Goal: Task Accomplishment & Management: Manage account settings

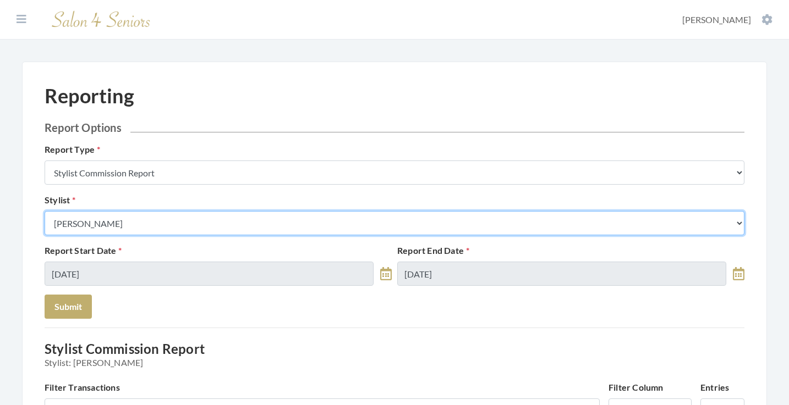
select select "26"
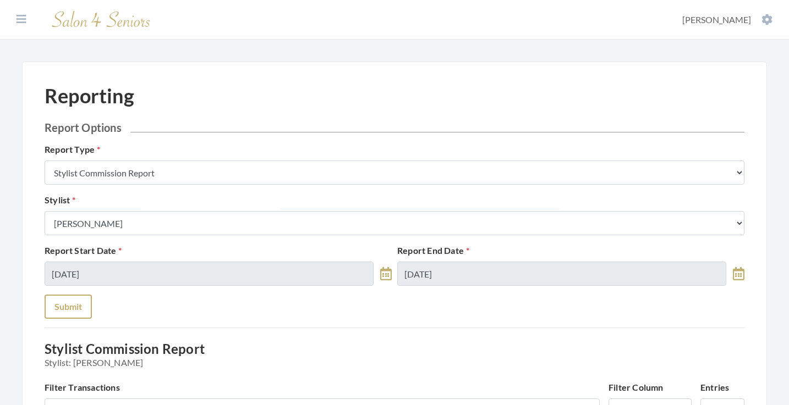
click at [80, 304] on button "Submit" at bounding box center [68, 307] width 47 height 24
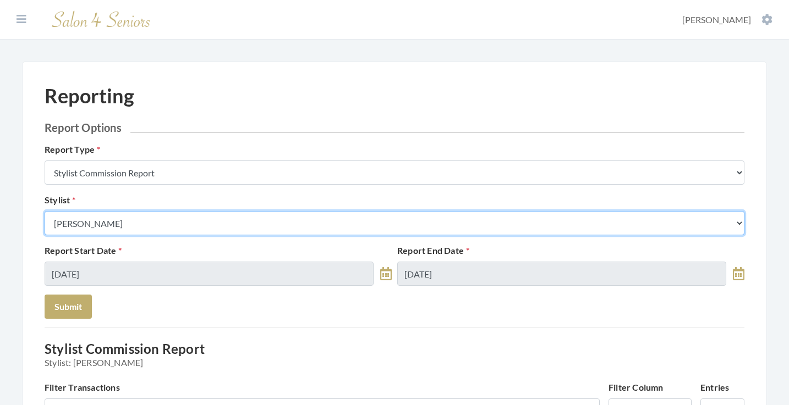
select select "49"
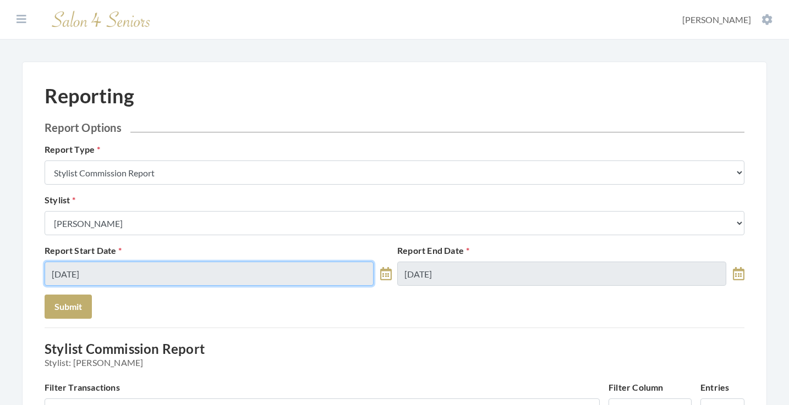
click at [123, 274] on input "[DATE]" at bounding box center [209, 274] width 329 height 24
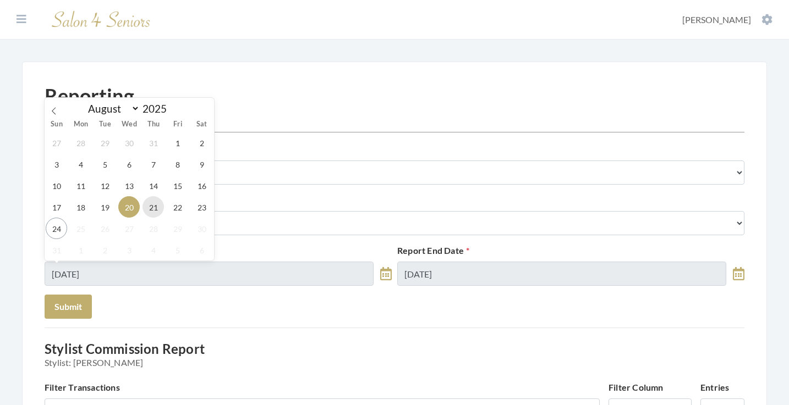
click at [150, 210] on span "21" at bounding box center [152, 206] width 21 height 21
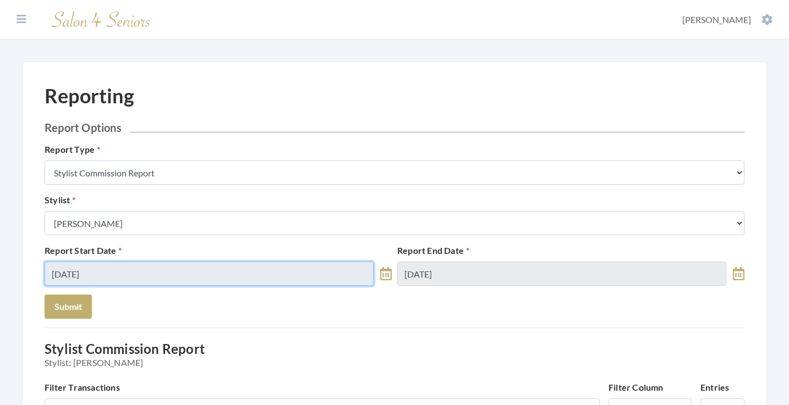
type input "08/21/2025"
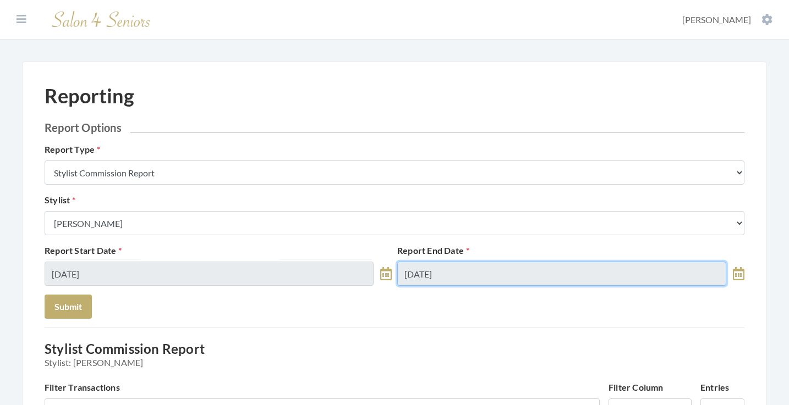
click at [450, 277] on input "08/20/2025" at bounding box center [561, 274] width 329 height 24
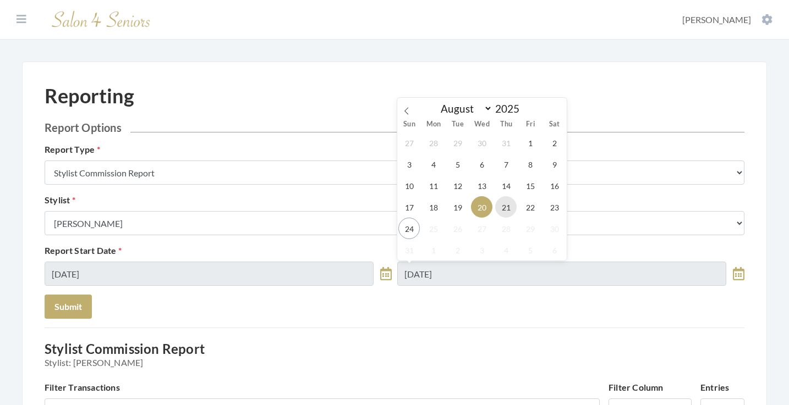
click at [503, 206] on span "21" at bounding box center [505, 206] width 21 height 21
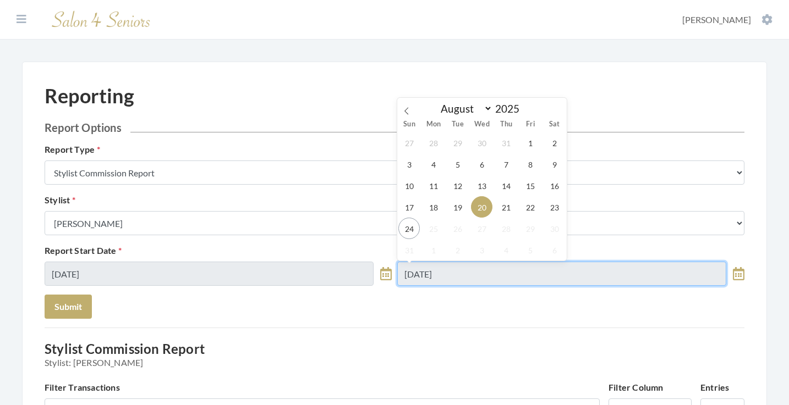
type input "[DATE]"
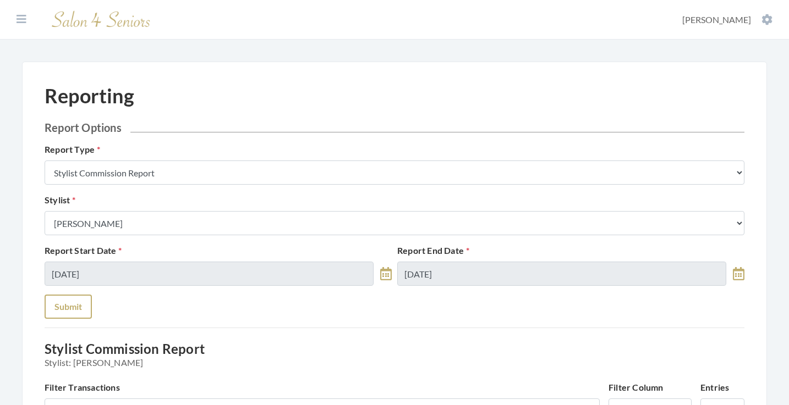
click at [50, 307] on button "Submit" at bounding box center [68, 307] width 47 height 24
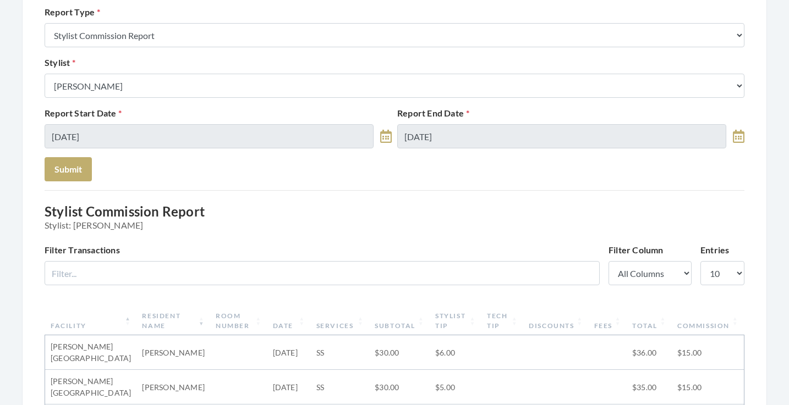
scroll to position [85, 0]
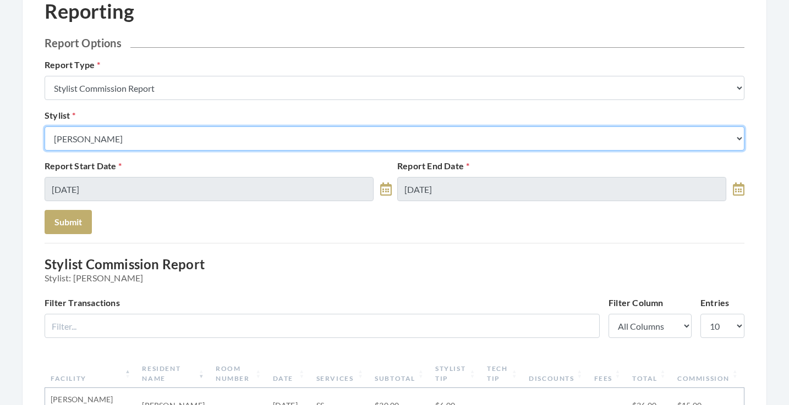
select select "147"
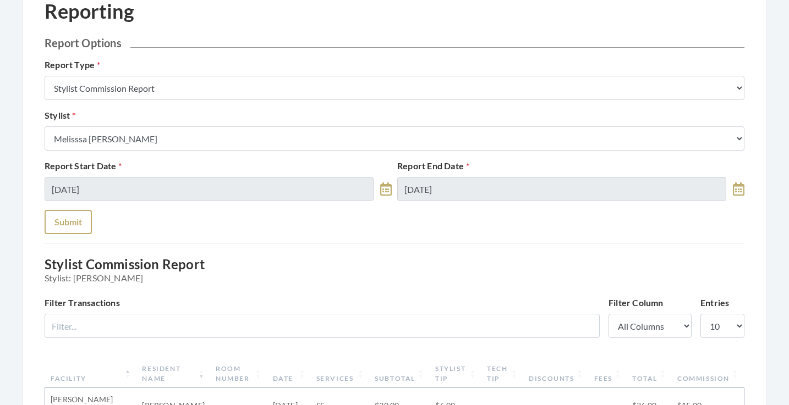
click at [76, 232] on button "Submit" at bounding box center [68, 222] width 47 height 24
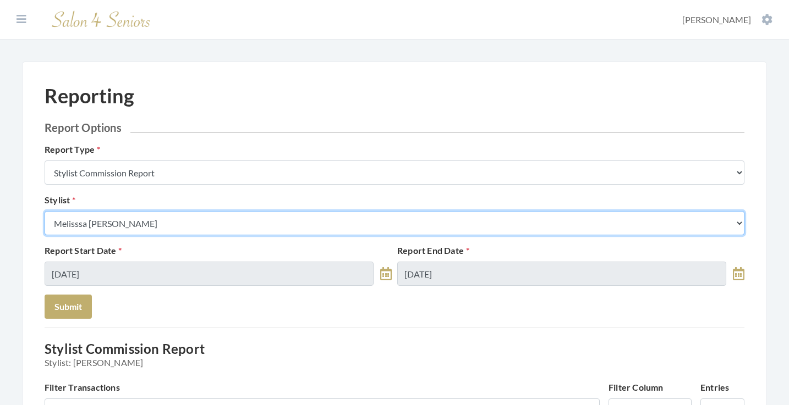
select select "44"
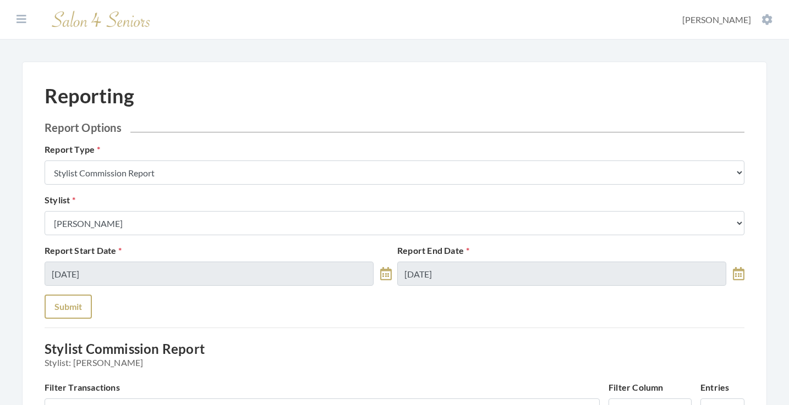
click at [68, 315] on button "Submit" at bounding box center [68, 307] width 47 height 24
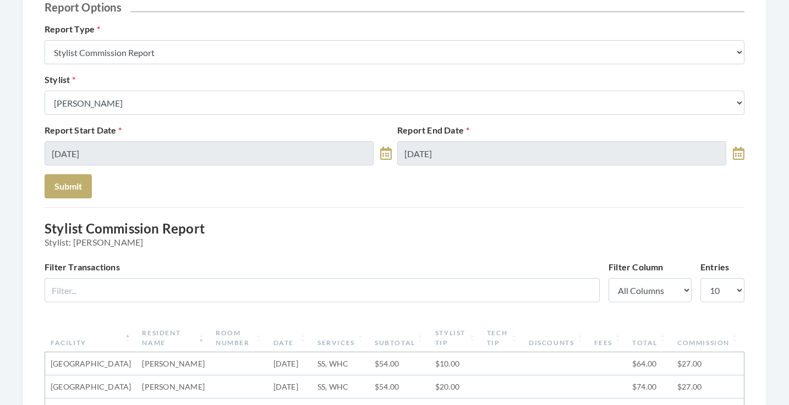
scroll to position [113, 0]
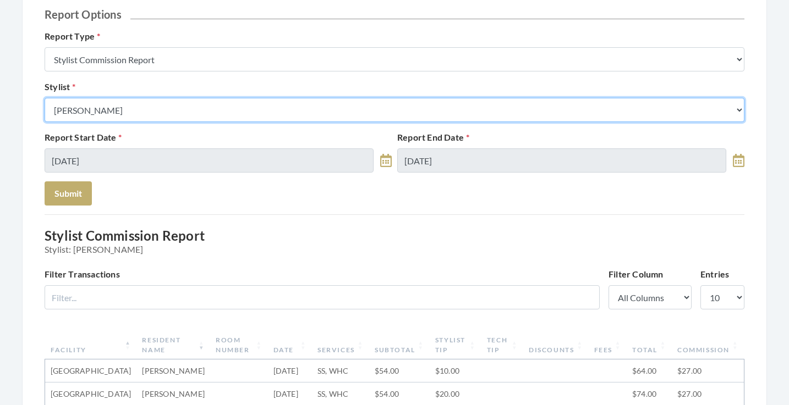
select select "176"
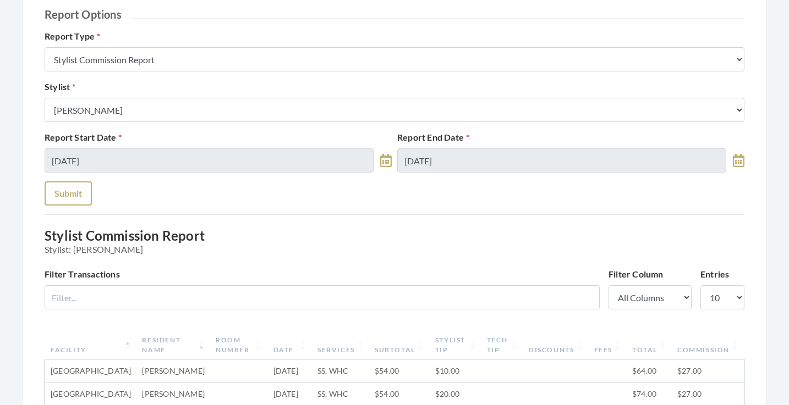
click at [79, 196] on button "Submit" at bounding box center [68, 193] width 47 height 24
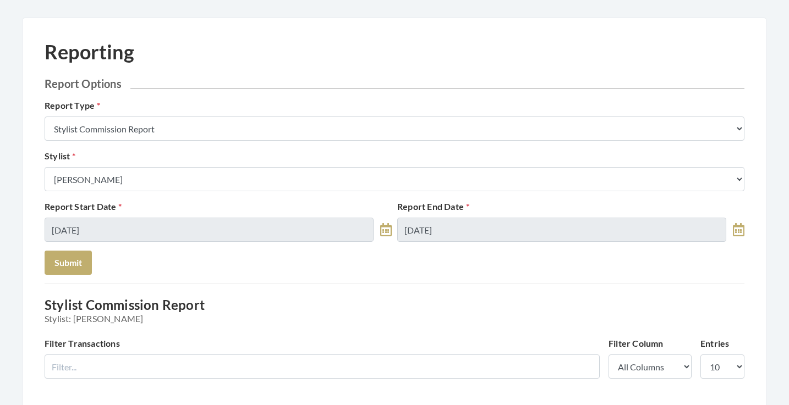
scroll to position [27, 0]
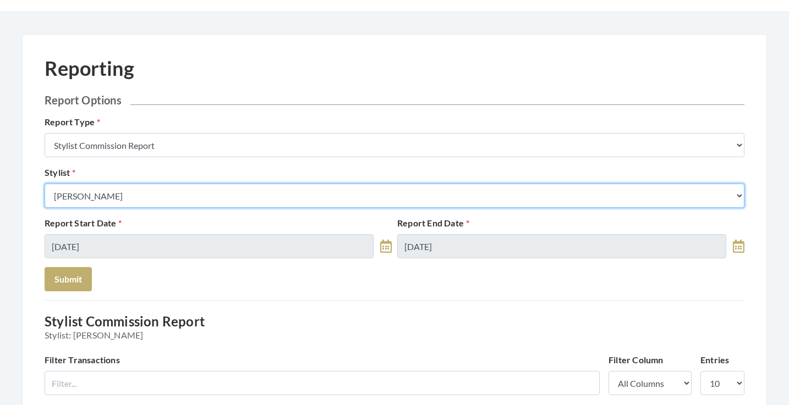
select select "146"
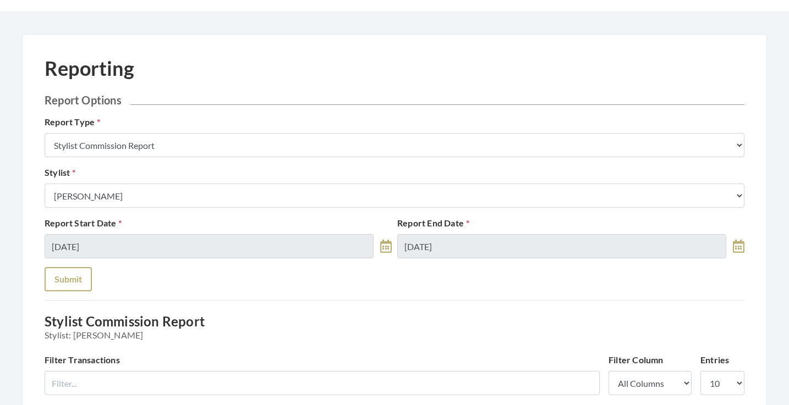
click at [73, 269] on button "Submit" at bounding box center [68, 279] width 47 height 24
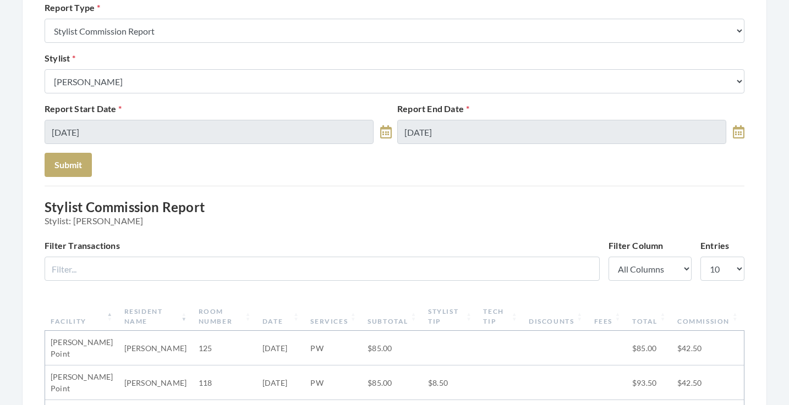
scroll to position [123, 0]
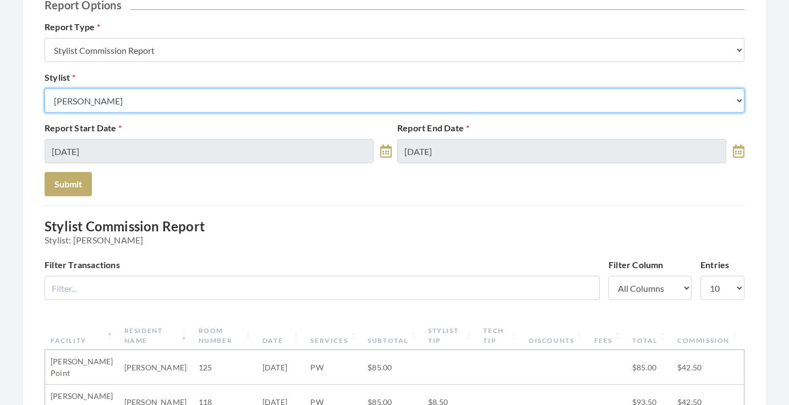
select select "28"
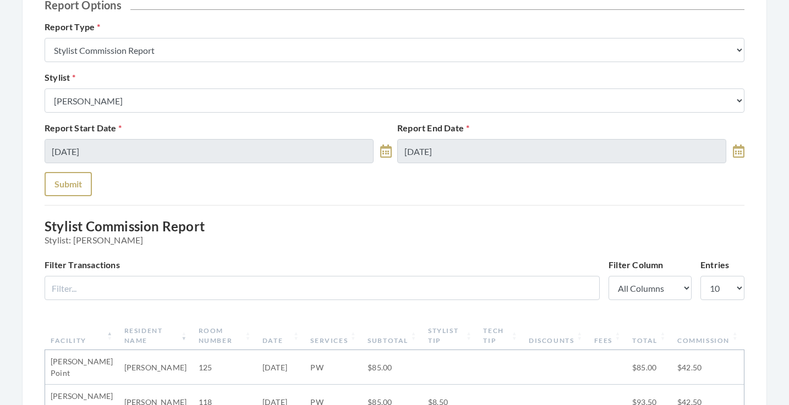
click at [75, 180] on button "Submit" at bounding box center [68, 184] width 47 height 24
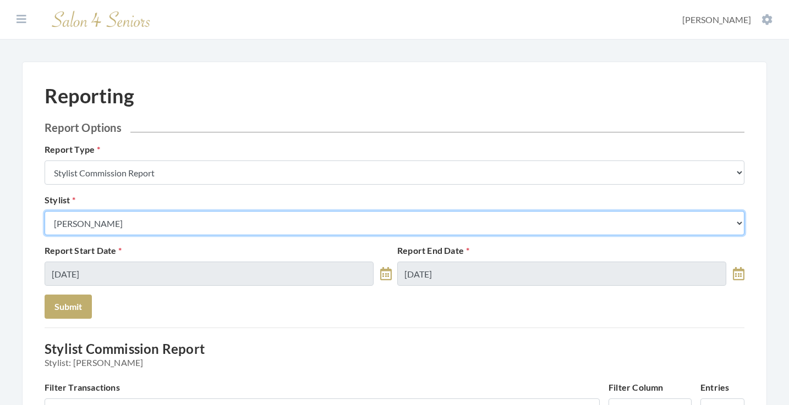
select select "153"
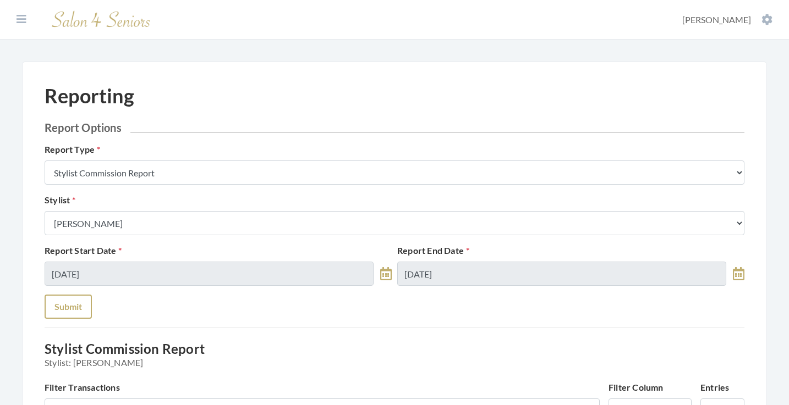
click at [85, 307] on button "Submit" at bounding box center [68, 307] width 47 height 24
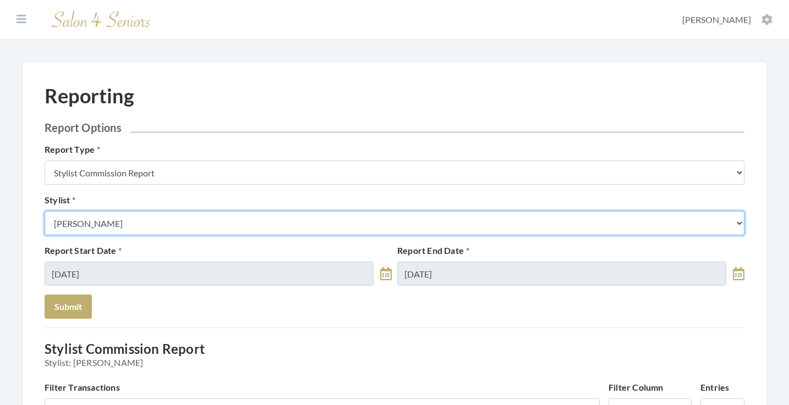
select select "26"
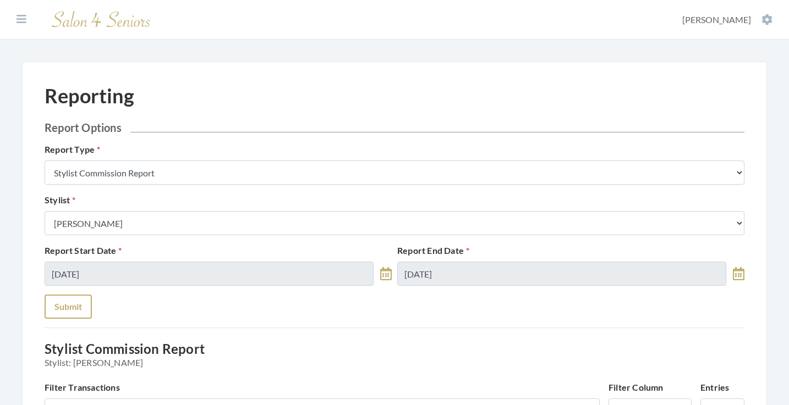
click at [70, 300] on button "Submit" at bounding box center [68, 307] width 47 height 24
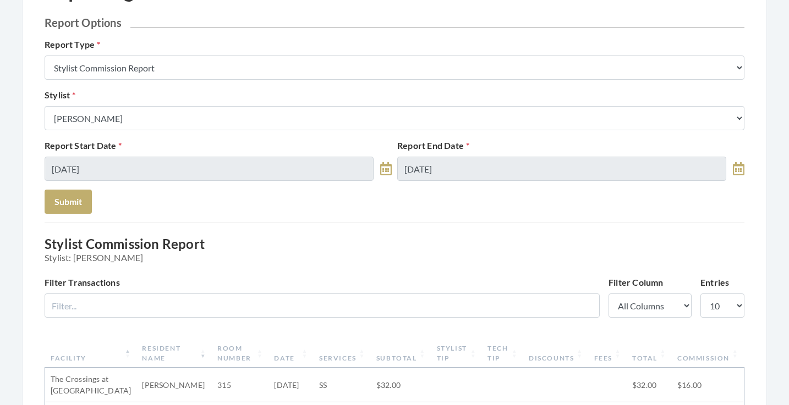
scroll to position [104, 0]
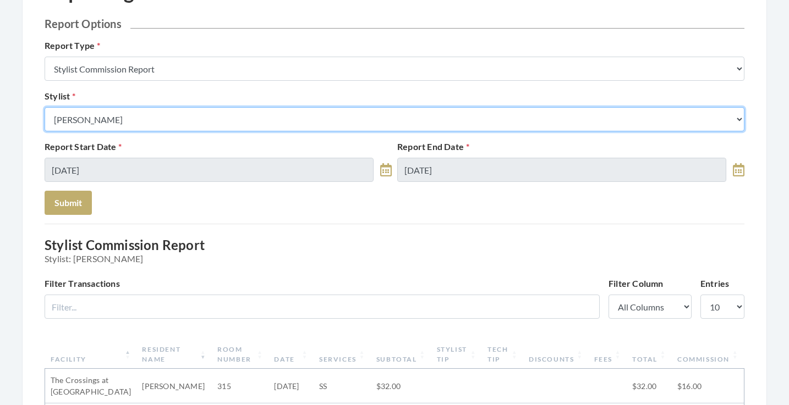
select select "23"
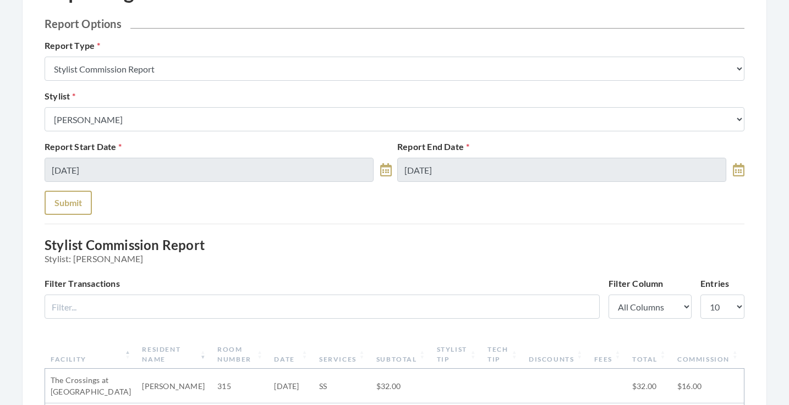
click at [84, 197] on button "Submit" at bounding box center [68, 203] width 47 height 24
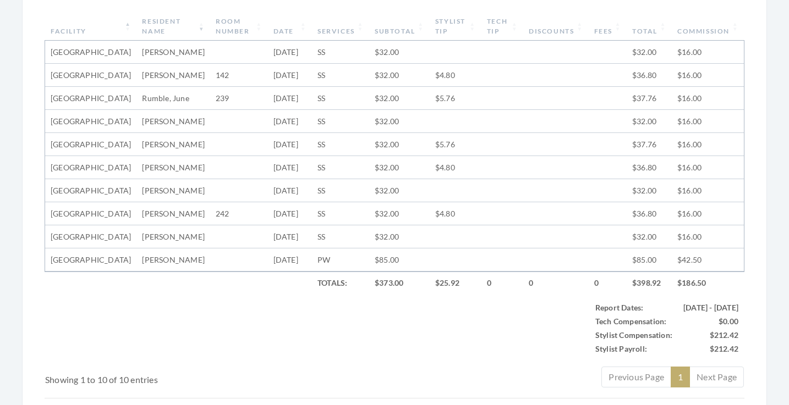
scroll to position [431, 0]
click at [401, 31] on th "Subtotal" at bounding box center [399, 27] width 60 height 29
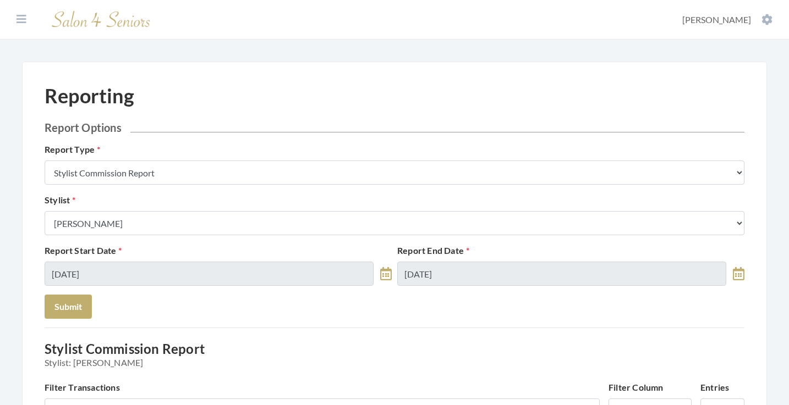
scroll to position [0, 0]
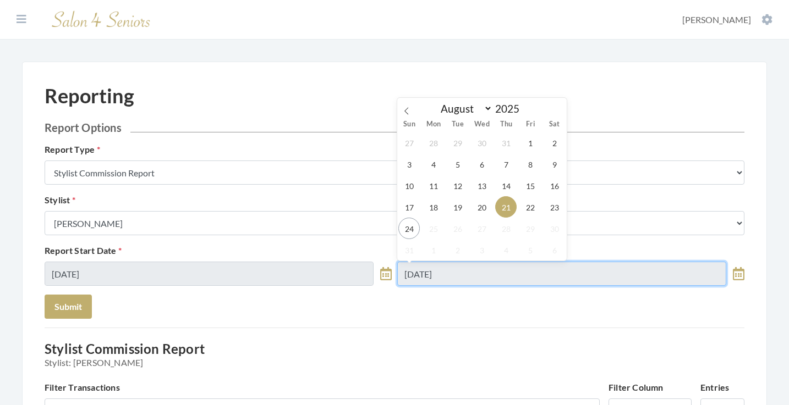
click at [482, 281] on input "[DATE]" at bounding box center [561, 274] width 329 height 24
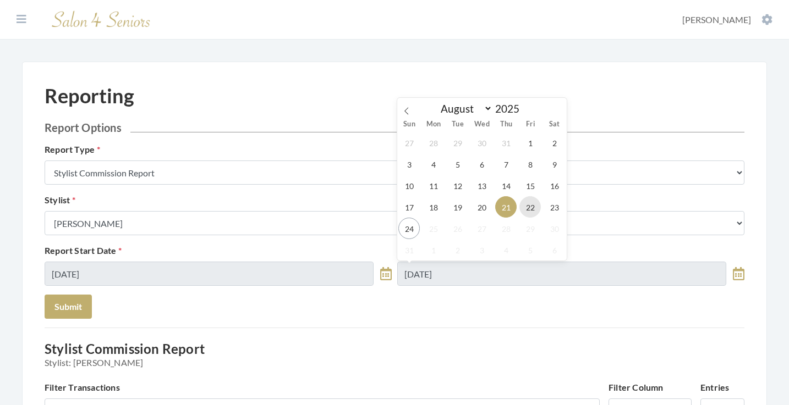
click at [523, 208] on span "22" at bounding box center [529, 206] width 21 height 21
type input "08/22/2025"
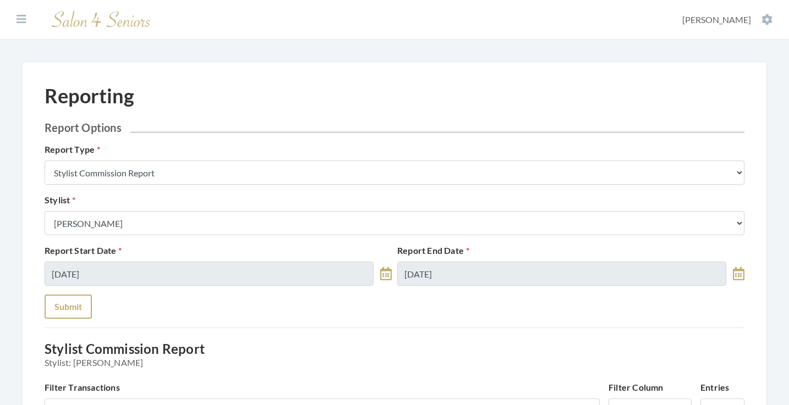
click at [85, 309] on button "Submit" at bounding box center [68, 307] width 47 height 24
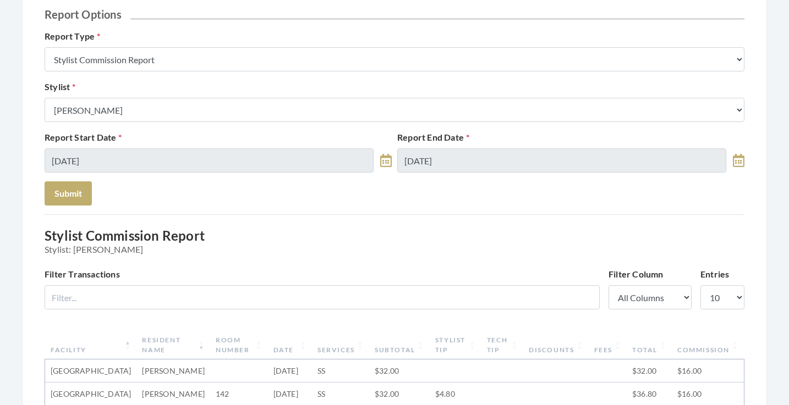
scroll to position [105, 0]
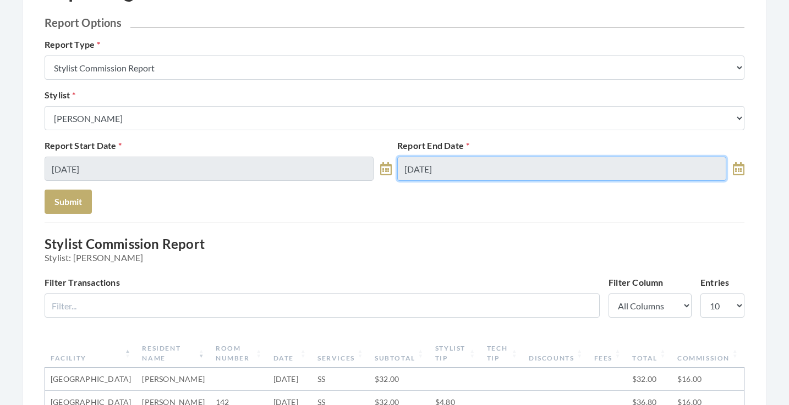
click at [465, 169] on input "[DATE]" at bounding box center [561, 169] width 329 height 24
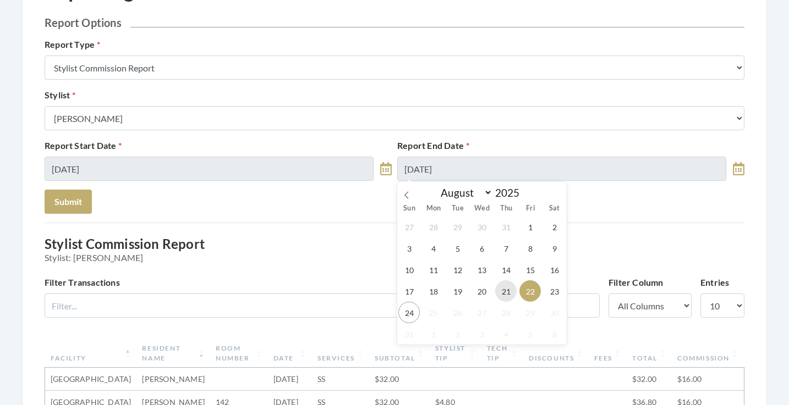
click at [509, 298] on span "21" at bounding box center [505, 290] width 21 height 21
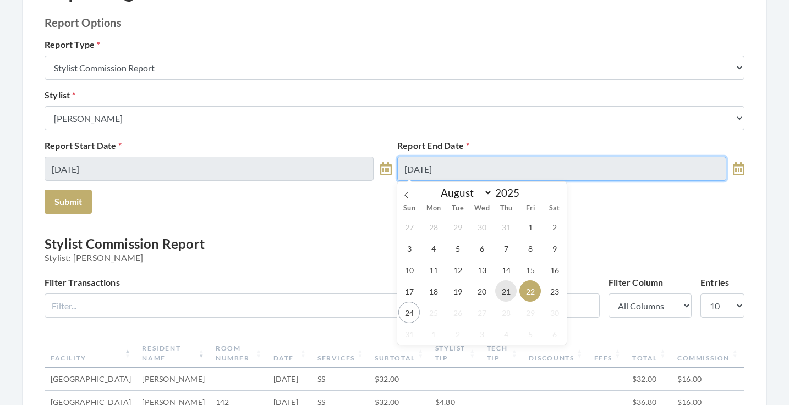
type input "[DATE]"
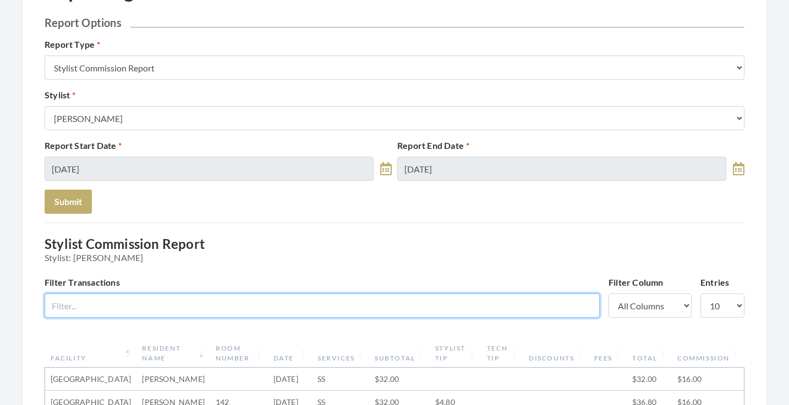
click at [371, 297] on input "Filter Transactions" at bounding box center [322, 306] width 555 height 24
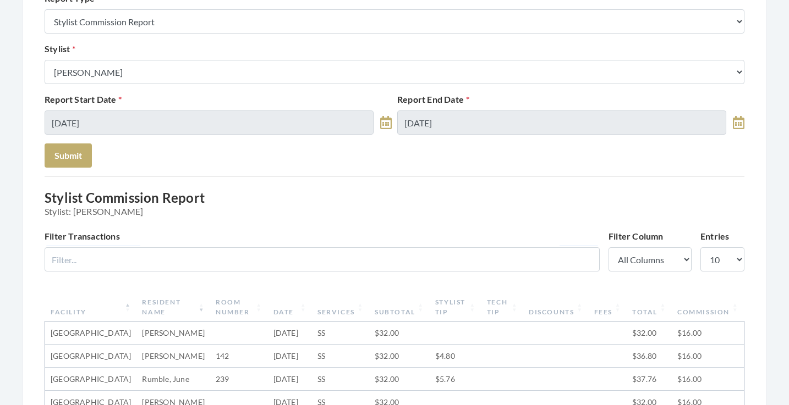
click at [357, 229] on div "Reporting Report Options Report Type Stylist Commission Report Tech Payroll Rep…" at bounding box center [394, 405] width 699 height 944
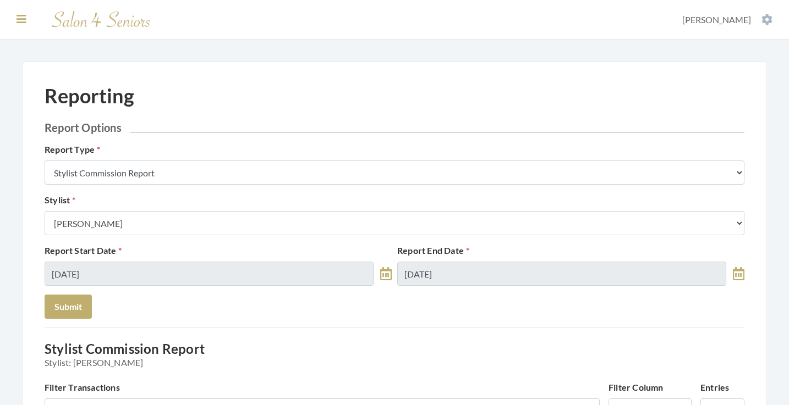
scroll to position [0, 0]
click at [24, 20] on icon at bounding box center [21, 19] width 10 height 11
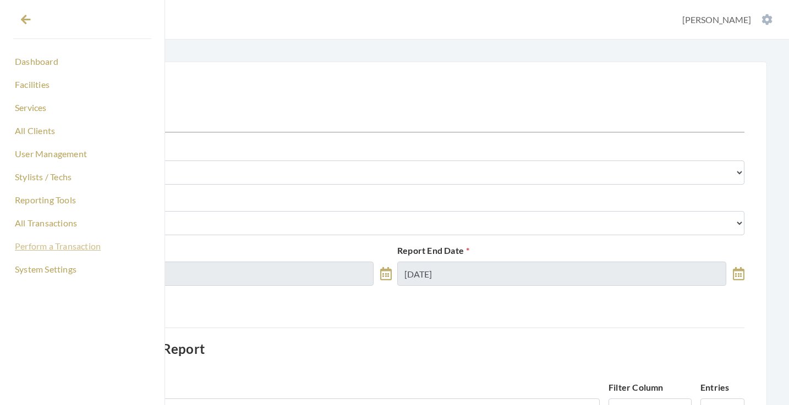
click at [52, 246] on link "Perform a Transaction" at bounding box center [82, 246] width 138 height 19
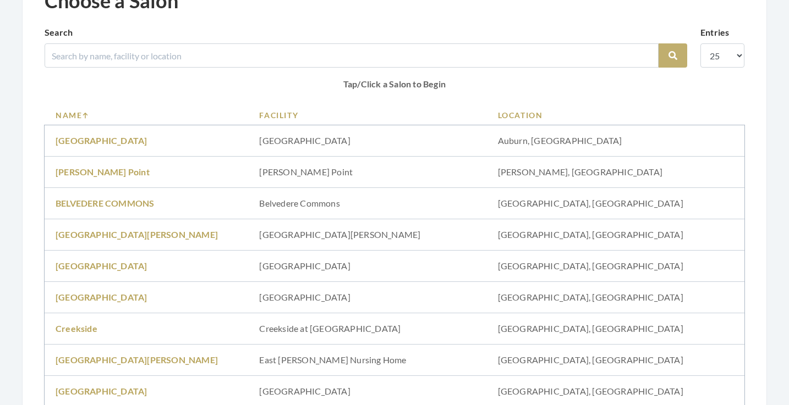
scroll to position [104, 0]
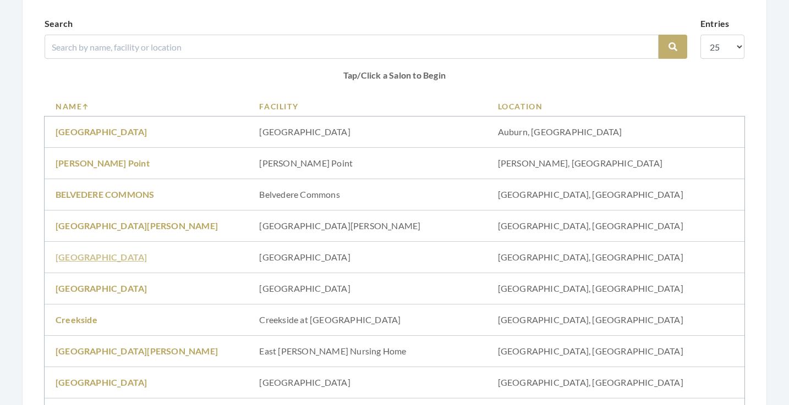
click at [118, 260] on link "Brookdale University" at bounding box center [101, 257] width 91 height 10
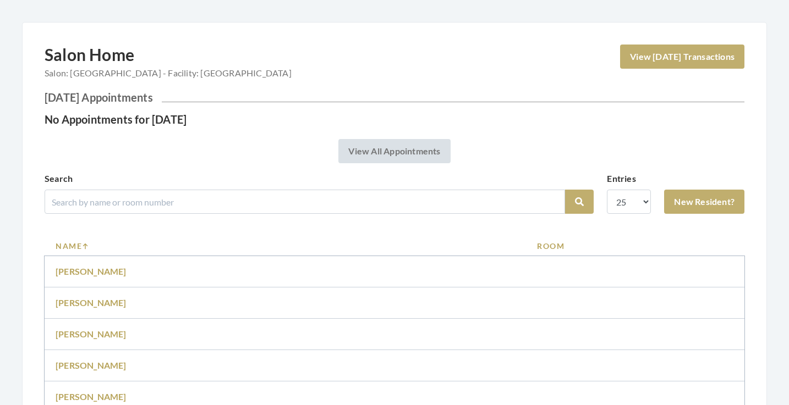
scroll to position [93, 0]
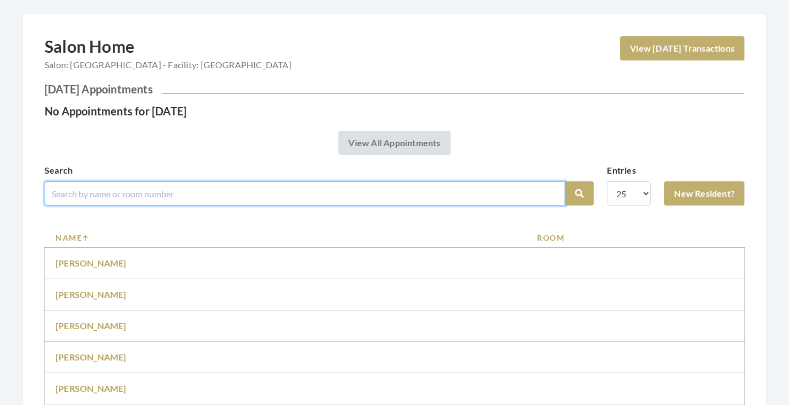
click at [166, 203] on input "search" at bounding box center [305, 193] width 520 height 24
type input "jowell"
click at [579, 194] on button "Search" at bounding box center [579, 193] width 29 height 24
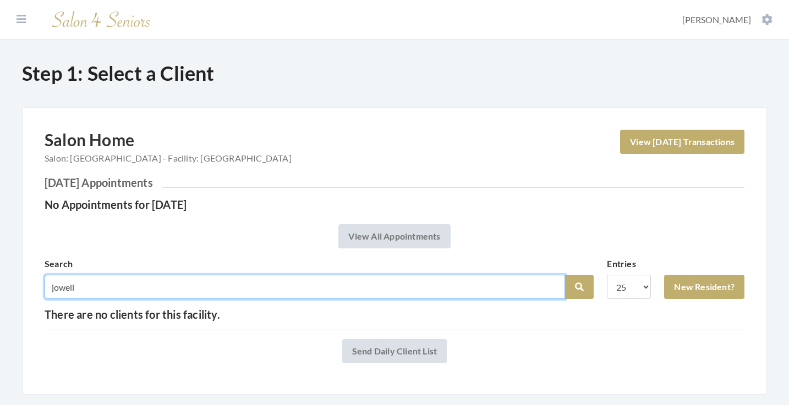
click at [55, 289] on input "jowell" at bounding box center [305, 287] width 520 height 24
type input "howell"
click at [579, 287] on button "Search" at bounding box center [579, 287] width 29 height 24
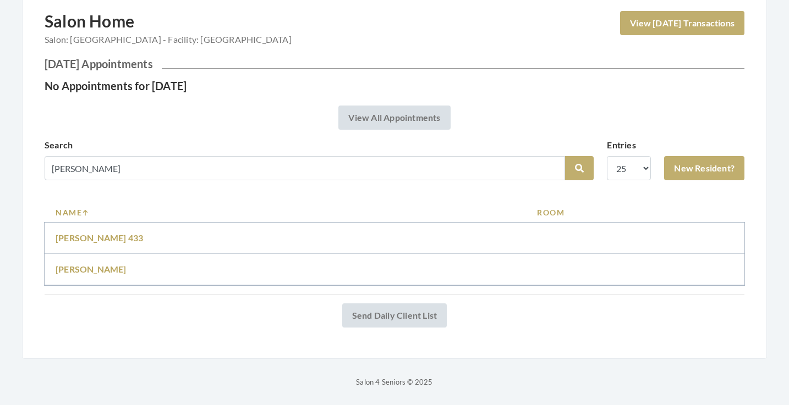
scroll to position [119, 0]
click at [92, 268] on link "[PERSON_NAME]" at bounding box center [91, 269] width 71 height 10
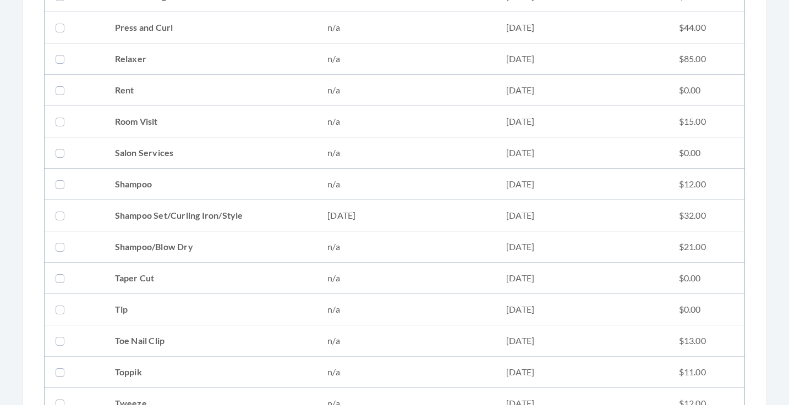
scroll to position [1249, 0]
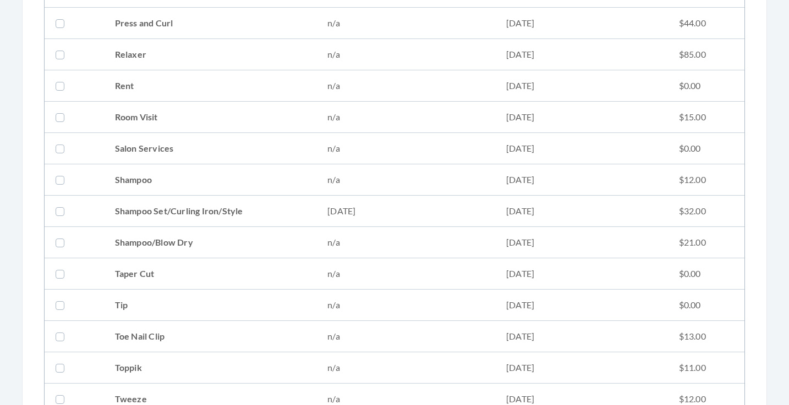
click at [215, 210] on td "Shampoo Set/Curling Iron/Style" at bounding box center [210, 211] width 213 height 31
checkbox input "true"
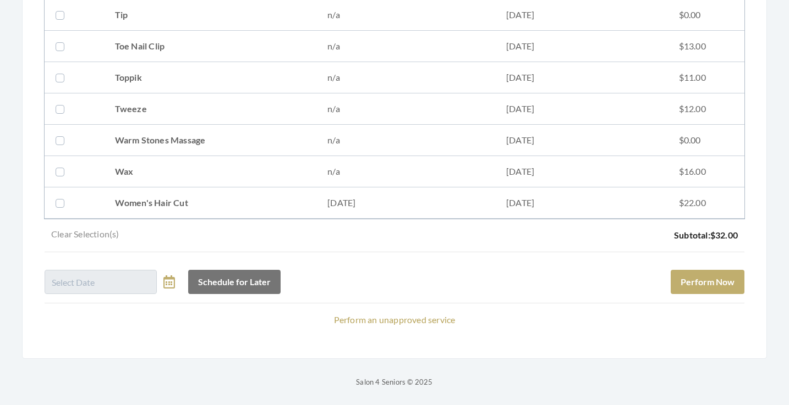
scroll to position [1539, 0]
click at [702, 281] on button "Perform Now" at bounding box center [707, 282] width 74 height 24
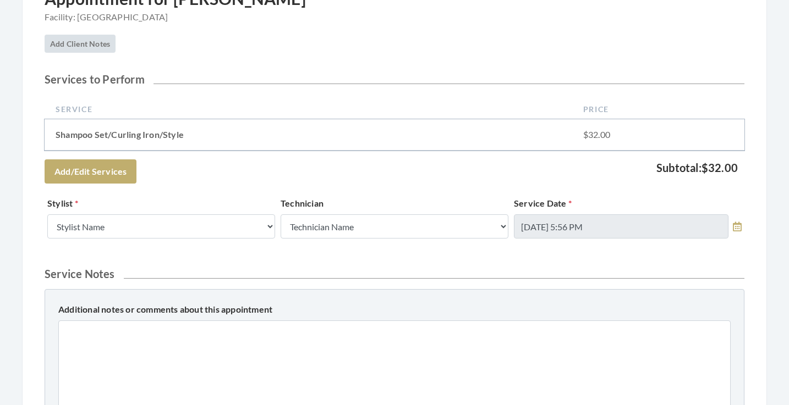
scroll to position [223, 0]
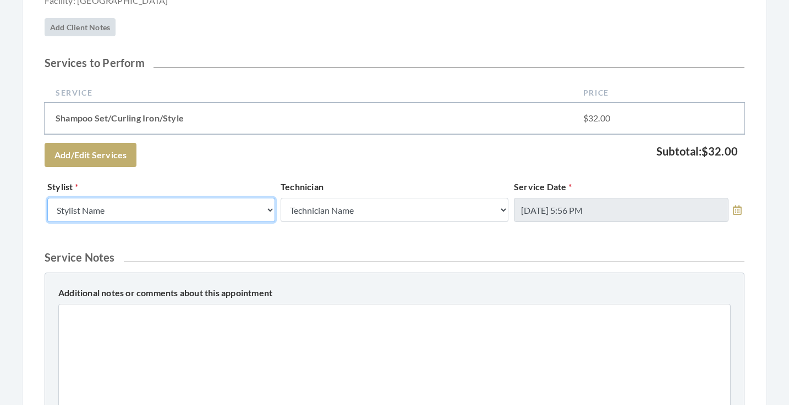
select select "23"
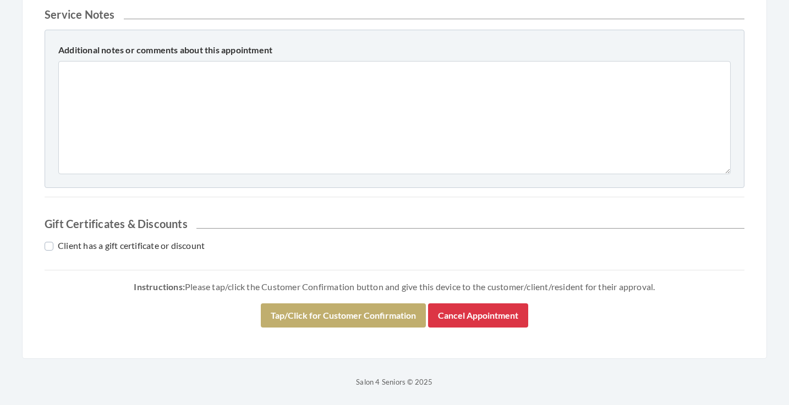
scroll to position [466, 0]
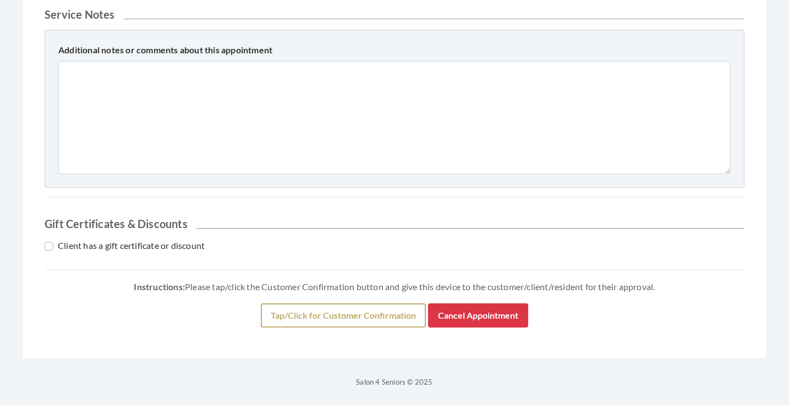
click at [294, 304] on button "Tap/Click for Customer Confirmation" at bounding box center [343, 316] width 165 height 24
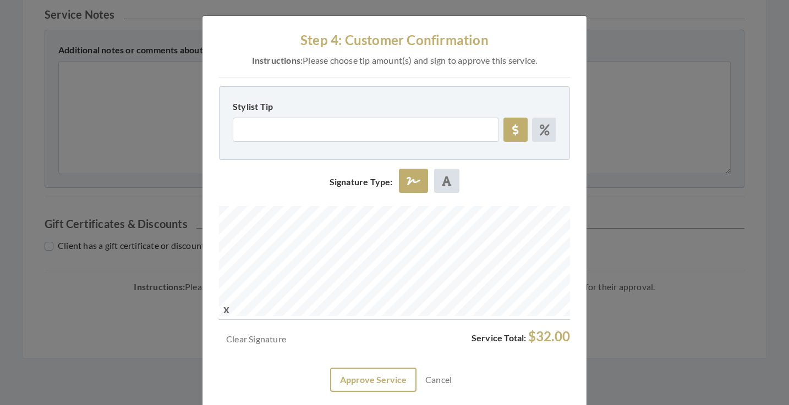
click at [385, 373] on button "Approve Service" at bounding box center [373, 380] width 86 height 24
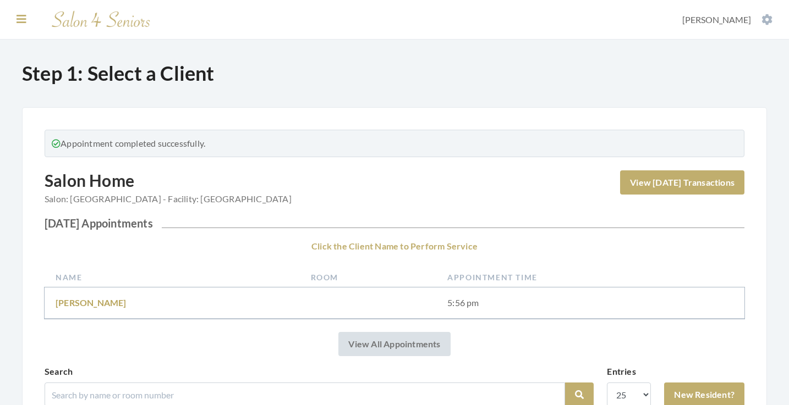
click at [18, 16] on icon at bounding box center [21, 19] width 10 height 11
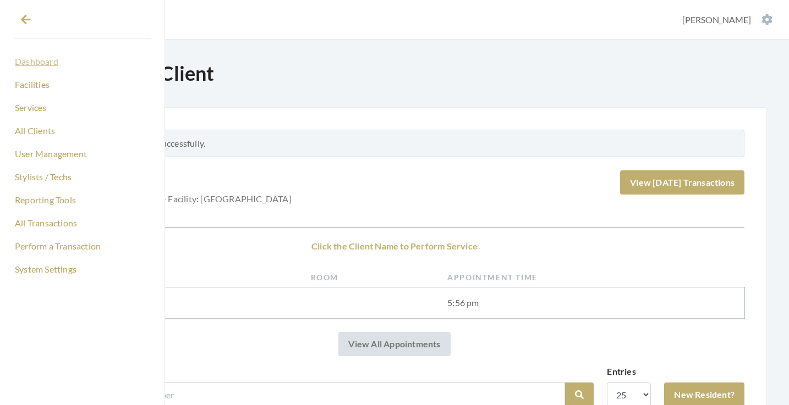
click at [37, 59] on link "Dashboard" at bounding box center [82, 61] width 138 height 19
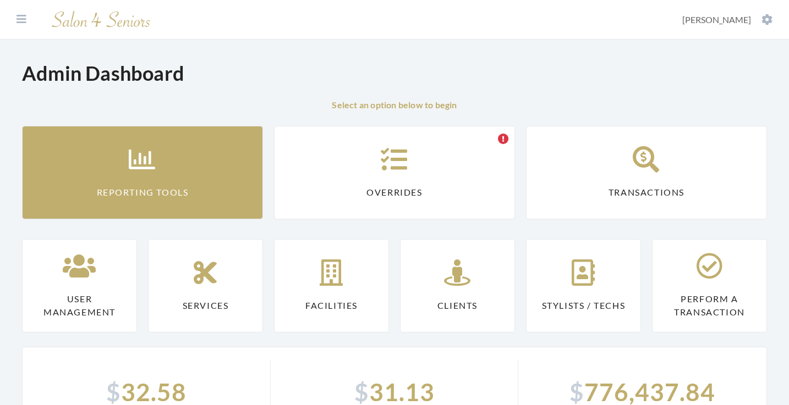
click at [101, 133] on link "Reporting Tools" at bounding box center [142, 172] width 241 height 93
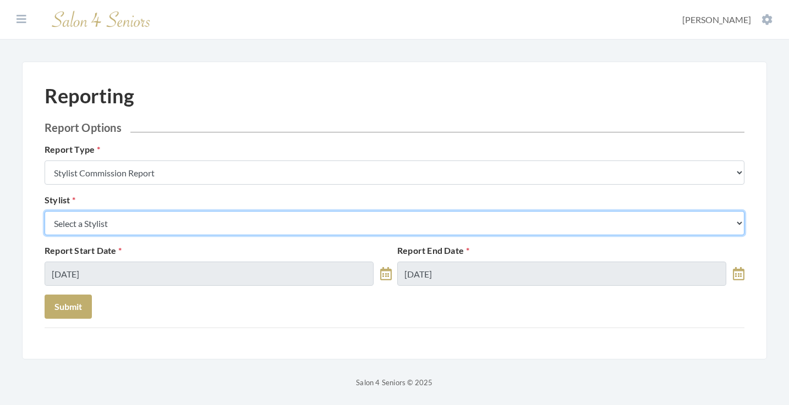
click at [182, 225] on select "Select a Stylist [PERSON_NAME] [PERSON_NAME] [PERSON_NAME] [PERSON_NAME] [PERSO…" at bounding box center [394, 223] width 699 height 24
select select "23"
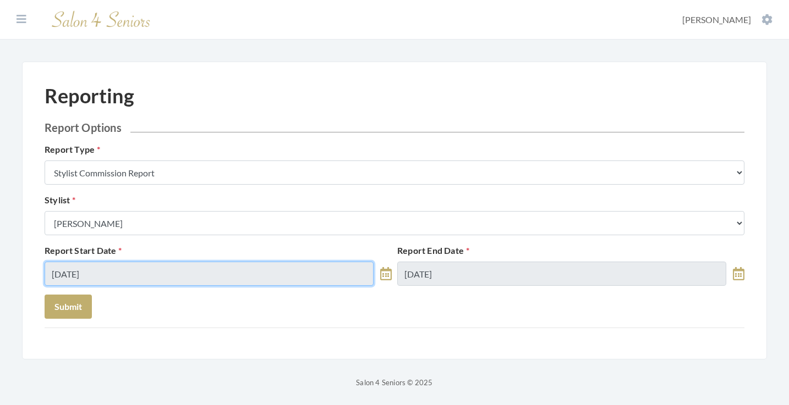
click at [163, 272] on input "08/24/2025" at bounding box center [209, 274] width 329 height 24
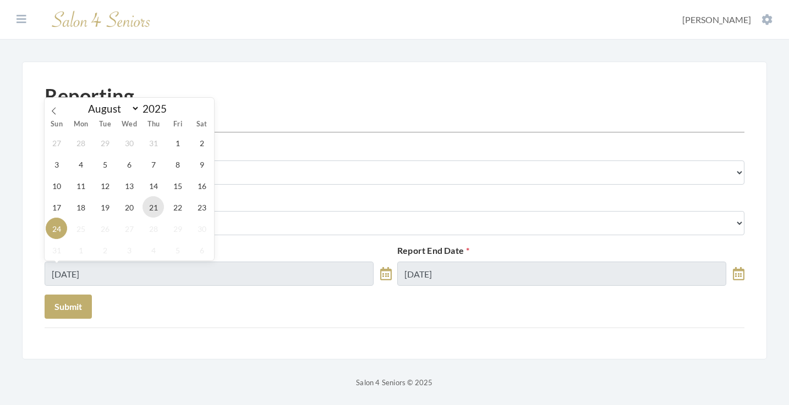
click at [149, 206] on span "21" at bounding box center [152, 206] width 21 height 21
type input "[DATE]"
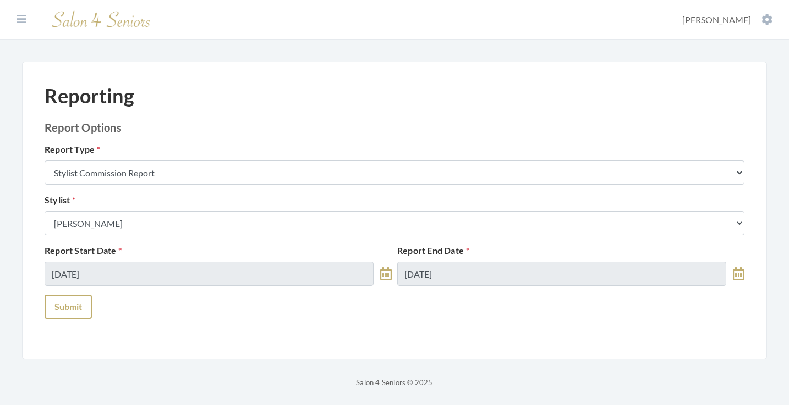
click at [82, 306] on button "Submit" at bounding box center [68, 307] width 47 height 24
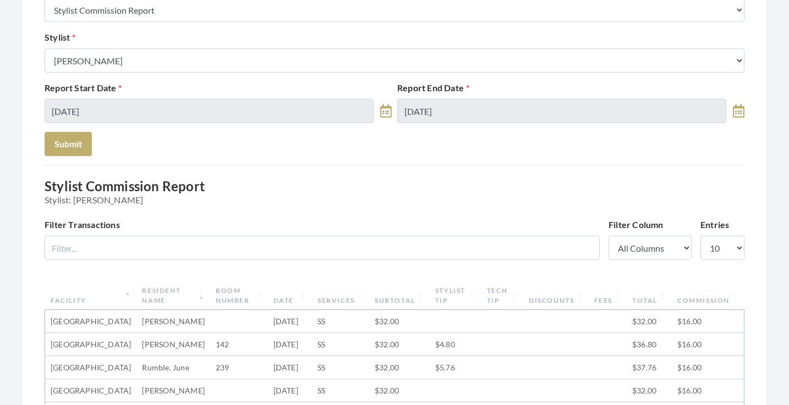
scroll to position [16, 0]
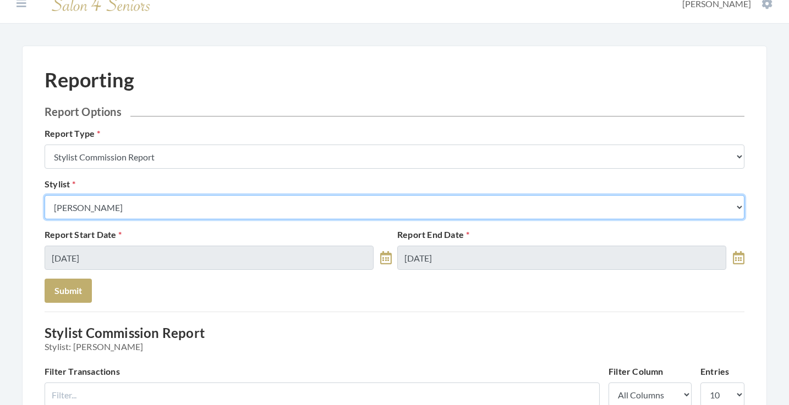
select select "18"
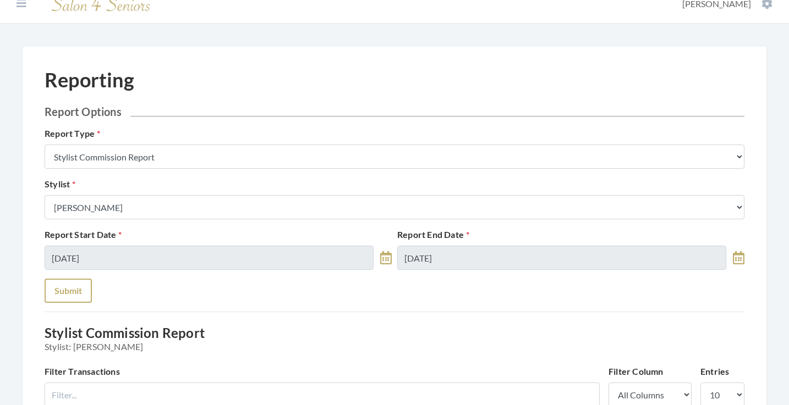
click at [81, 298] on button "Submit" at bounding box center [68, 291] width 47 height 24
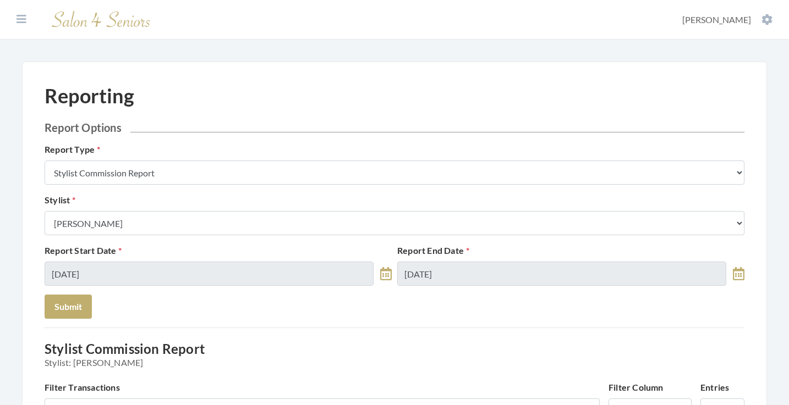
select select "7"
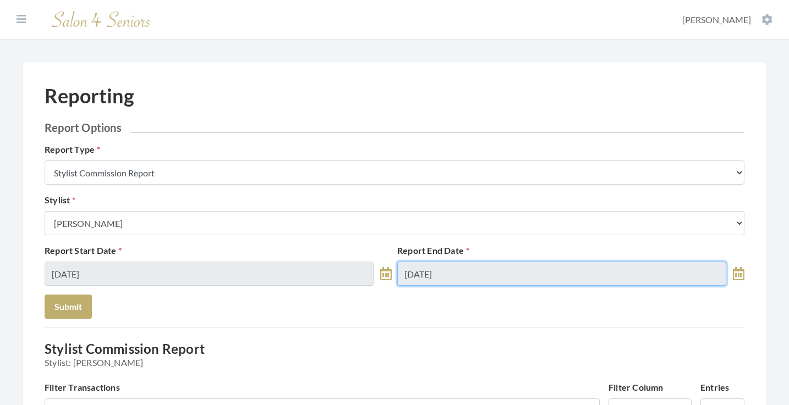
click at [464, 262] on input "08/24/2025" at bounding box center [561, 274] width 329 height 24
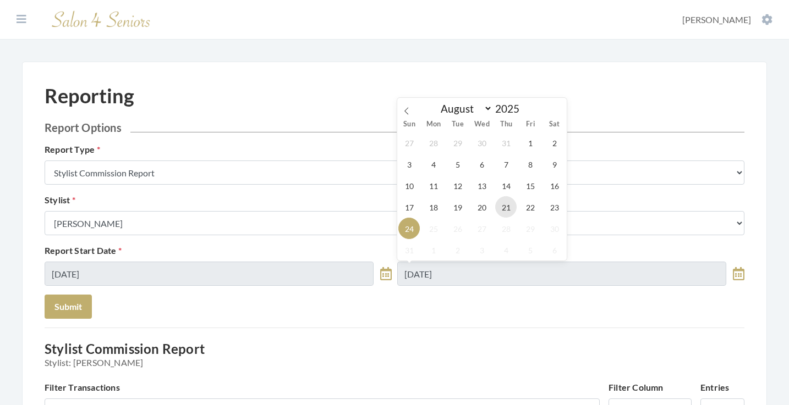
click at [506, 213] on span "21" at bounding box center [505, 206] width 21 height 21
type input "[DATE]"
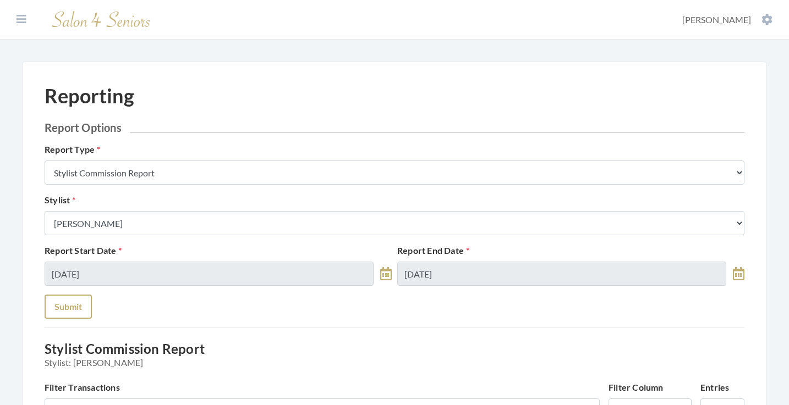
click at [90, 299] on button "Submit" at bounding box center [68, 307] width 47 height 24
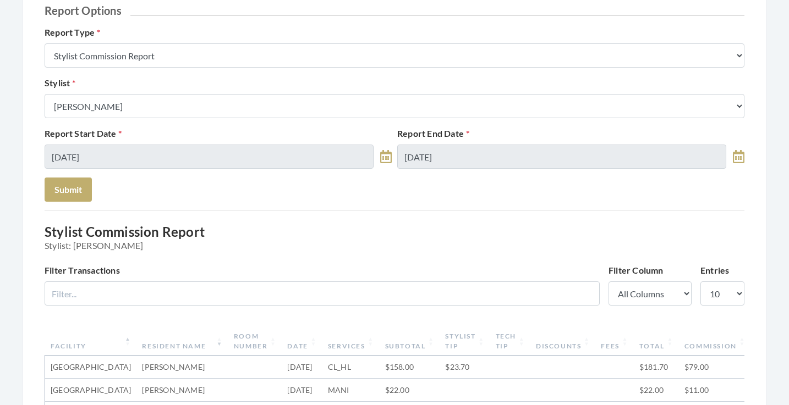
scroll to position [100, 0]
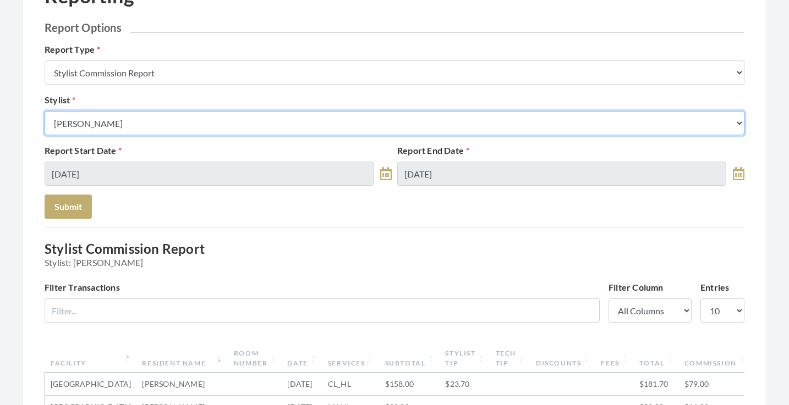
select select "24"
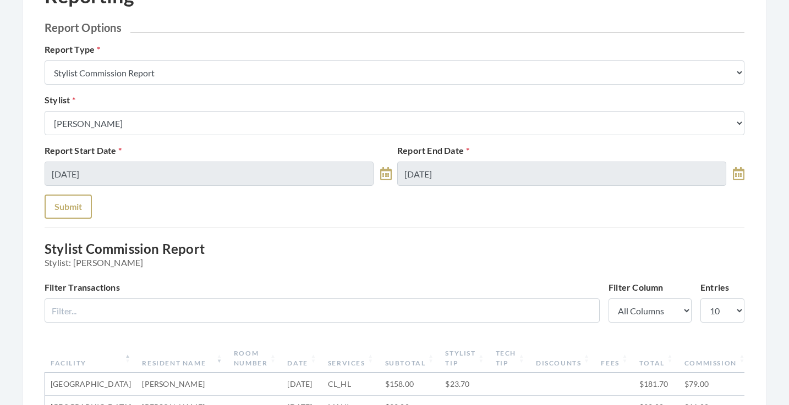
click at [82, 208] on button "Submit" at bounding box center [68, 207] width 47 height 24
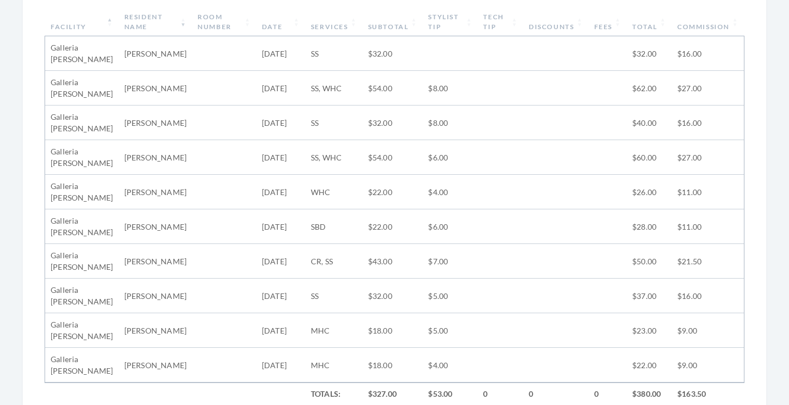
scroll to position [372, 0]
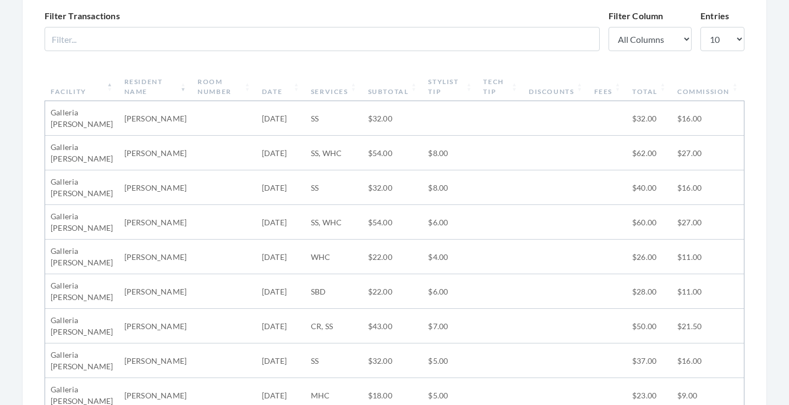
click at [385, 86] on th "Subtotal" at bounding box center [392, 87] width 60 height 29
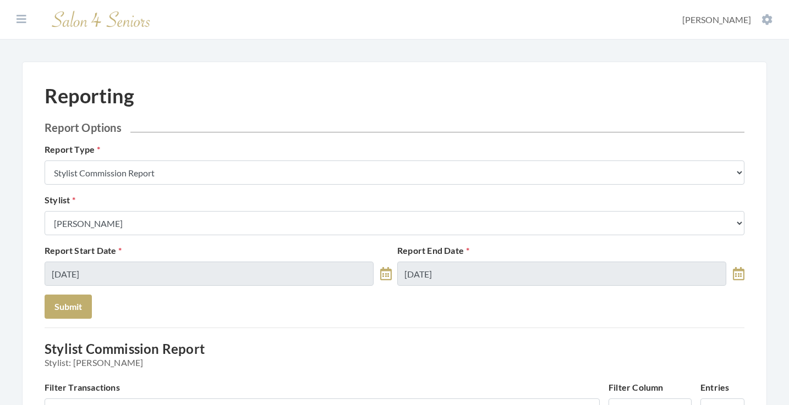
scroll to position [0, 0]
click at [18, 22] on icon at bounding box center [21, 19] width 10 height 11
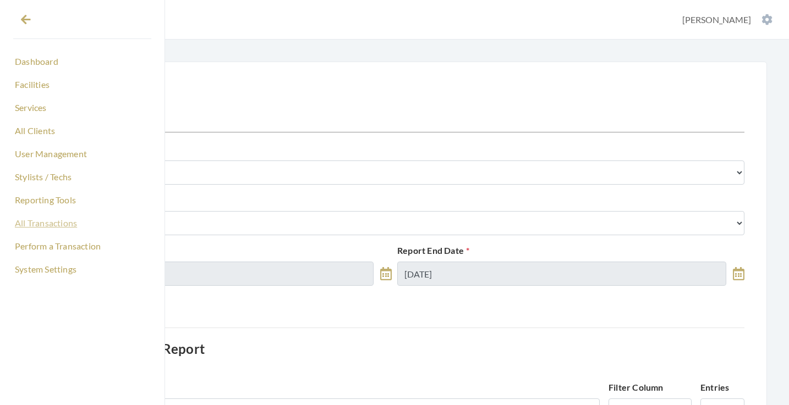
click at [50, 224] on link "All Transactions" at bounding box center [82, 223] width 138 height 19
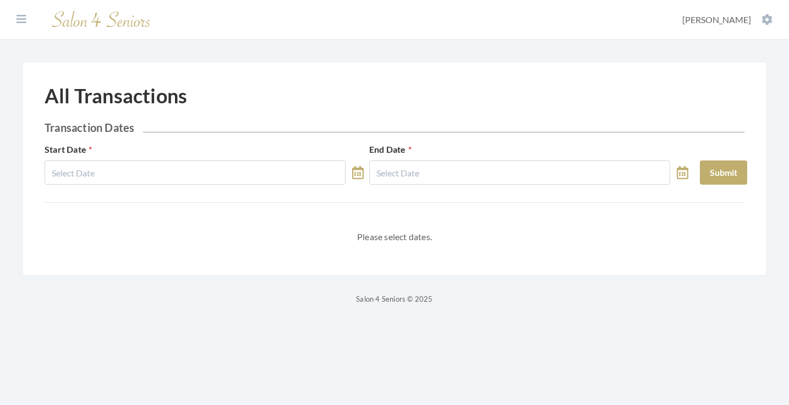
select select "7"
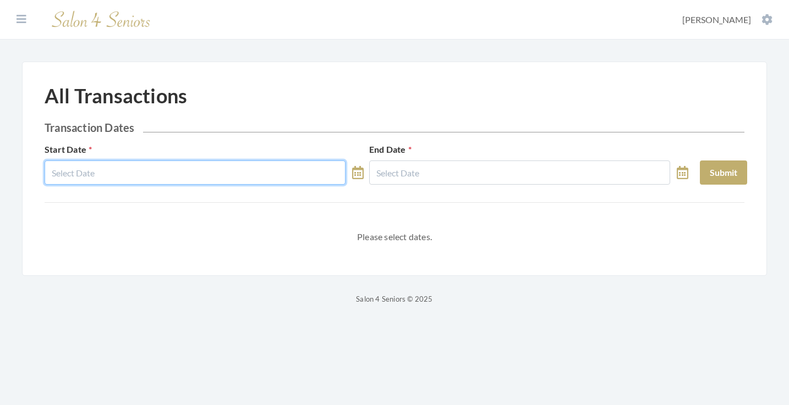
click at [142, 166] on input "text" at bounding box center [195, 173] width 301 height 24
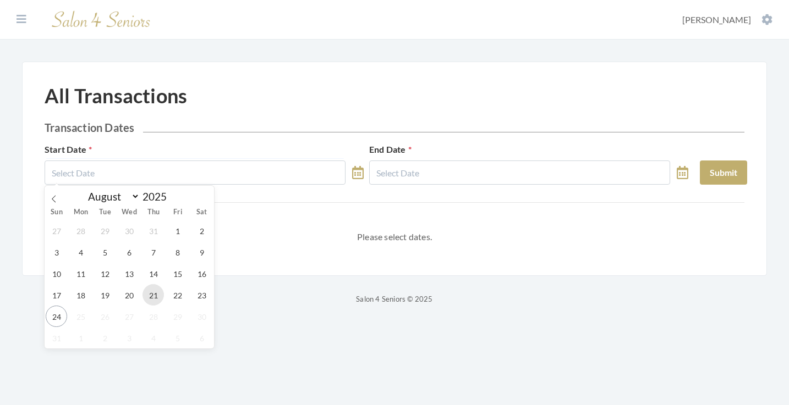
click at [162, 301] on span "21" at bounding box center [152, 294] width 21 height 21
type input "[DATE]"
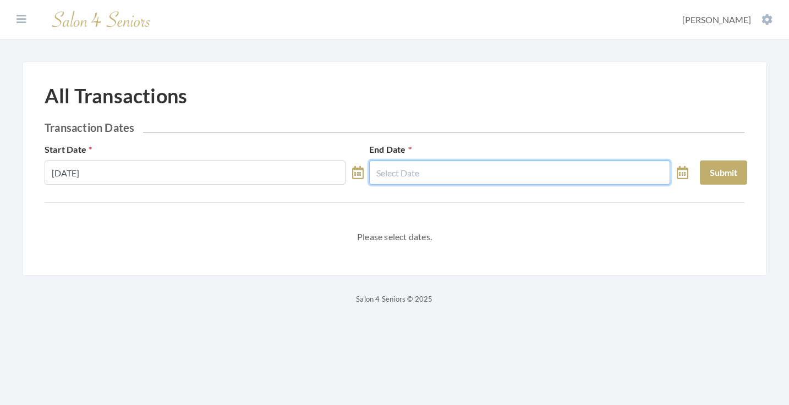
click at [409, 166] on input "text" at bounding box center [519, 173] width 301 height 24
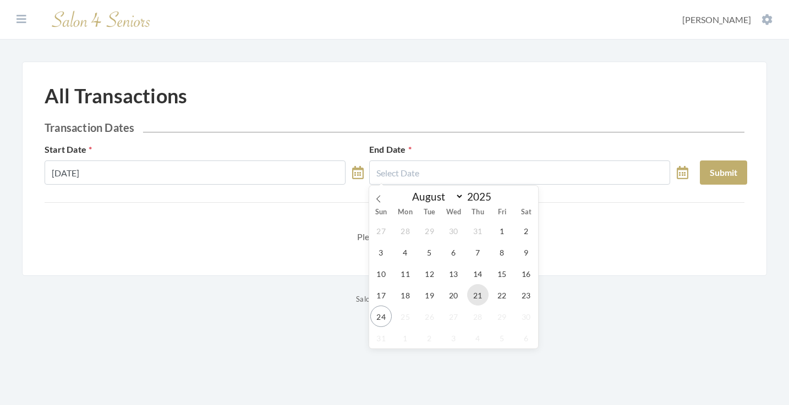
click at [470, 295] on span "21" at bounding box center [477, 294] width 21 height 21
type input "[DATE]"
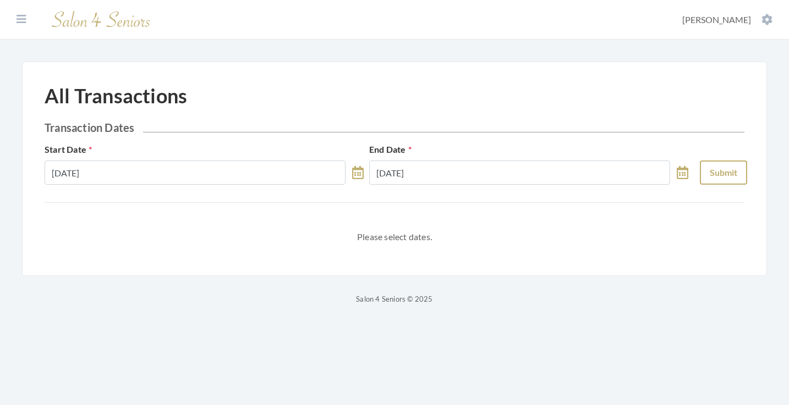
click at [731, 174] on button "Submit" at bounding box center [722, 173] width 47 height 24
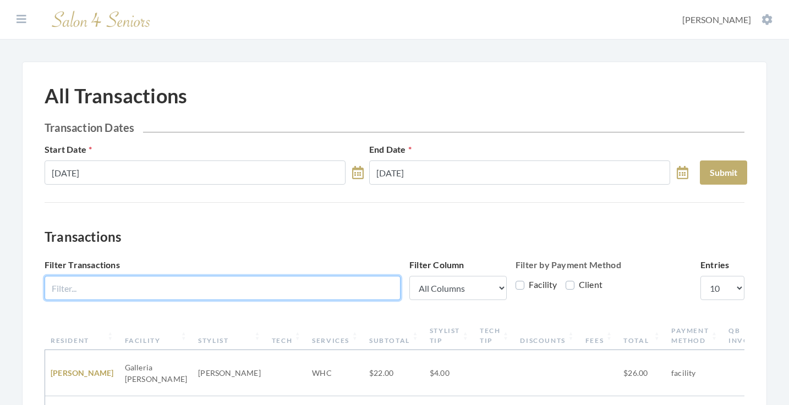
click at [340, 279] on input "Filter Transactions" at bounding box center [223, 288] width 356 height 24
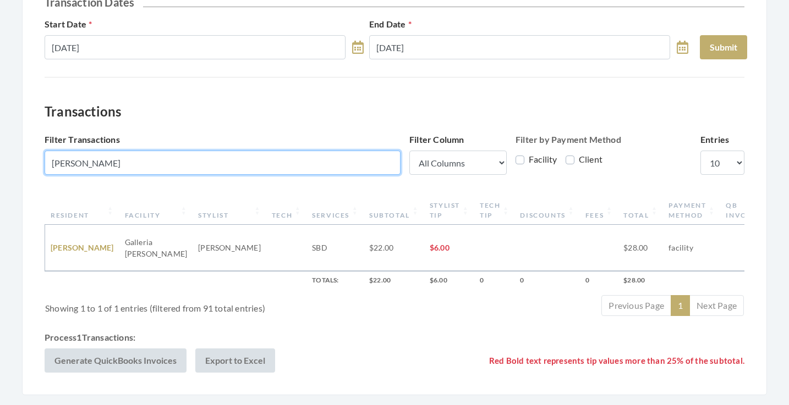
scroll to position [135, 0]
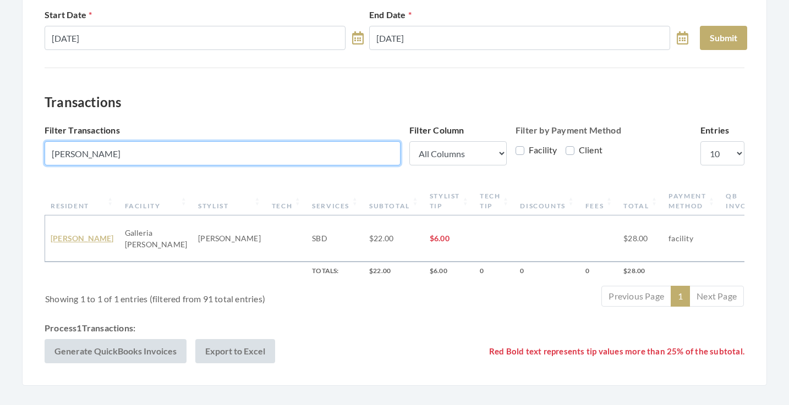
type input "mims"
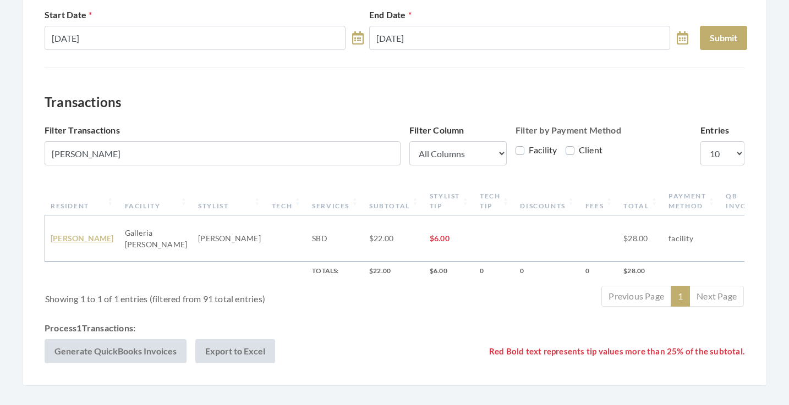
click at [77, 234] on link "Cindy Mims" at bounding box center [82, 238] width 63 height 9
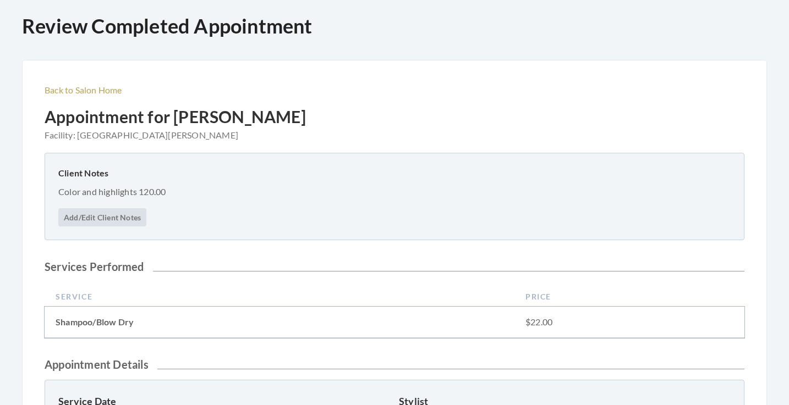
scroll to position [368, 0]
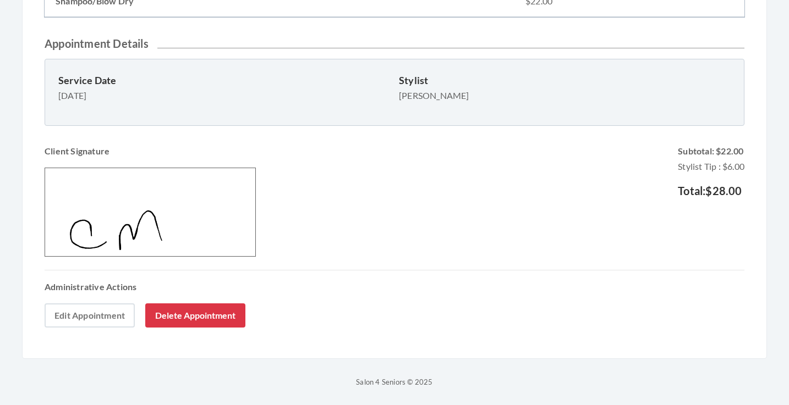
click at [96, 318] on link "Edit Appointment" at bounding box center [90, 316] width 90 height 24
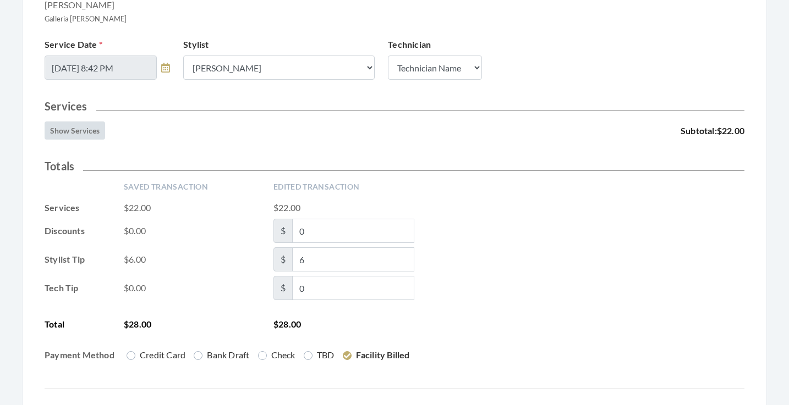
scroll to position [225, 0]
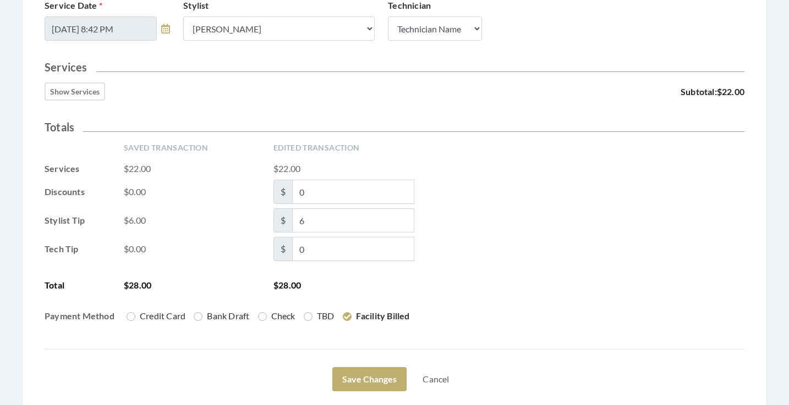
click at [92, 99] on button "Show Services" at bounding box center [75, 91] width 60 height 18
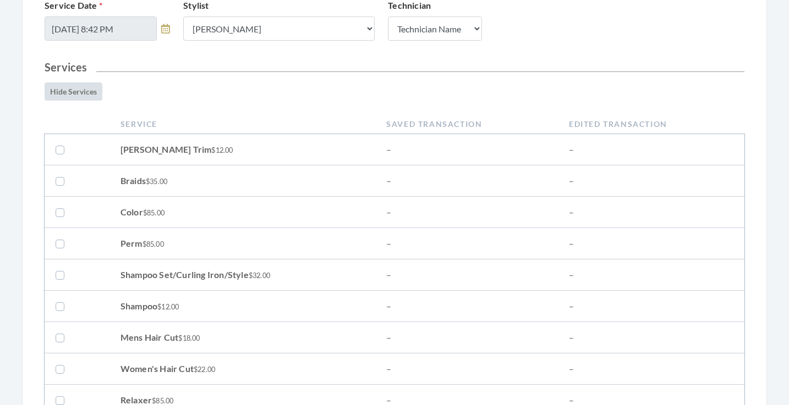
click at [62, 275] on label at bounding box center [62, 274] width 13 height 13
checkbox input "true"
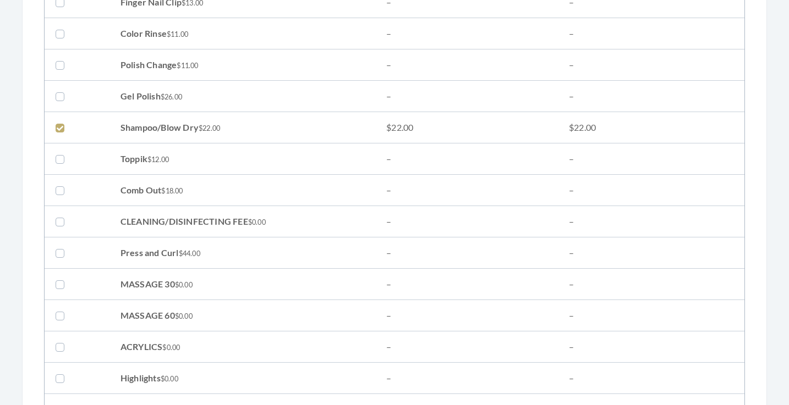
scroll to position [968, 0]
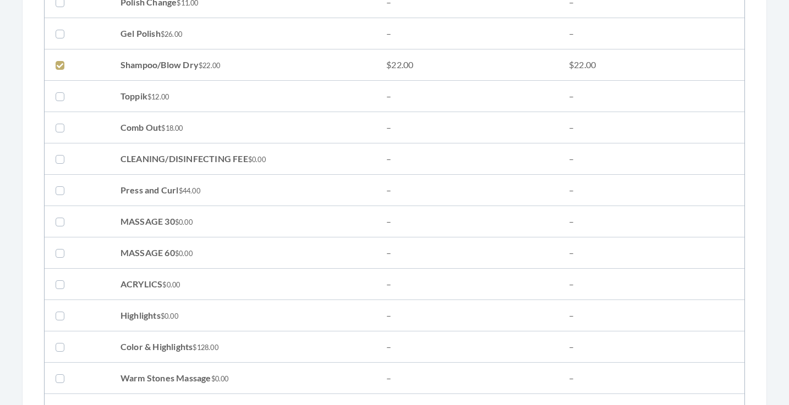
click at [57, 65] on label at bounding box center [62, 64] width 13 height 13
checkbox input "false"
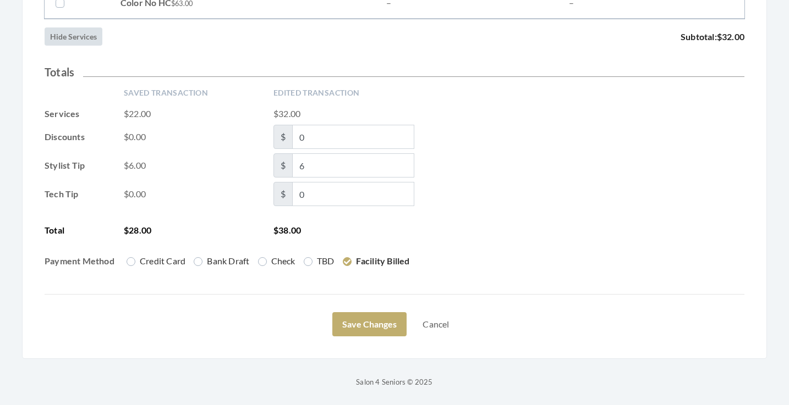
scroll to position [1845, 0]
click at [464, 228] on div "Total $28.00 $38.00" at bounding box center [394, 230] width 699 height 13
click at [365, 326] on button "Save Changes" at bounding box center [369, 324] width 74 height 24
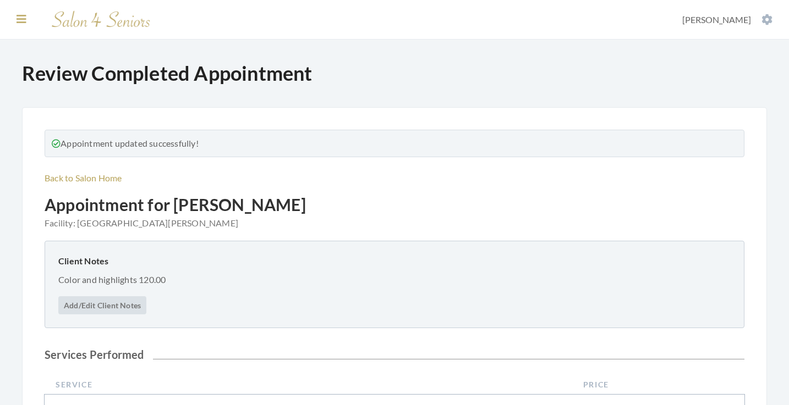
click at [19, 24] on icon at bounding box center [21, 19] width 10 height 11
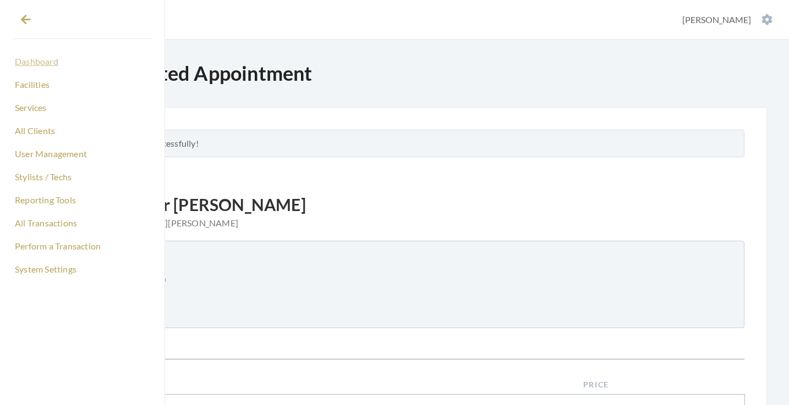
click at [34, 68] on link "Dashboard" at bounding box center [82, 61] width 138 height 19
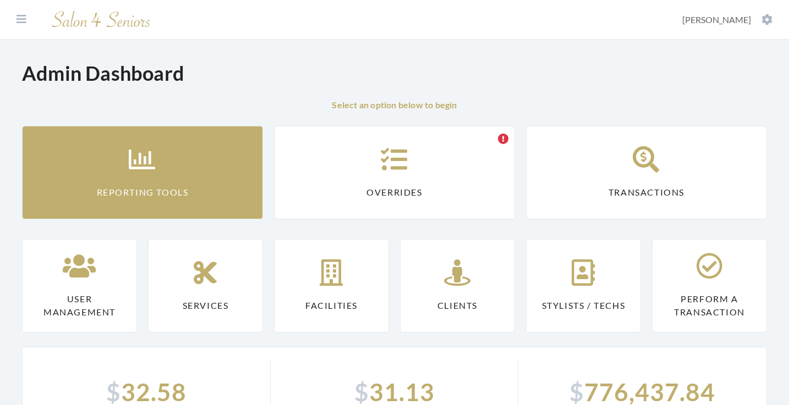
click at [147, 150] on icon at bounding box center [142, 159] width 27 height 26
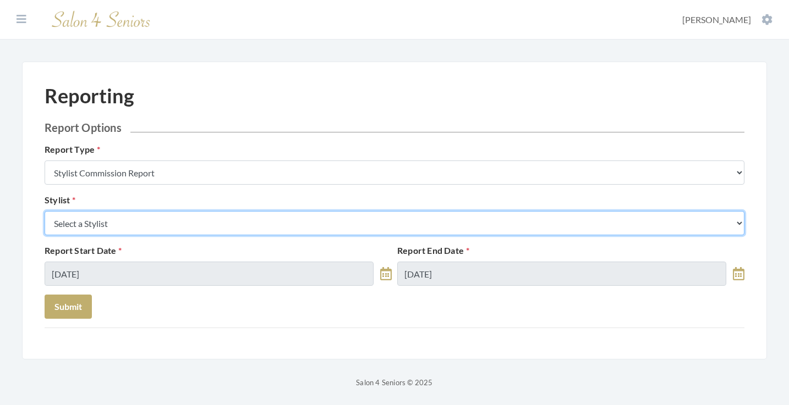
click at [162, 221] on select "Select a Stylist [PERSON_NAME] [PERSON_NAME] [PERSON_NAME] [PERSON_NAME] [PERSO…" at bounding box center [394, 223] width 699 height 24
select select "24"
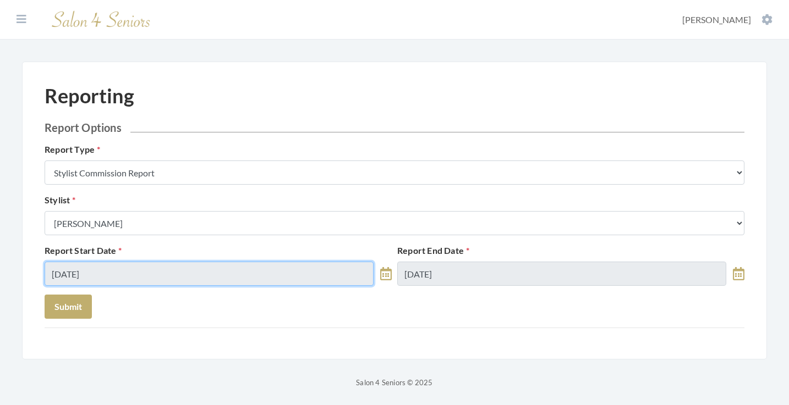
click at [128, 274] on input "[DATE]" at bounding box center [209, 274] width 329 height 24
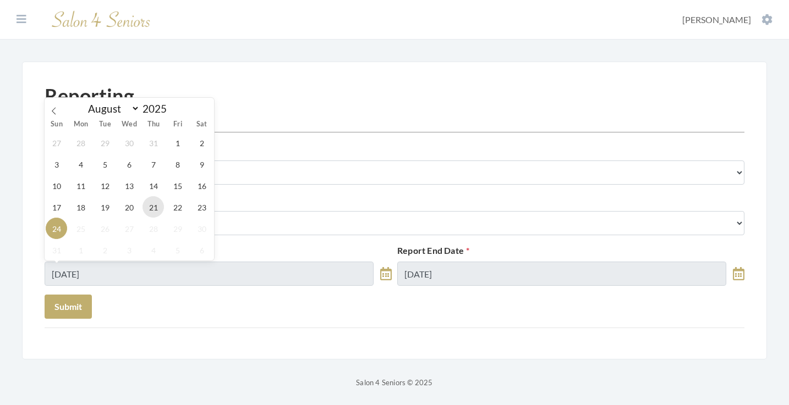
click at [159, 208] on span "21" at bounding box center [152, 206] width 21 height 21
type input "08/21/2025"
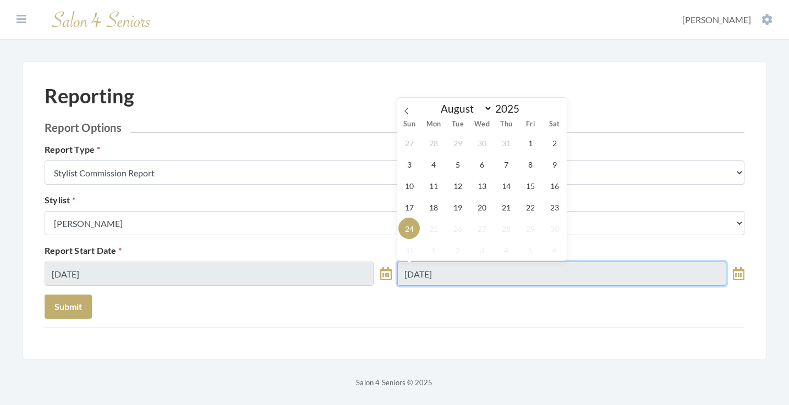
click at [445, 266] on input "08/24/2025" at bounding box center [561, 274] width 329 height 24
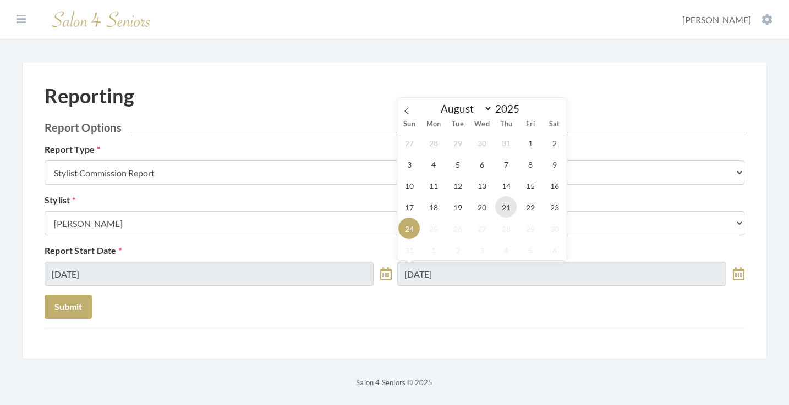
click at [510, 205] on span "21" at bounding box center [505, 206] width 21 height 21
type input "08/21/2025"
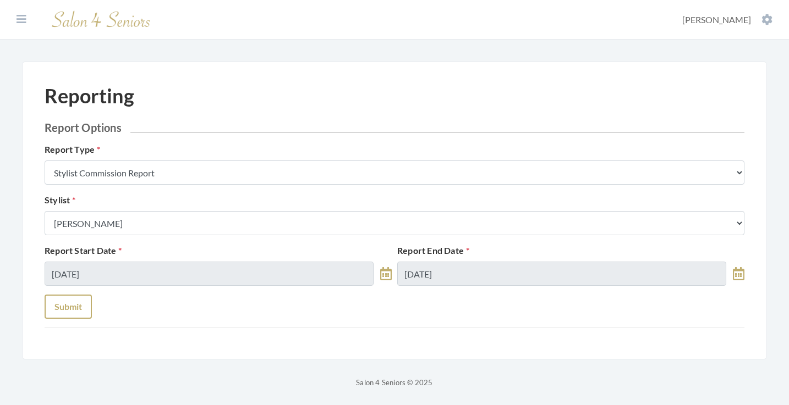
click at [80, 299] on button "Submit" at bounding box center [68, 307] width 47 height 24
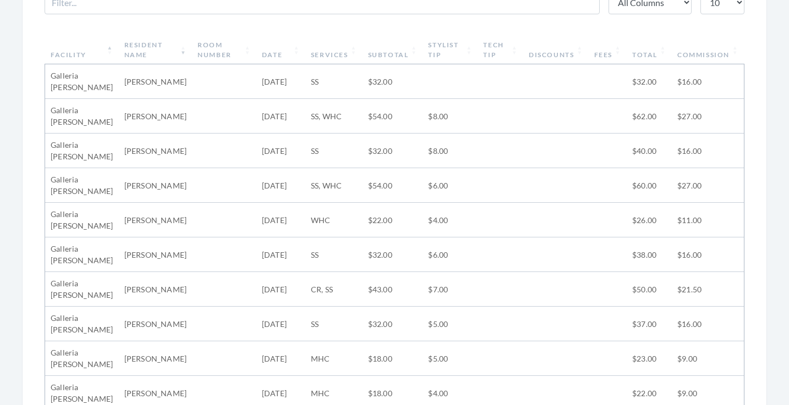
scroll to position [56, 0]
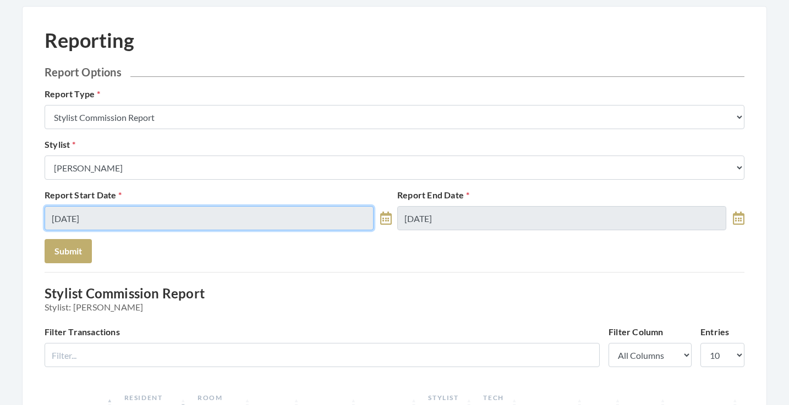
click at [239, 217] on input "[DATE]" at bounding box center [209, 218] width 329 height 24
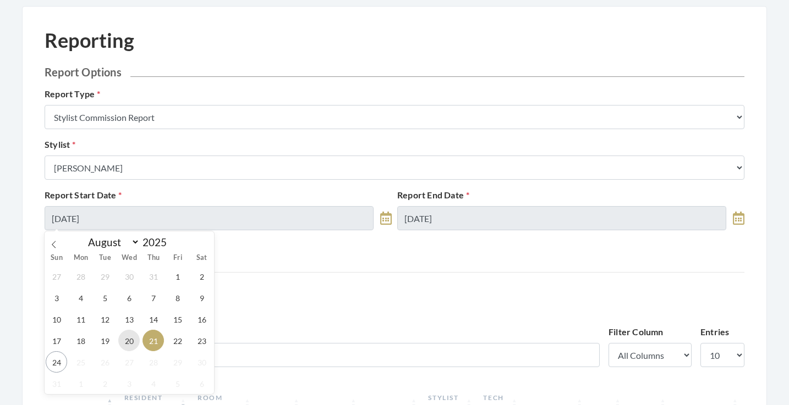
click at [127, 339] on span "20" at bounding box center [128, 340] width 21 height 21
type input "[DATE]"
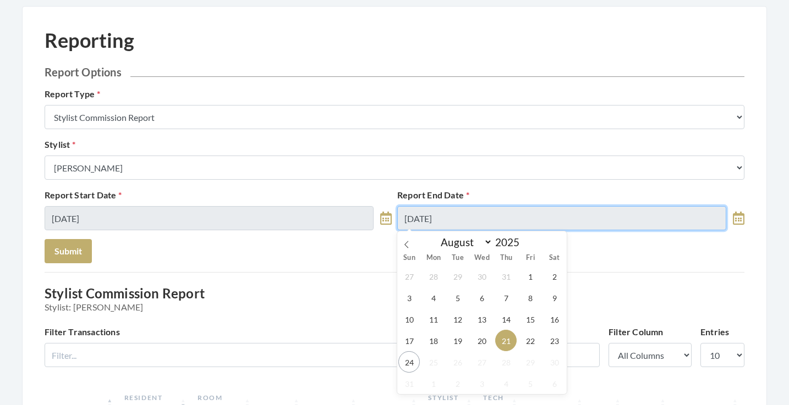
click at [455, 222] on input "[DATE]" at bounding box center [561, 218] width 329 height 24
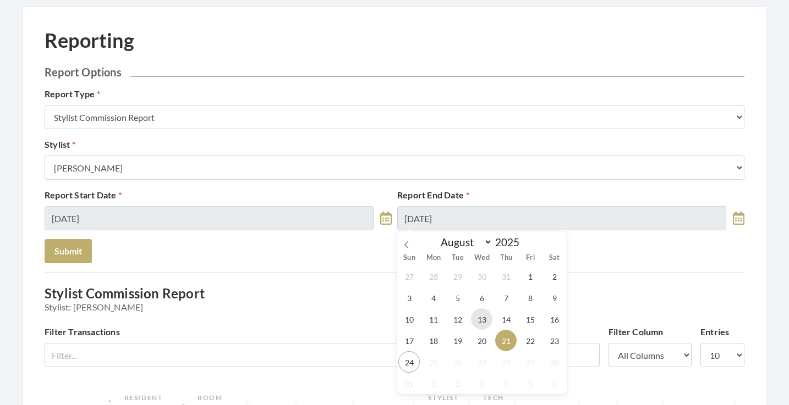
click at [481, 328] on span "13" at bounding box center [481, 318] width 21 height 21
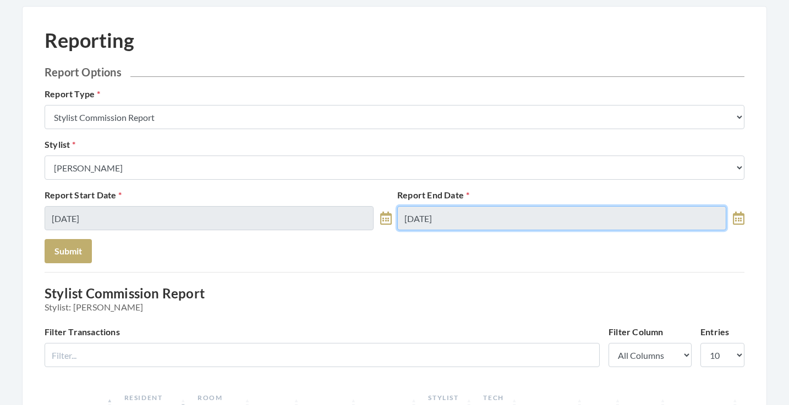
click at [469, 221] on input "08/13/2025" at bounding box center [561, 218] width 329 height 24
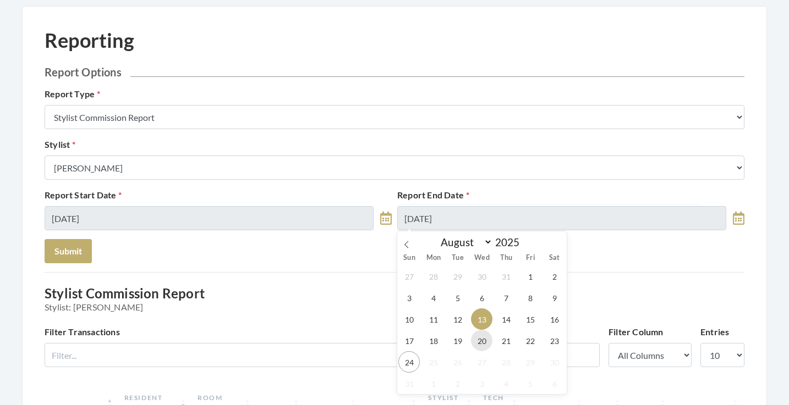
click at [483, 346] on span "20" at bounding box center [481, 340] width 21 height 21
type input "[DATE]"
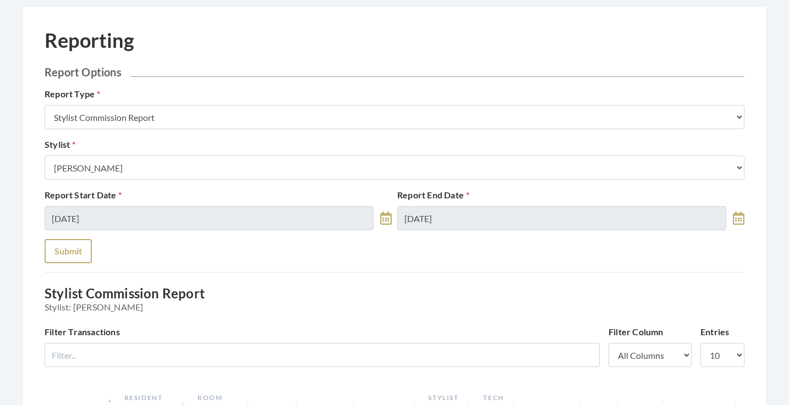
click at [73, 254] on button "Submit" at bounding box center [68, 251] width 47 height 24
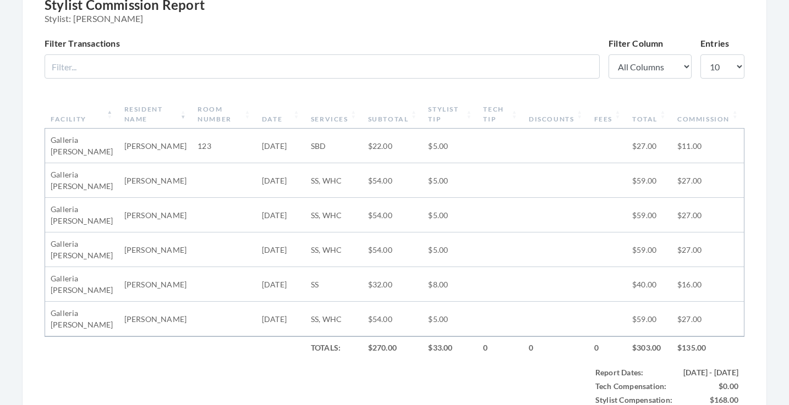
scroll to position [126, 0]
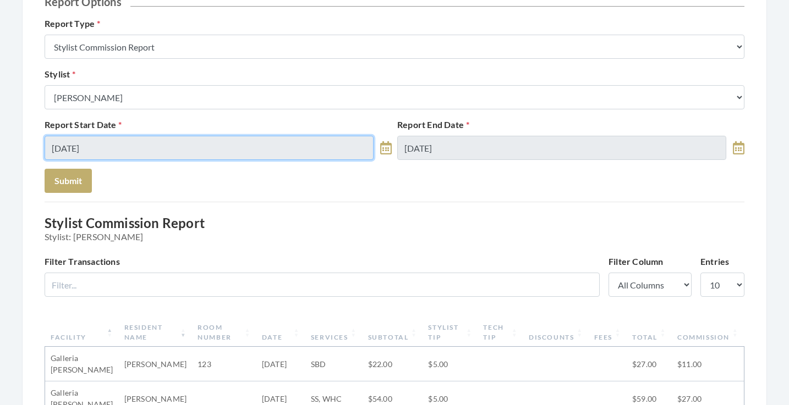
click at [195, 145] on input "08/20/2025" at bounding box center [209, 148] width 329 height 24
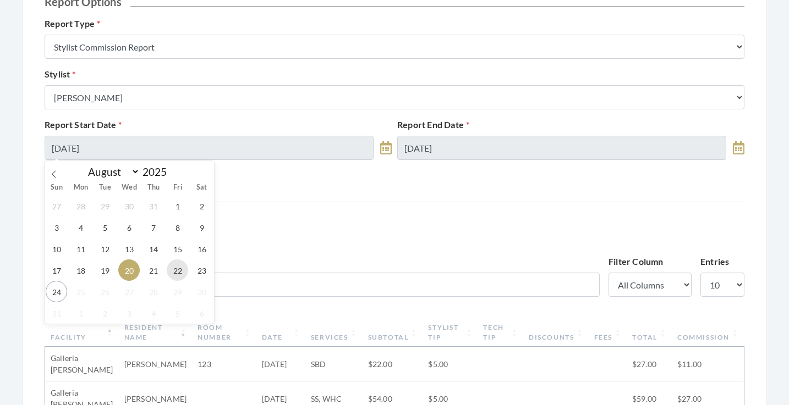
click at [177, 273] on span "22" at bounding box center [177, 270] width 21 height 21
type input "[DATE]"
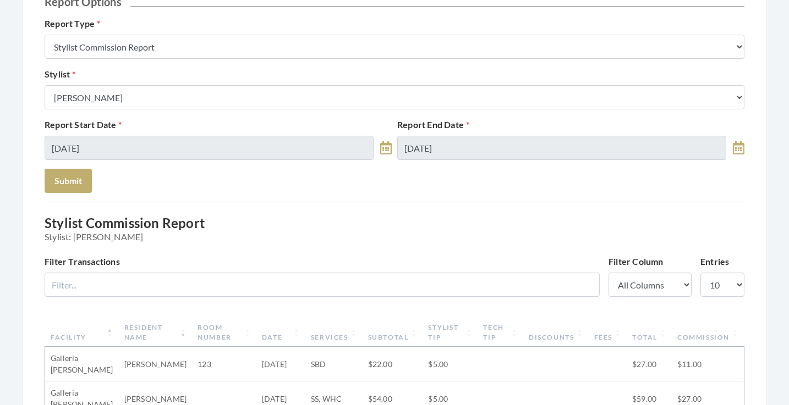
click at [427, 135] on div "Report End Date 08/20/2025" at bounding box center [570, 139] width 352 height 42
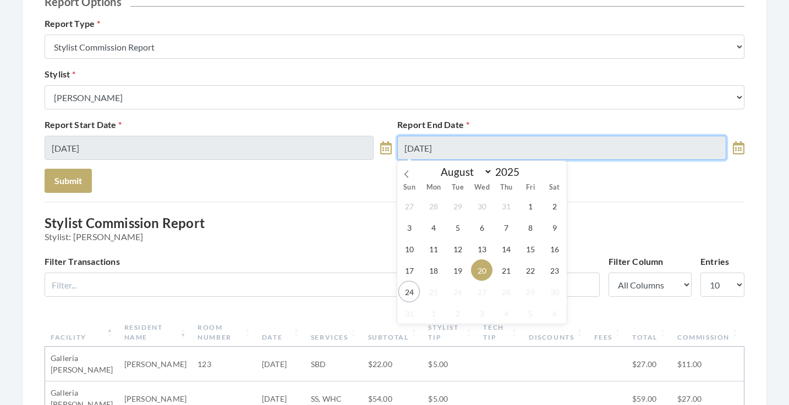
click at [434, 147] on input "08/20/2025" at bounding box center [561, 148] width 329 height 24
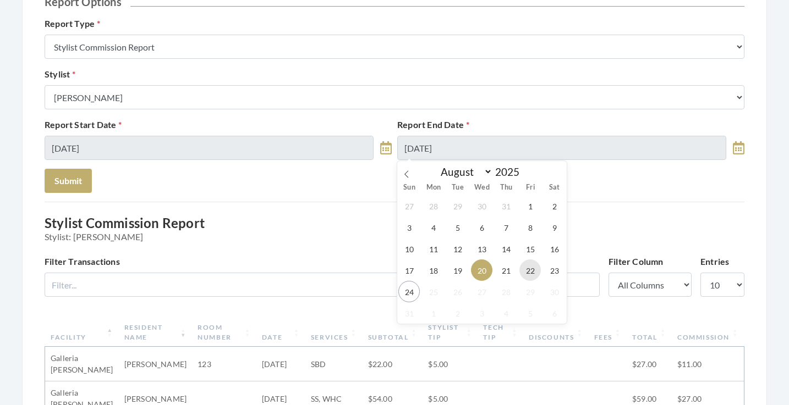
click at [531, 266] on span "22" at bounding box center [529, 270] width 21 height 21
type input "[DATE]"
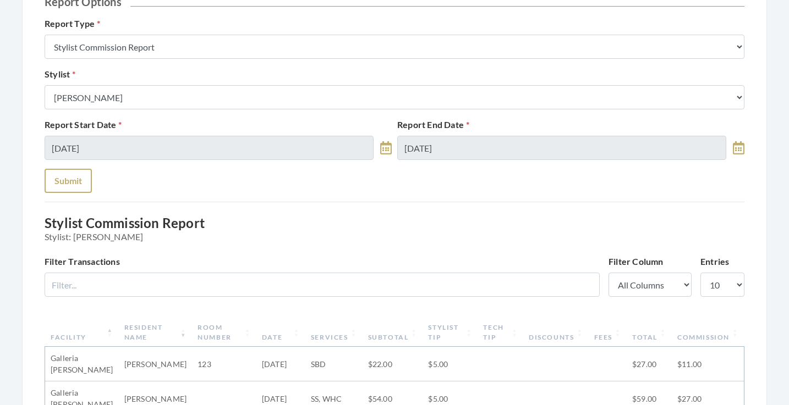
click at [86, 181] on button "Submit" at bounding box center [68, 181] width 47 height 24
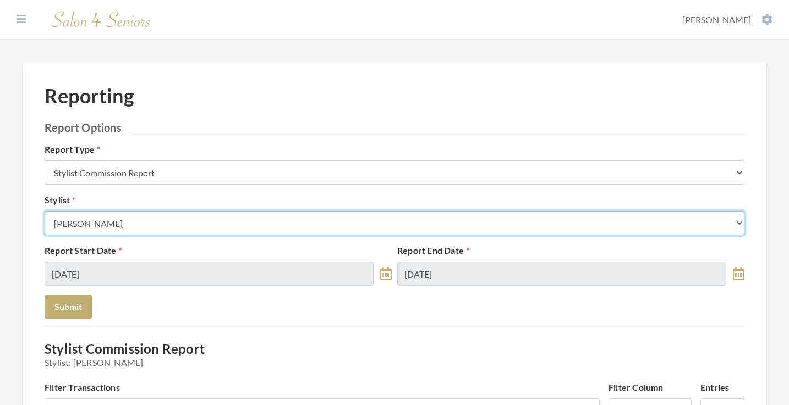
select select "181"
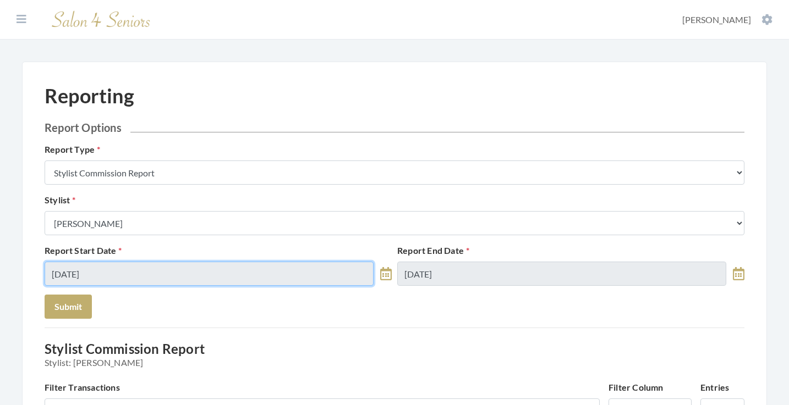
click at [125, 276] on input "[DATE]" at bounding box center [209, 274] width 329 height 24
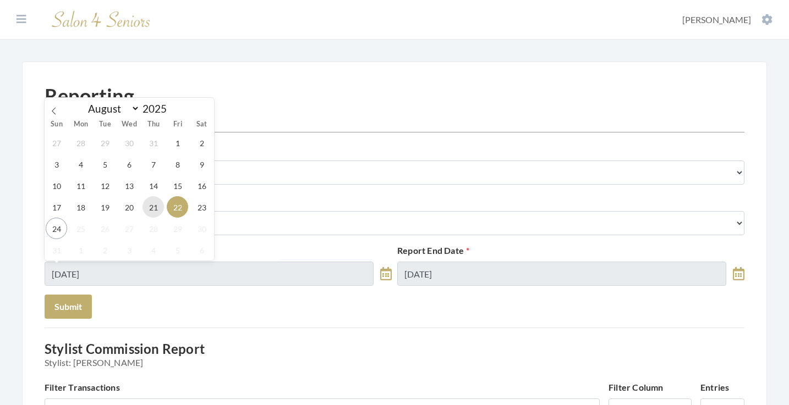
click at [147, 205] on span "21" at bounding box center [152, 206] width 21 height 21
type input "[DATE]"
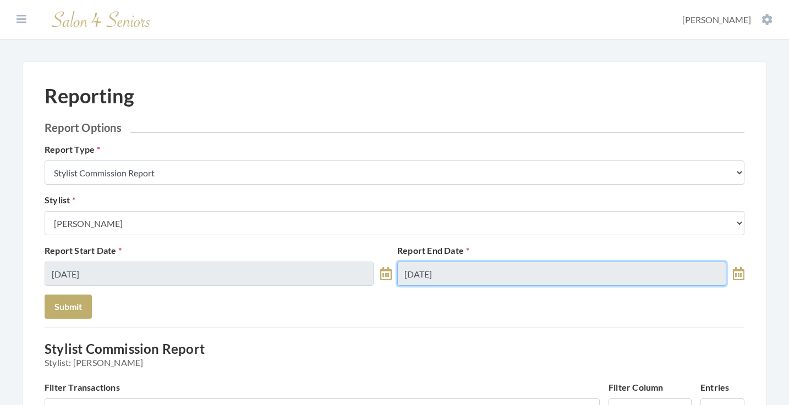
click at [449, 274] on input "[DATE]" at bounding box center [561, 274] width 329 height 24
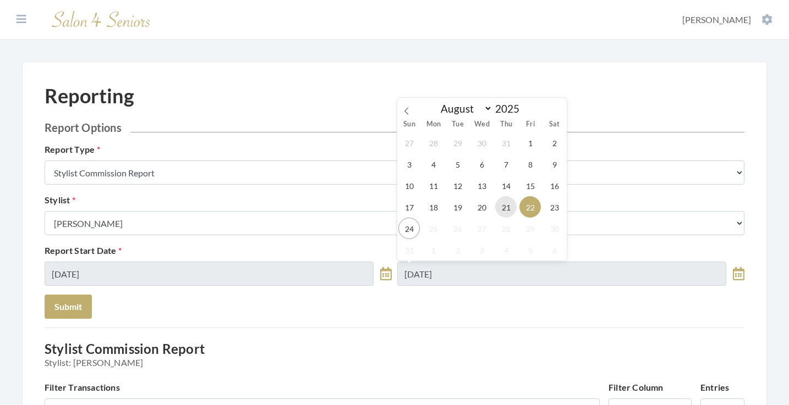
click at [506, 205] on span "21" at bounding box center [505, 206] width 21 height 21
type input "[DATE]"
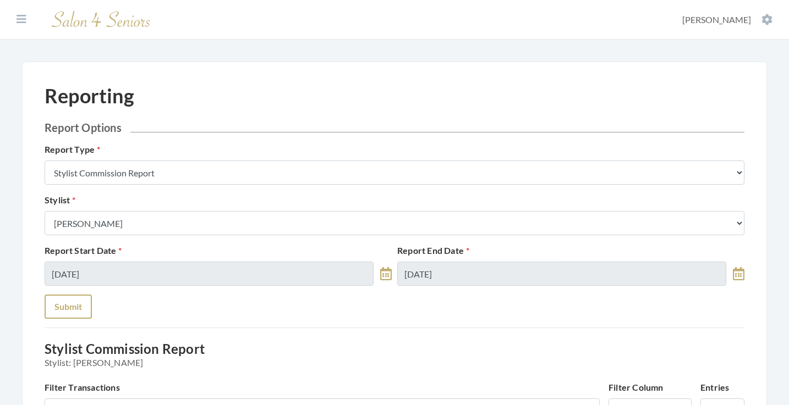
click at [82, 299] on button "Submit" at bounding box center [68, 307] width 47 height 24
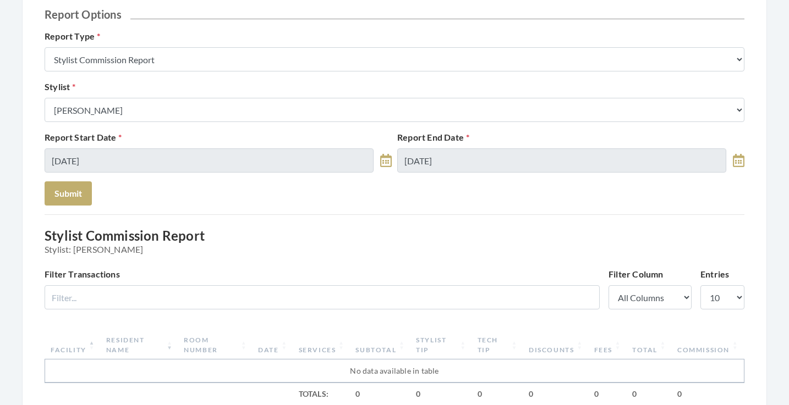
scroll to position [113, 0]
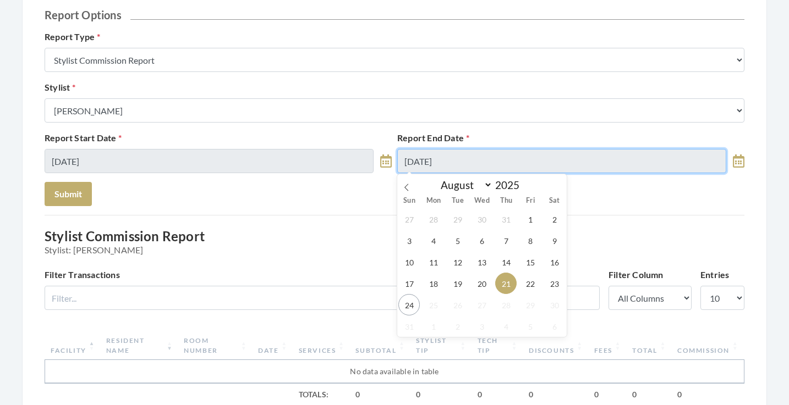
click at [436, 157] on input "[DATE]" at bounding box center [561, 161] width 329 height 24
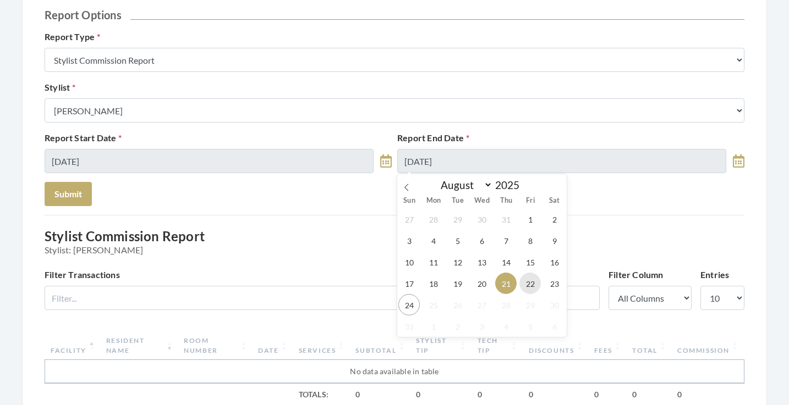
click at [530, 280] on span "22" at bounding box center [529, 283] width 21 height 21
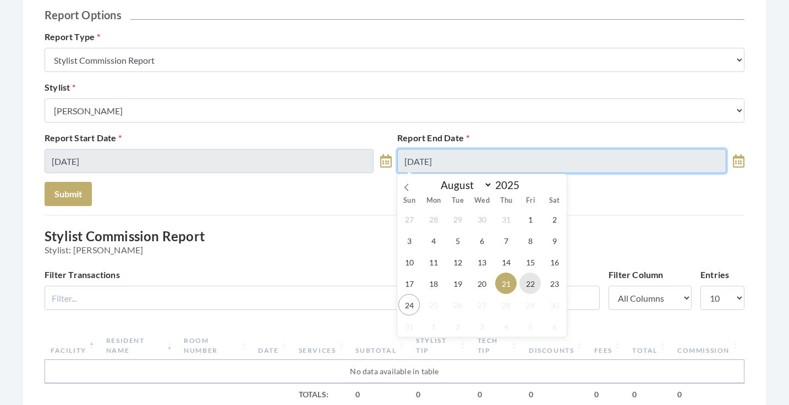
type input "[DATE]"
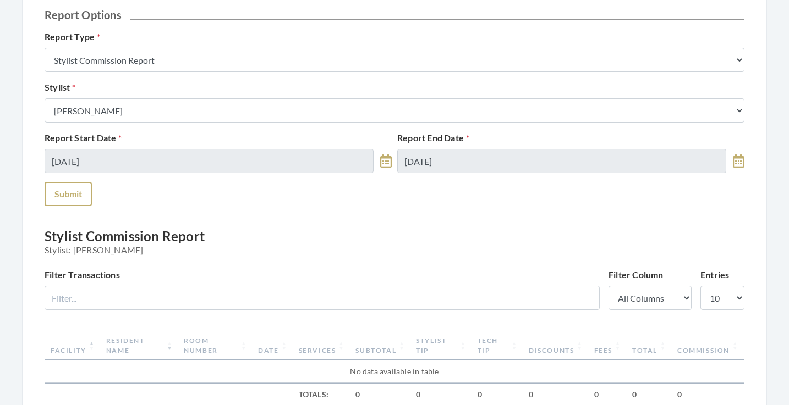
click at [78, 195] on button "Submit" at bounding box center [68, 194] width 47 height 24
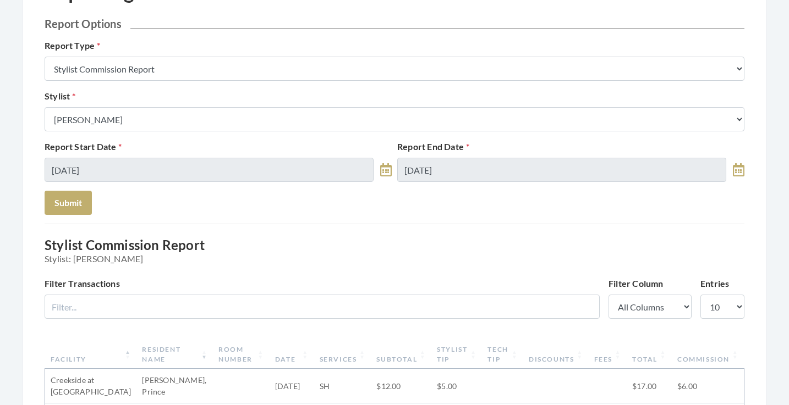
scroll to position [100, 0]
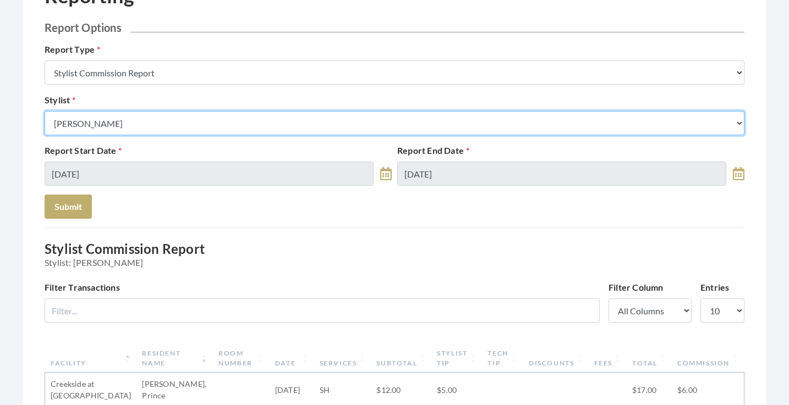
select select "19"
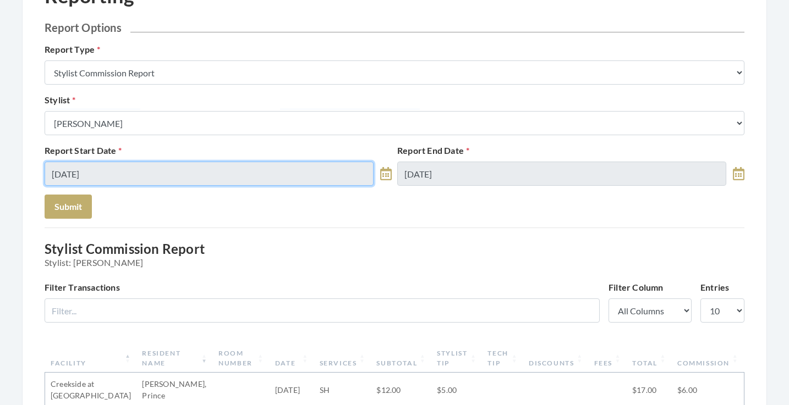
click at [191, 181] on input "08/21/2025" at bounding box center [209, 174] width 329 height 24
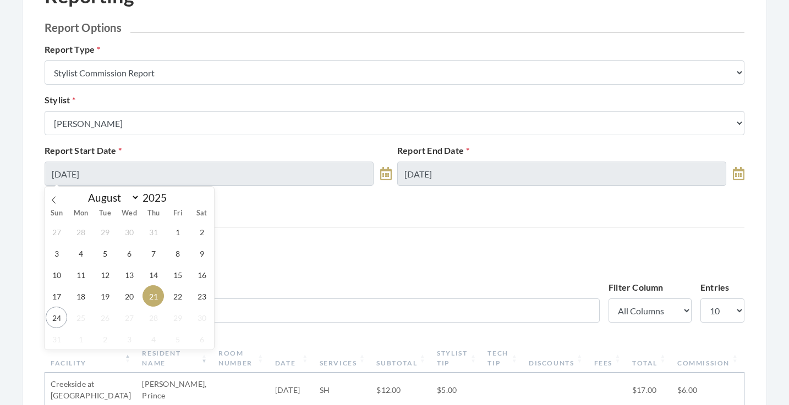
click at [166, 294] on div "27 28 29 30 31 1 2 3 4 5 6 7 8 9 10 11 12 13 14 15 16 17 18 19 20 21 22 23 24 2…" at bounding box center [129, 285] width 169 height 129
click at [171, 294] on span "22" at bounding box center [177, 295] width 21 height 21
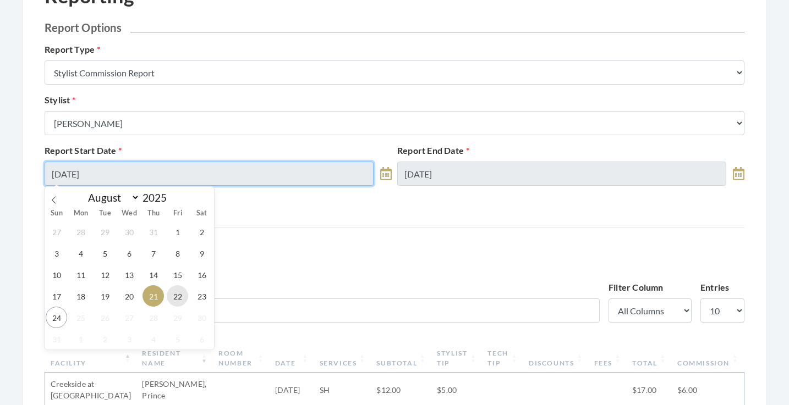
type input "[DATE]"
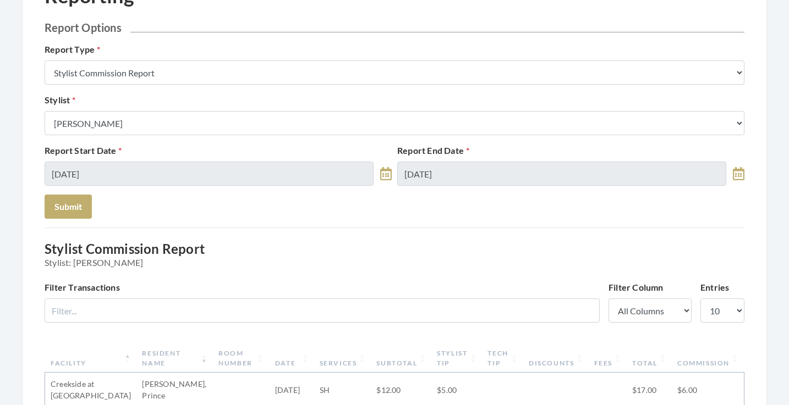
click at [93, 201] on form "Report Options Report Type Stylist Commission Report Tech Payroll Report Facili…" at bounding box center [394, 120] width 699 height 198
click at [84, 201] on button "Submit" at bounding box center [68, 207] width 47 height 24
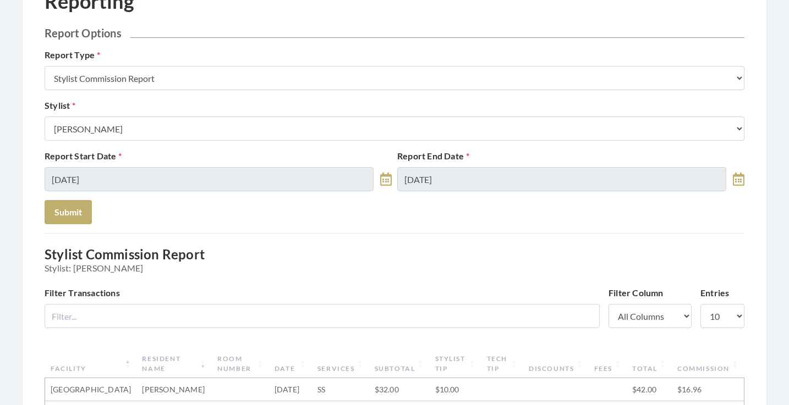
scroll to position [5, 0]
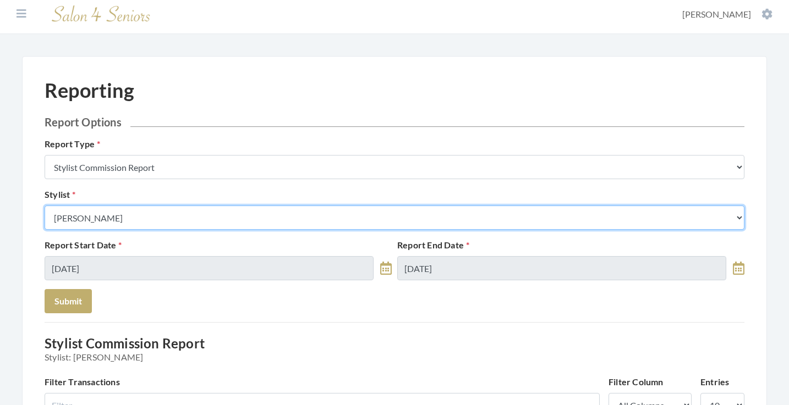
select select "146"
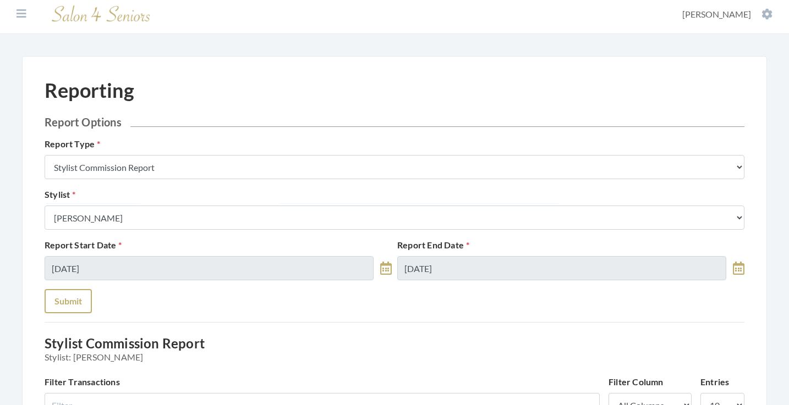
click at [67, 296] on button "Submit" at bounding box center [68, 301] width 47 height 24
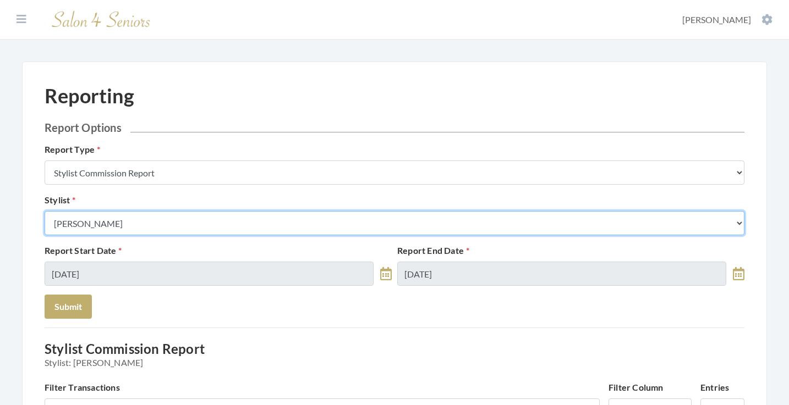
select select "44"
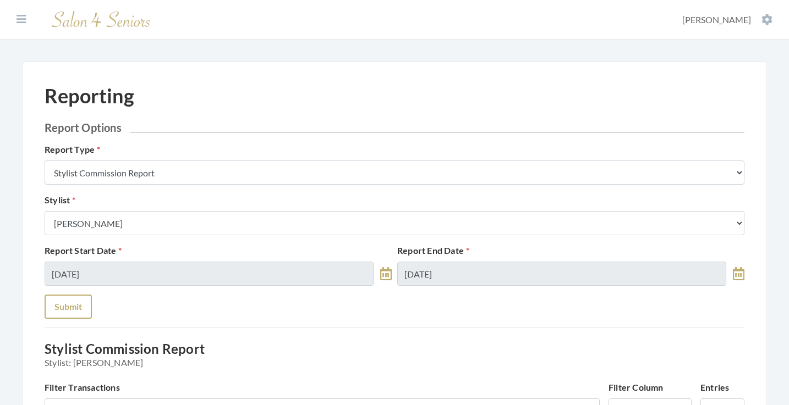
click at [70, 307] on button "Submit" at bounding box center [68, 307] width 47 height 24
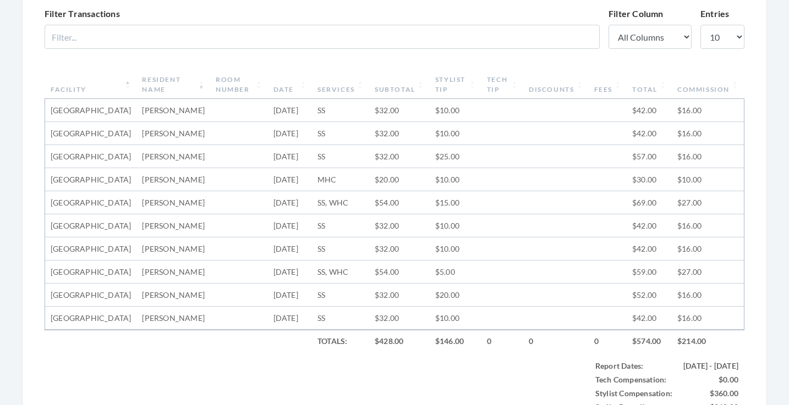
scroll to position [371, 0]
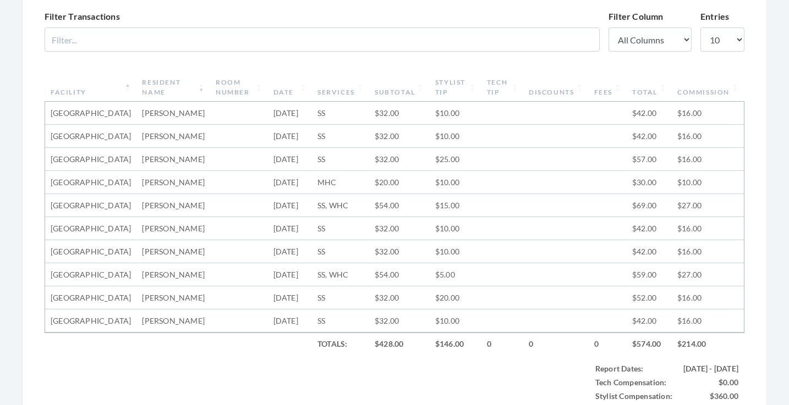
click at [402, 82] on th "Subtotal" at bounding box center [399, 87] width 60 height 29
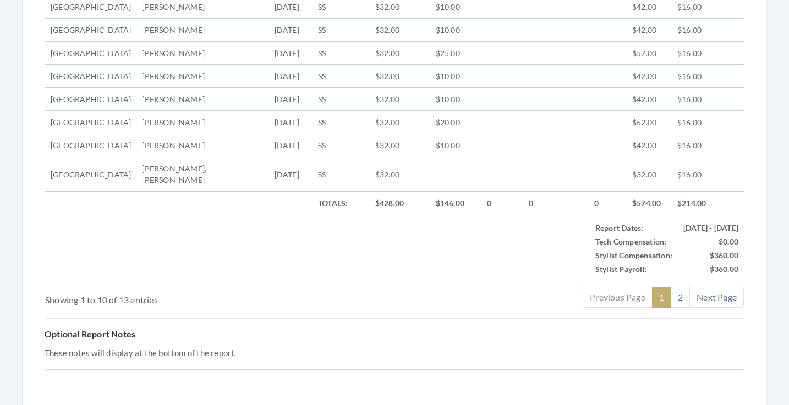
scroll to position [526, 0]
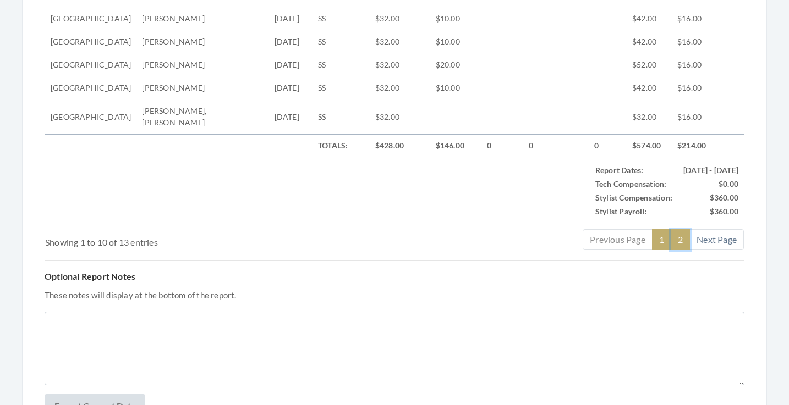
click at [676, 250] on link "2" at bounding box center [679, 239] width 19 height 21
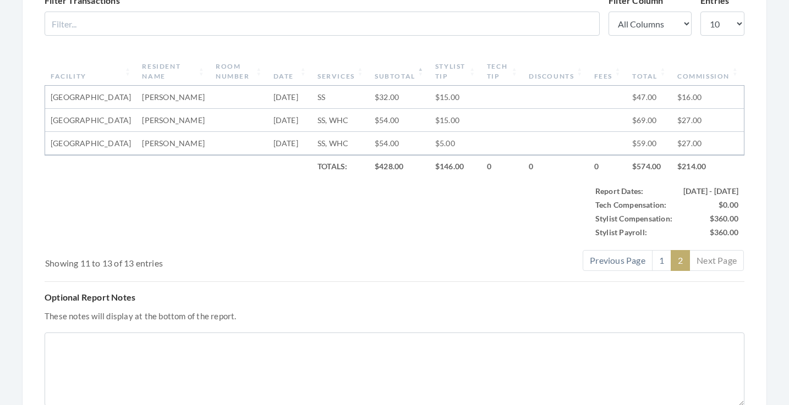
scroll to position [328, 0]
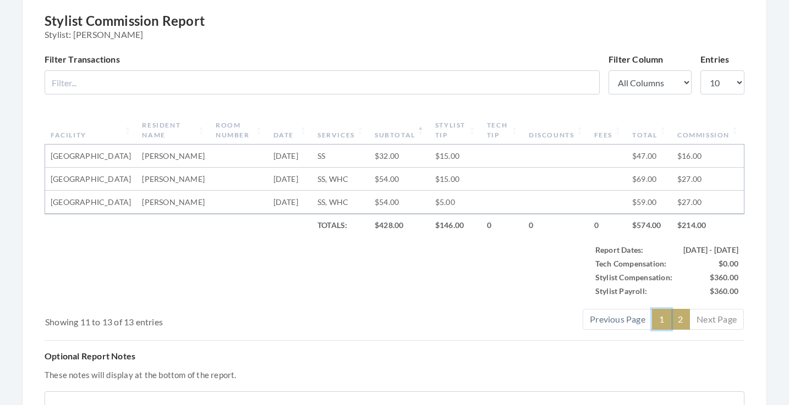
click at [655, 330] on link "1" at bounding box center [661, 319] width 19 height 21
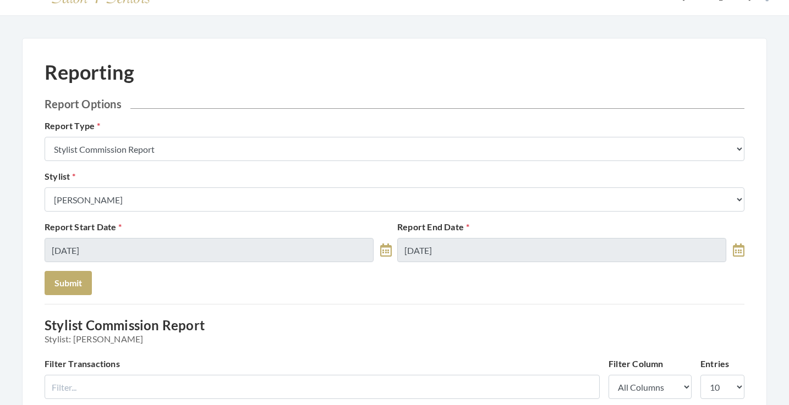
scroll to position [0, 0]
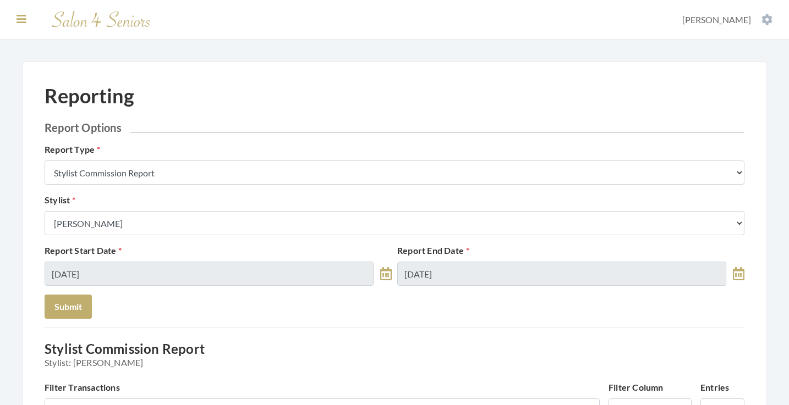
click at [18, 14] on icon at bounding box center [21, 19] width 10 height 11
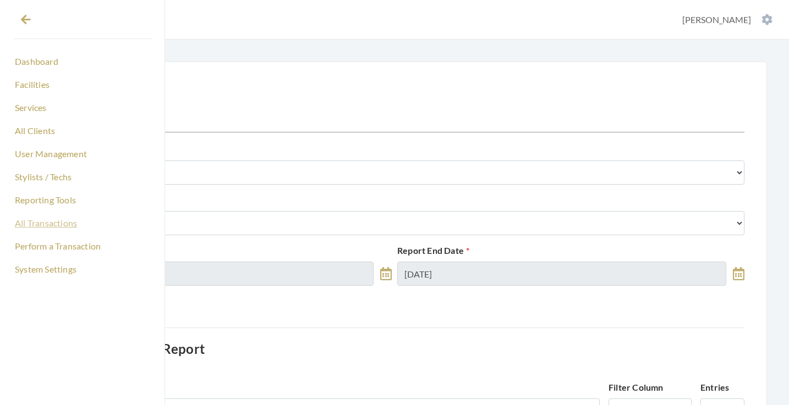
click at [57, 224] on link "All Transactions" at bounding box center [82, 223] width 138 height 19
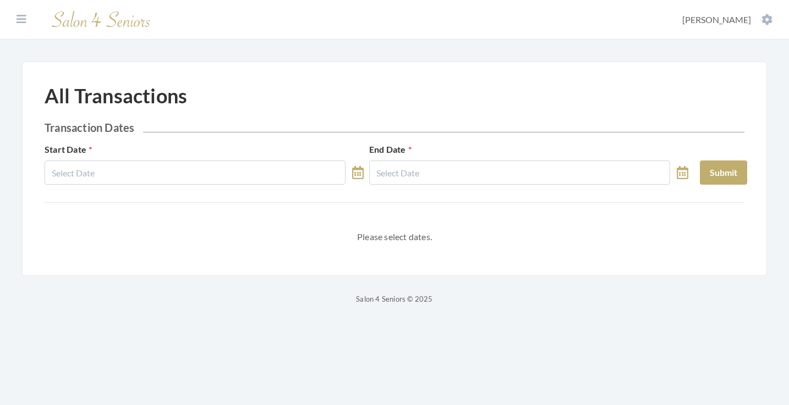
select select "7"
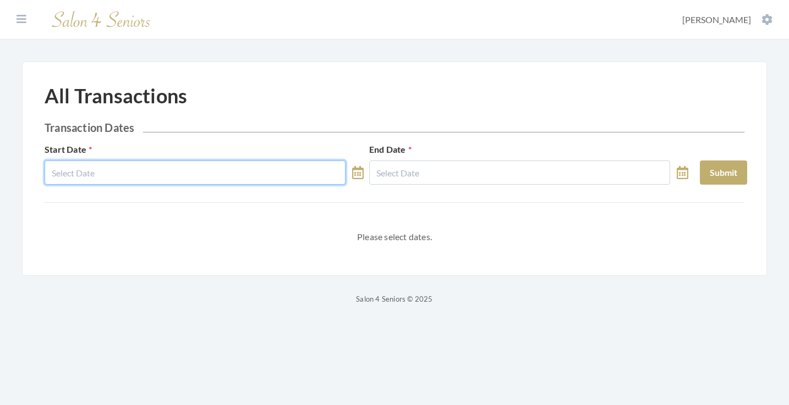
click at [185, 170] on input "text" at bounding box center [195, 173] width 301 height 24
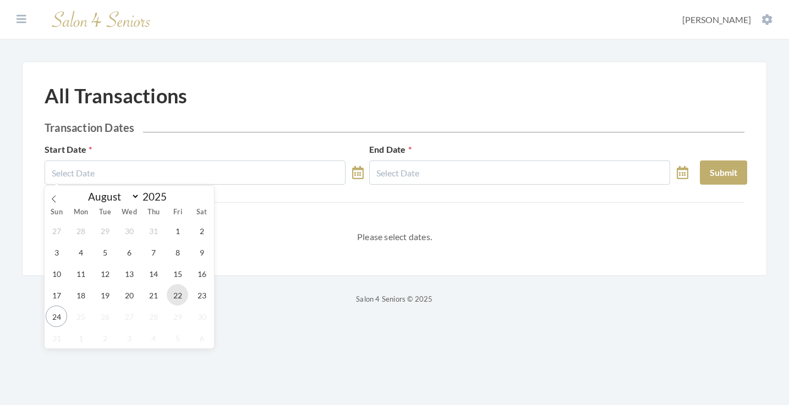
click at [173, 288] on span "22" at bounding box center [177, 294] width 21 height 21
type input "[DATE]"
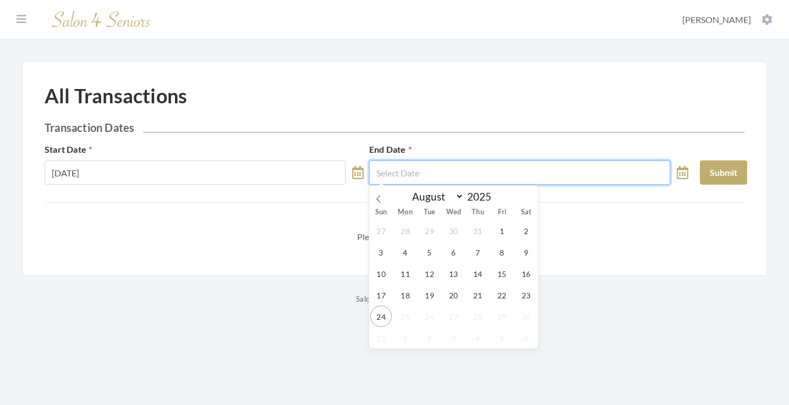
click at [404, 176] on input "text" at bounding box center [519, 173] width 301 height 24
click at [494, 294] on span "22" at bounding box center [501, 294] width 21 height 21
type input "[DATE]"
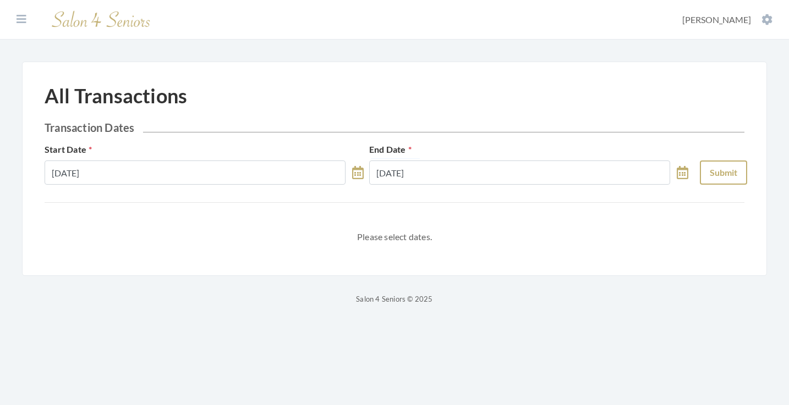
click at [721, 175] on button "Submit" at bounding box center [722, 173] width 47 height 24
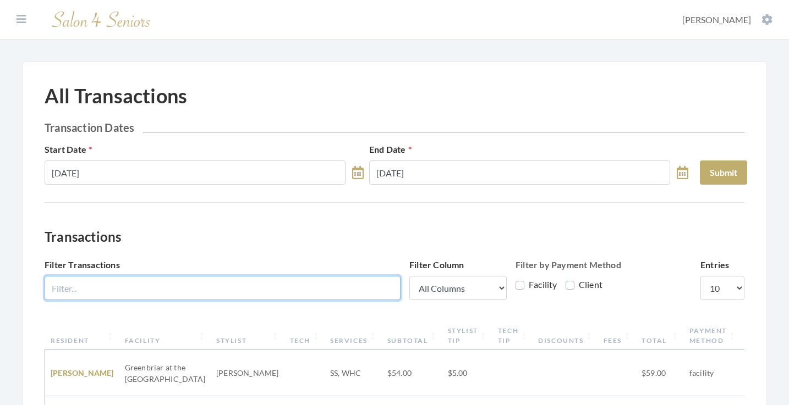
click at [327, 280] on input "Filter Transactions" at bounding box center [223, 288] width 356 height 24
type input "gar"
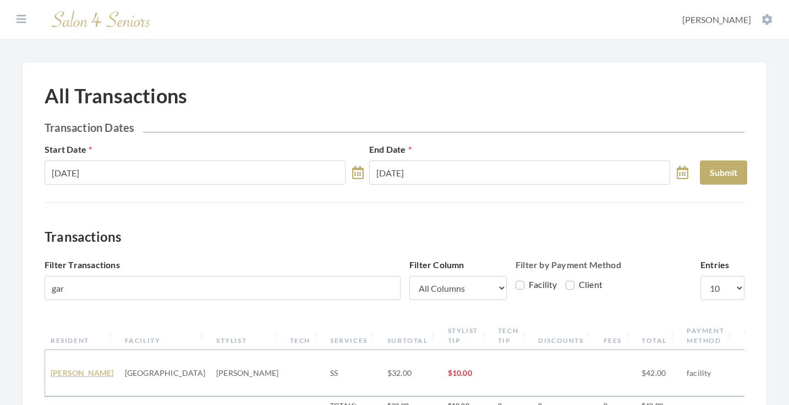
click at [71, 368] on link "[PERSON_NAME]" at bounding box center [82, 372] width 63 height 9
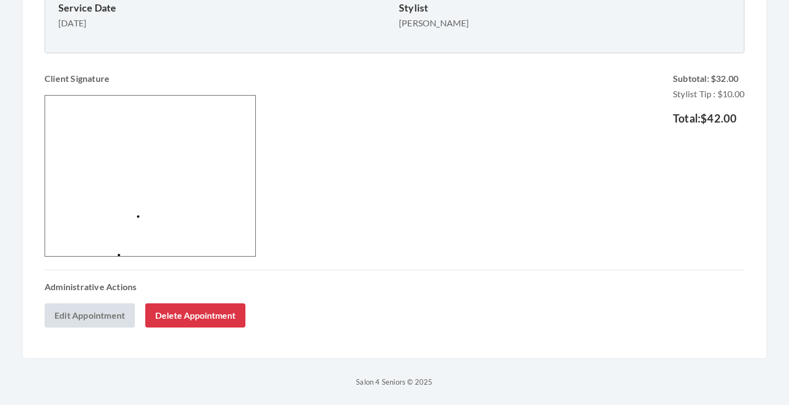
scroll to position [372, 0]
click at [83, 321] on link "Edit Appointment" at bounding box center [90, 316] width 90 height 24
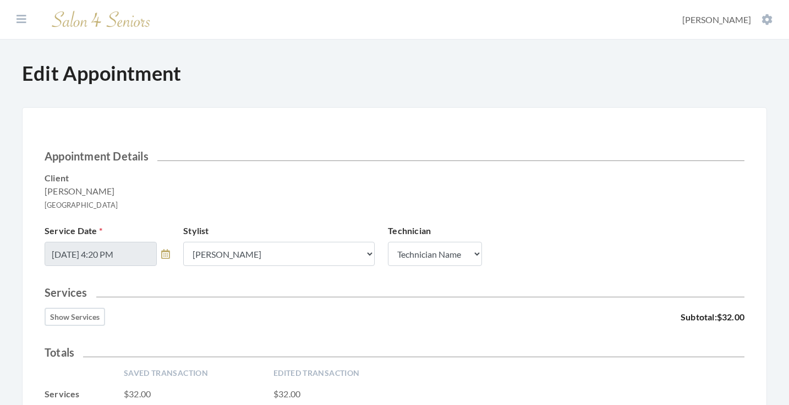
click at [81, 322] on button "Show Services" at bounding box center [75, 317] width 60 height 18
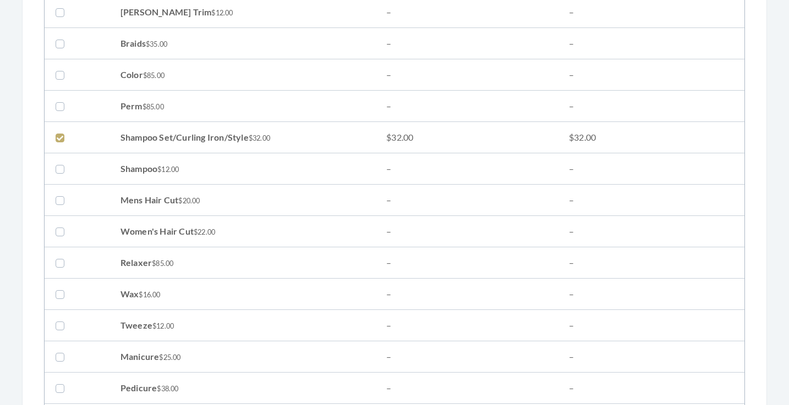
scroll to position [377, 0]
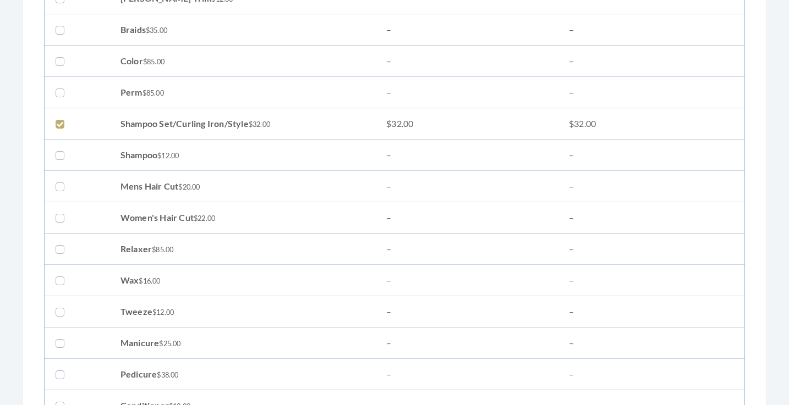
click at [131, 219] on td "Women's Hair Cut $22.00" at bounding box center [242, 217] width 266 height 31
click at [60, 217] on label at bounding box center [62, 217] width 13 height 13
checkbox input "true"
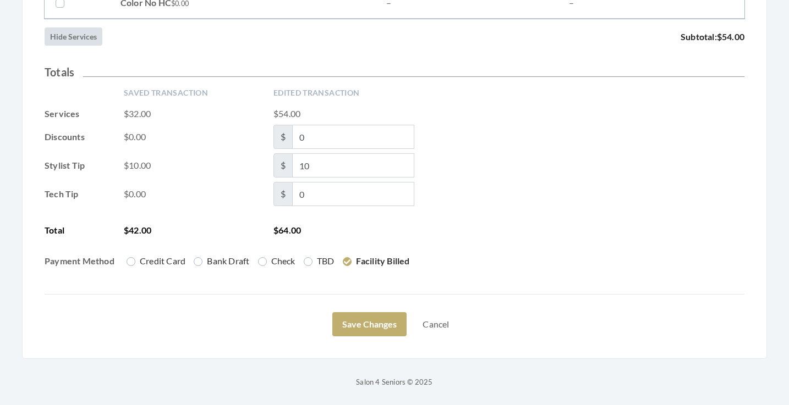
scroll to position [1845, 0]
click at [354, 323] on button "Save Changes" at bounding box center [369, 324] width 74 height 24
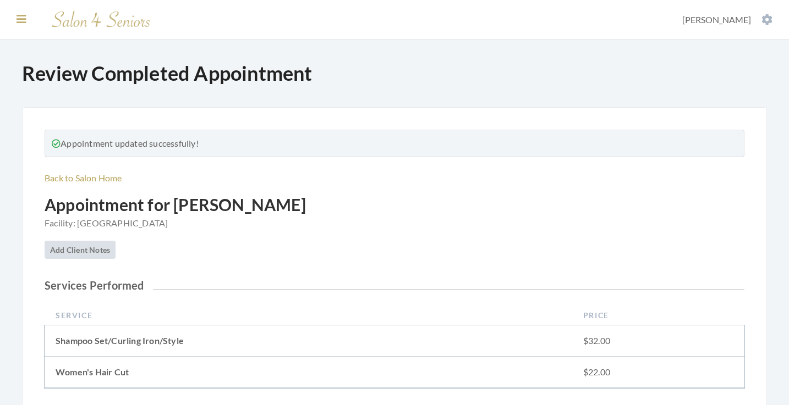
click at [20, 21] on icon at bounding box center [21, 19] width 10 height 11
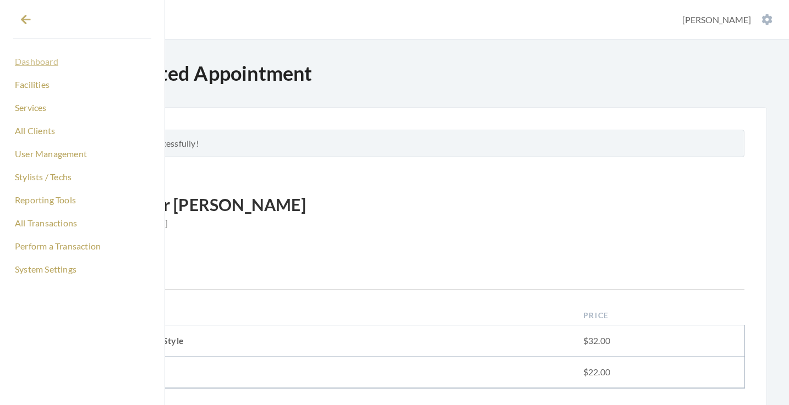
click at [46, 61] on link "Dashboard" at bounding box center [82, 61] width 138 height 19
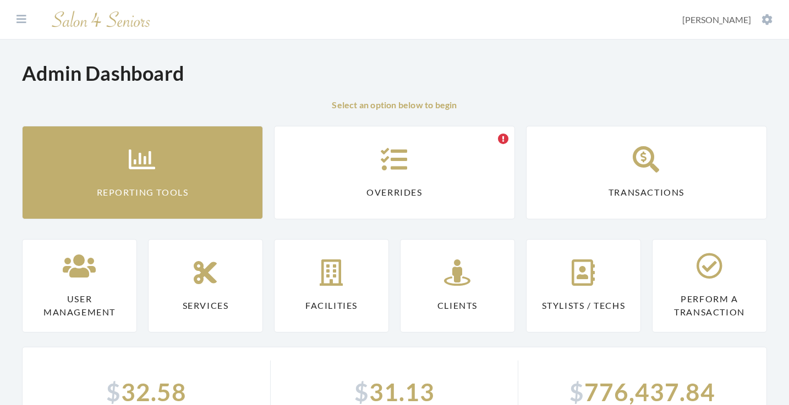
click at [156, 139] on link "Reporting Tools" at bounding box center [142, 172] width 241 height 93
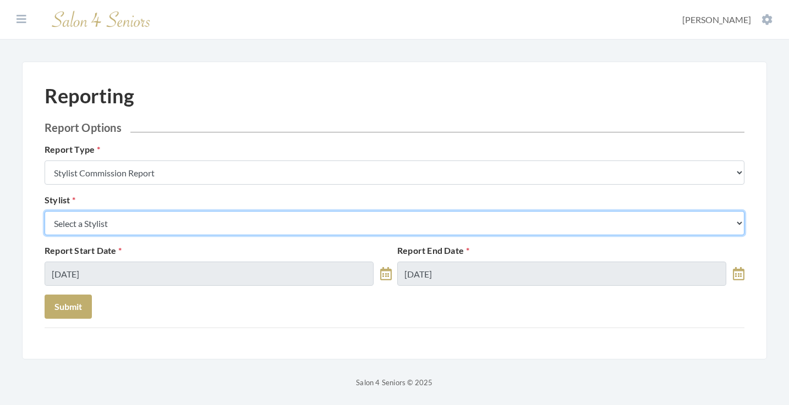
click at [167, 220] on select "Select a Stylist [PERSON_NAME] [PERSON_NAME] [PERSON_NAME] [PERSON_NAME] [PERSO…" at bounding box center [394, 223] width 699 height 24
select select "44"
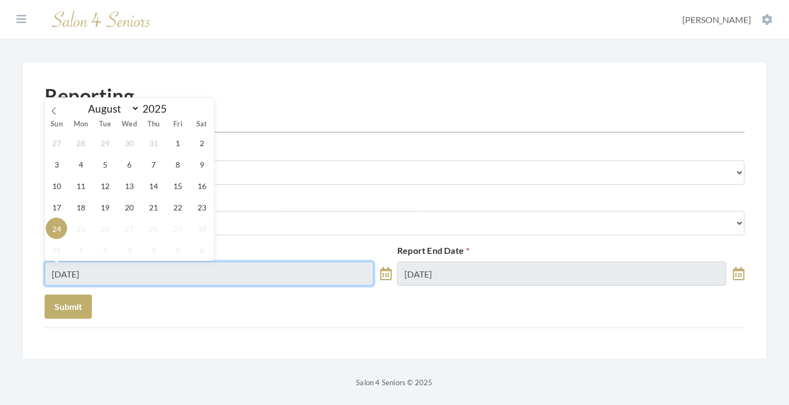
click at [151, 275] on input "08/24/2025" at bounding box center [209, 274] width 329 height 24
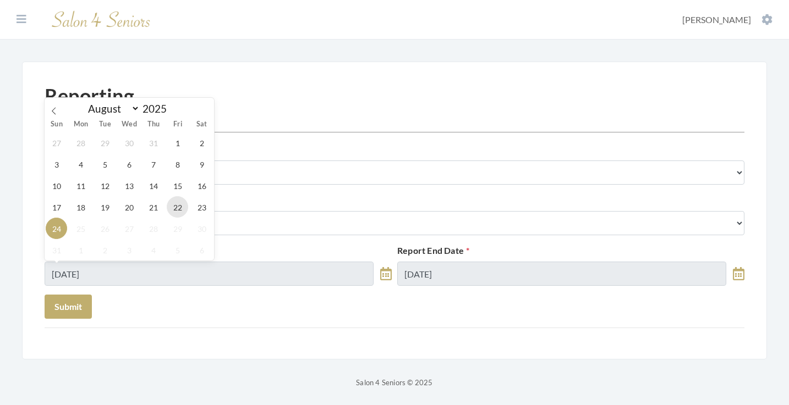
click at [171, 214] on span "22" at bounding box center [177, 206] width 21 height 21
type input "[DATE]"
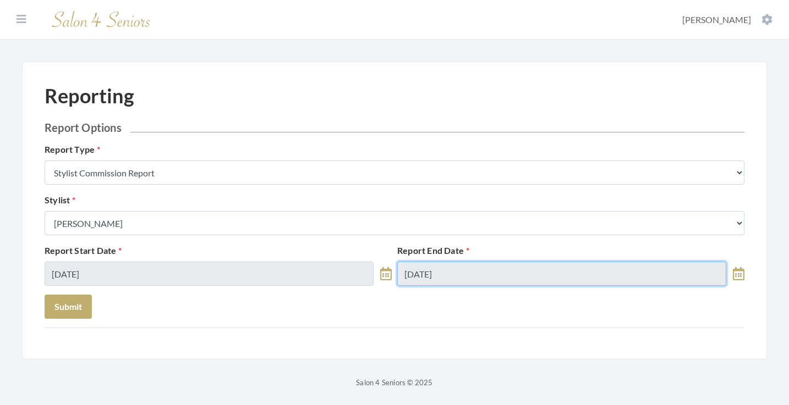
click at [501, 275] on input "08/24/2025" at bounding box center [561, 274] width 329 height 24
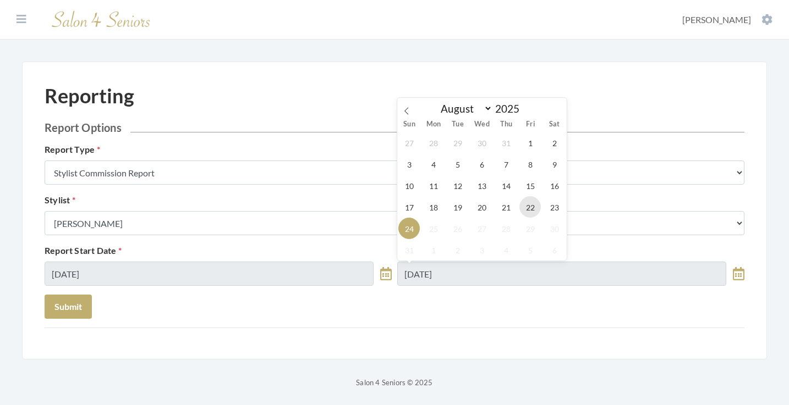
click at [527, 208] on span "22" at bounding box center [529, 206] width 21 height 21
type input "[DATE]"
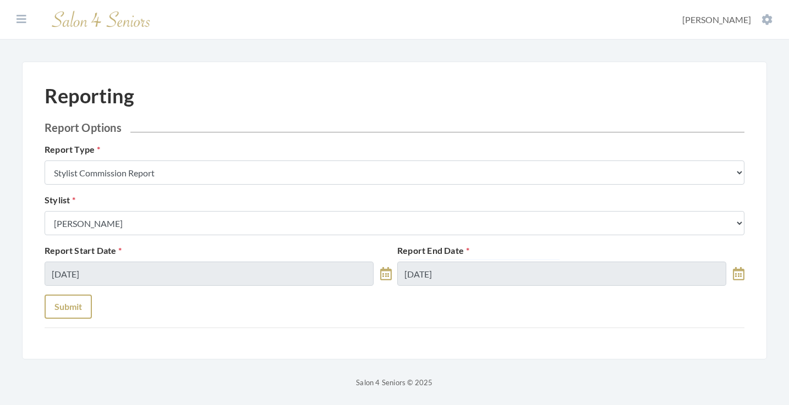
click at [57, 305] on button "Submit" at bounding box center [68, 307] width 47 height 24
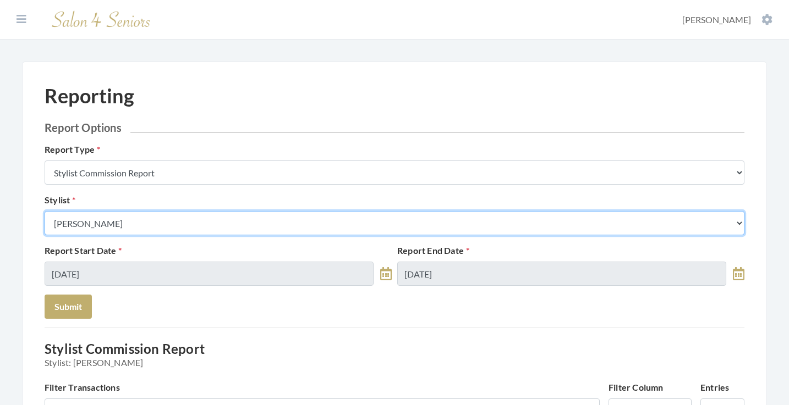
select select "26"
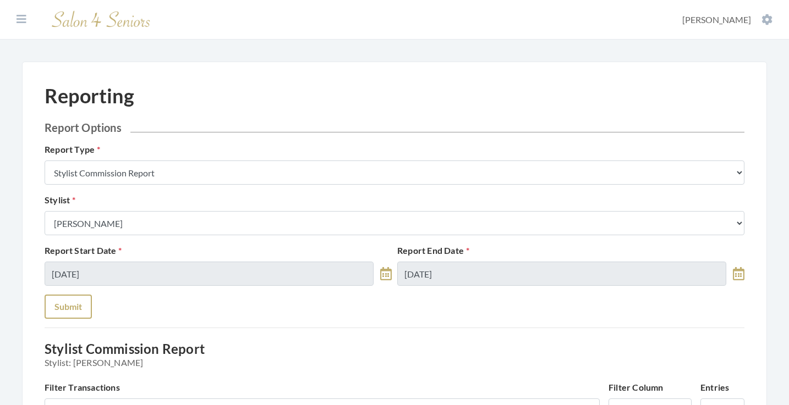
click at [81, 302] on button "Submit" at bounding box center [68, 307] width 47 height 24
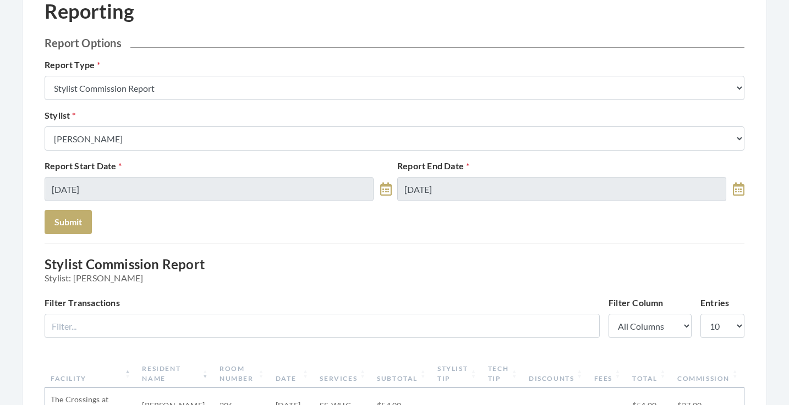
scroll to position [80, 0]
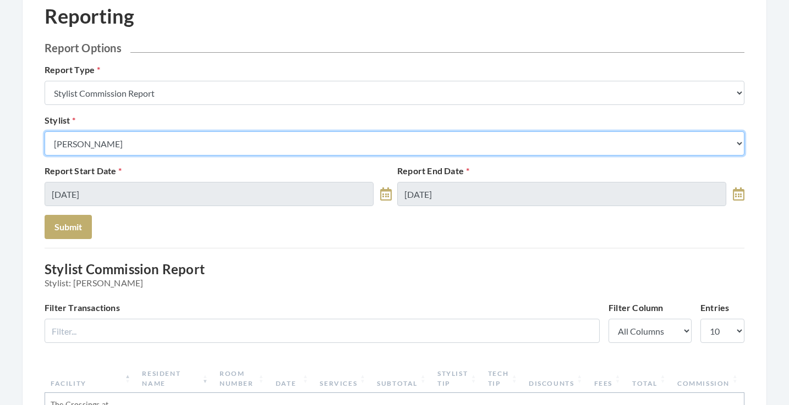
select select "176"
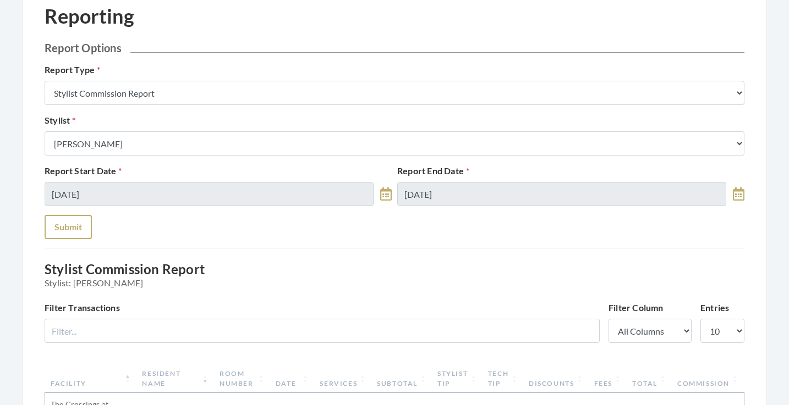
click at [77, 220] on button "Submit" at bounding box center [68, 227] width 47 height 24
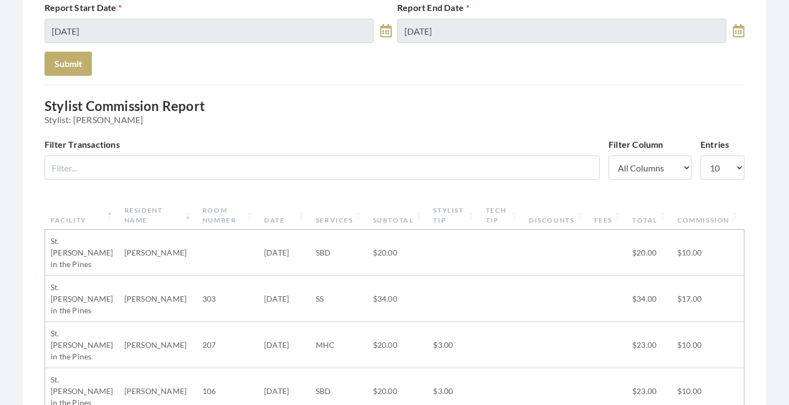
scroll to position [173, 0]
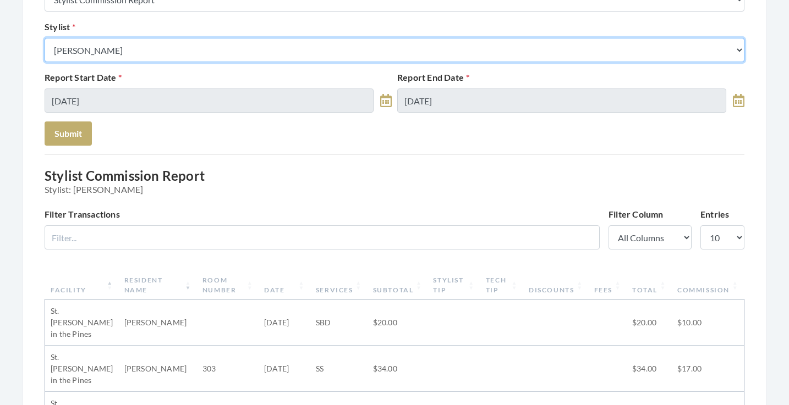
select select "153"
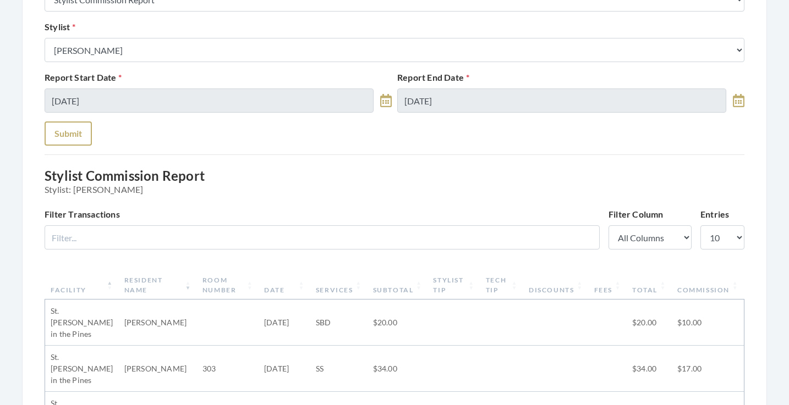
click at [75, 137] on button "Submit" at bounding box center [68, 134] width 47 height 24
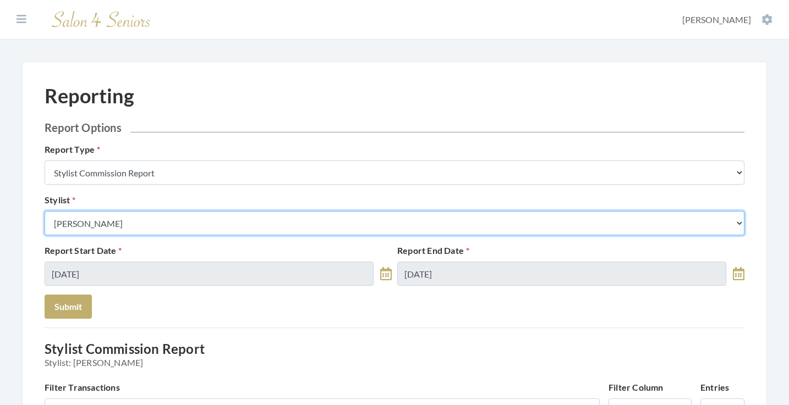
select select "18"
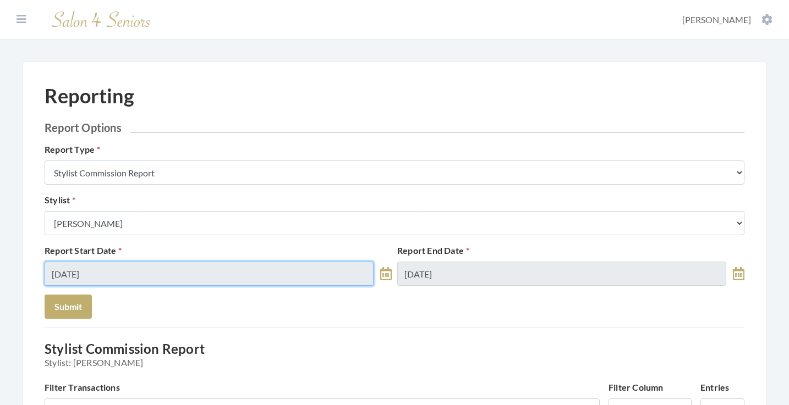
click at [362, 280] on input "[DATE]" at bounding box center [209, 274] width 329 height 24
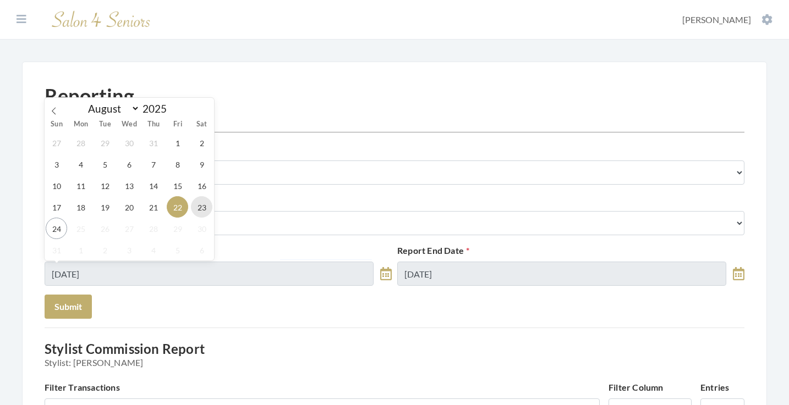
click at [205, 210] on span "23" at bounding box center [201, 206] width 21 height 21
type input "[DATE]"
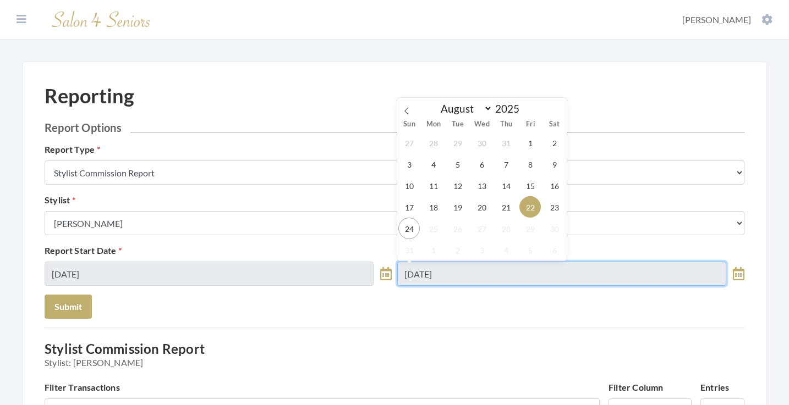
click at [506, 272] on input "08/22/2025" at bounding box center [561, 274] width 329 height 24
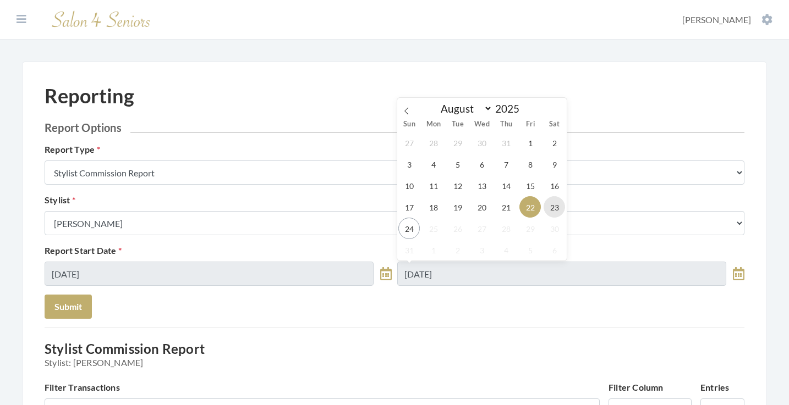
click at [544, 207] on span "23" at bounding box center [553, 206] width 21 height 21
type input "[DATE]"
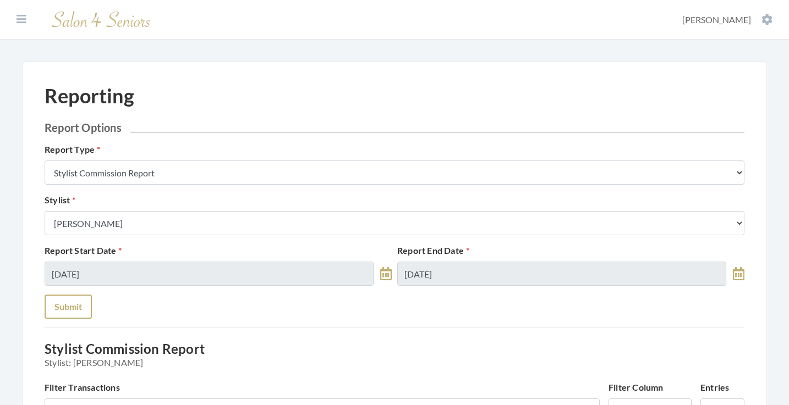
click at [80, 305] on button "Submit" at bounding box center [68, 307] width 47 height 24
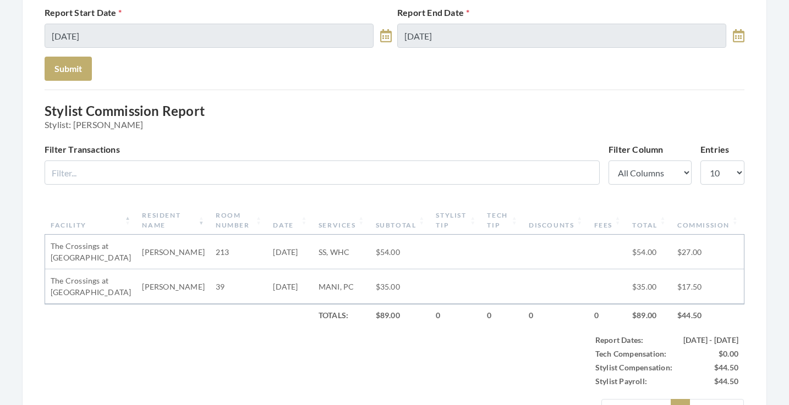
scroll to position [166, 0]
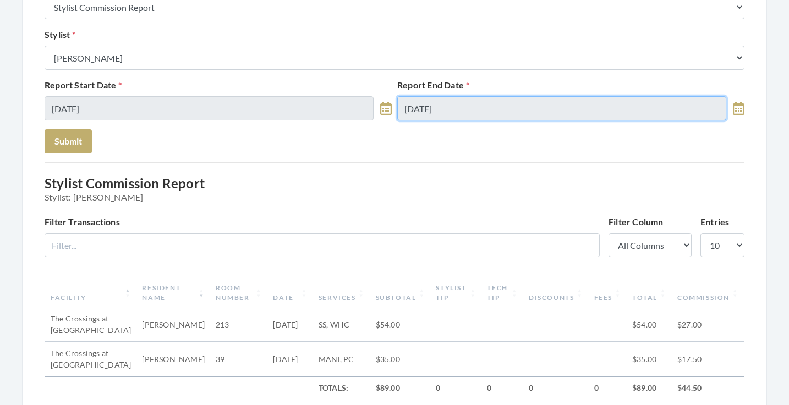
click at [480, 105] on input "[DATE]" at bounding box center [561, 108] width 329 height 24
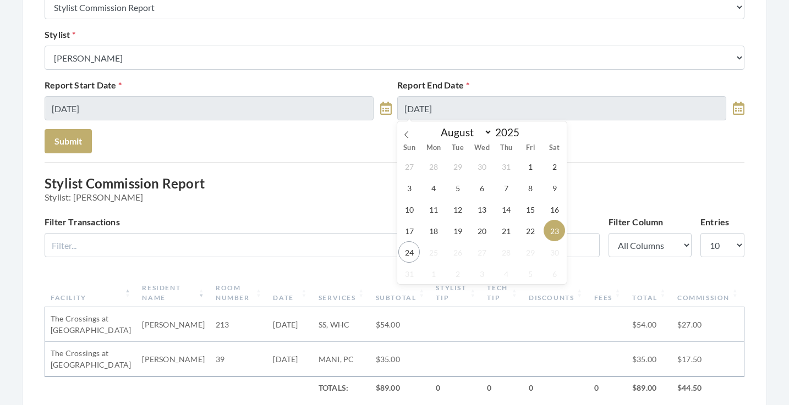
click at [424, 252] on span "25" at bounding box center [432, 251] width 21 height 21
click at [417, 252] on span "24" at bounding box center [408, 251] width 21 height 21
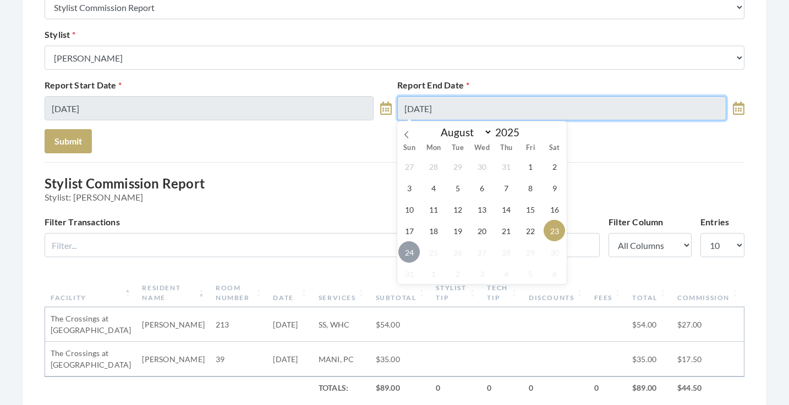
type input "[DATE]"
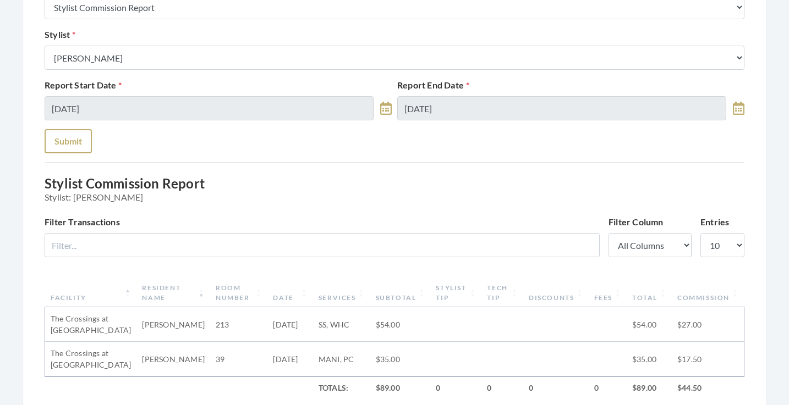
click at [77, 139] on button "Submit" at bounding box center [68, 141] width 47 height 24
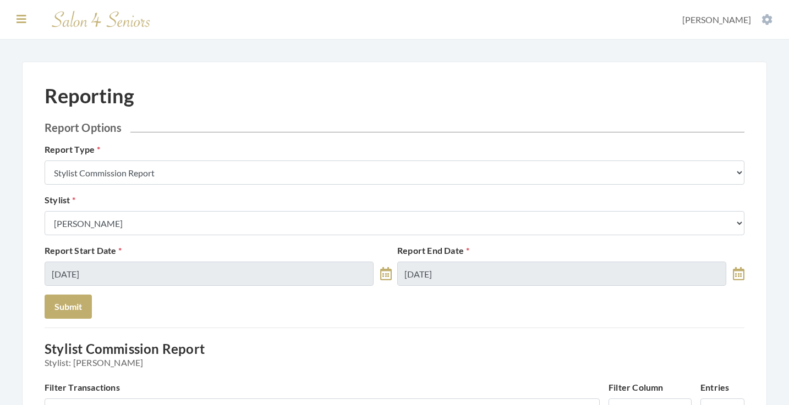
click at [27, 18] on button at bounding box center [21, 19] width 16 height 12
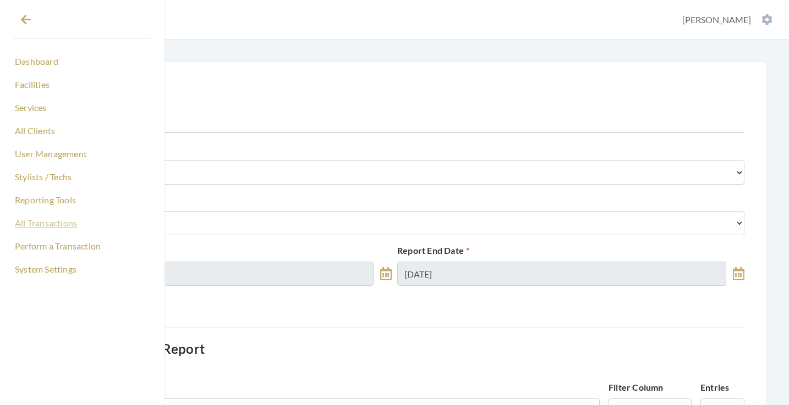
click at [51, 224] on link "All Transactions" at bounding box center [82, 223] width 138 height 19
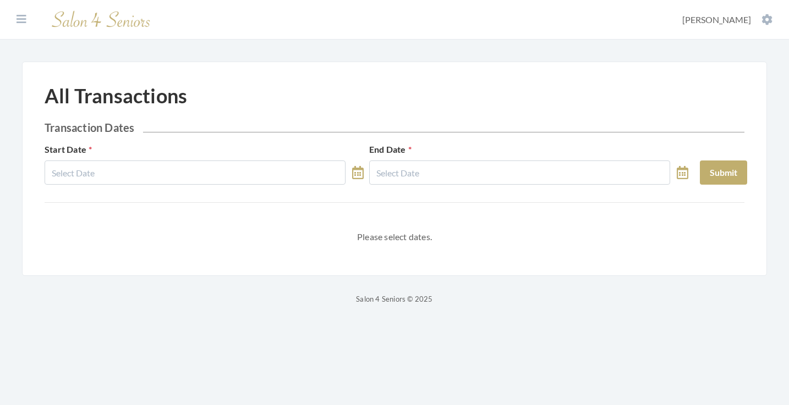
select select "7"
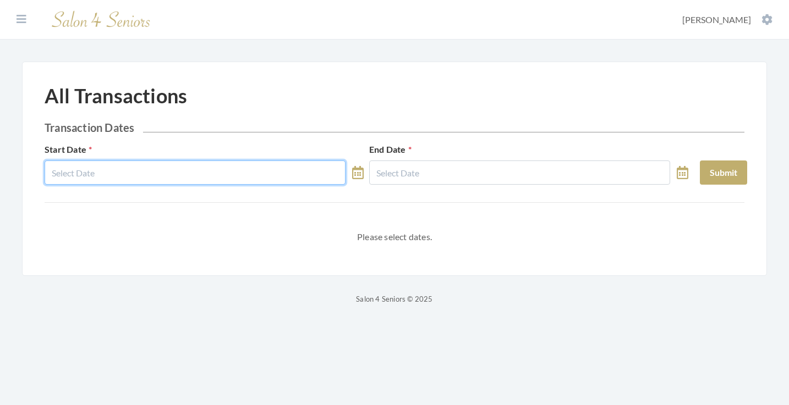
click at [127, 177] on body "Dashboard Facilities Services All Clients User Management Stylists / Techs Repo…" at bounding box center [394, 153] width 789 height 306
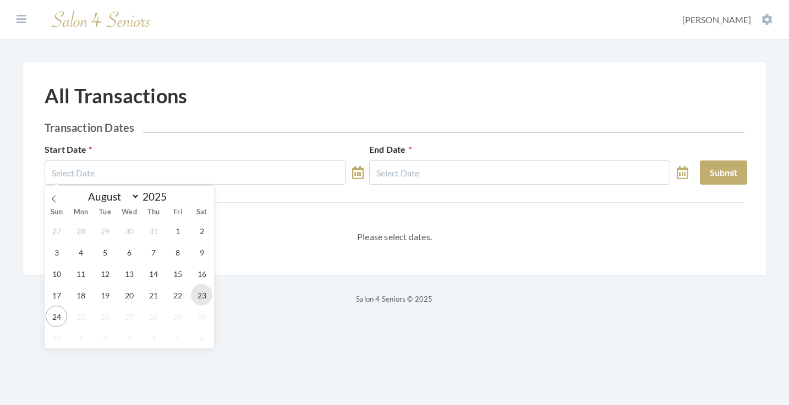
click at [192, 294] on span "23" at bounding box center [201, 294] width 21 height 21
type input "08/23/2025"
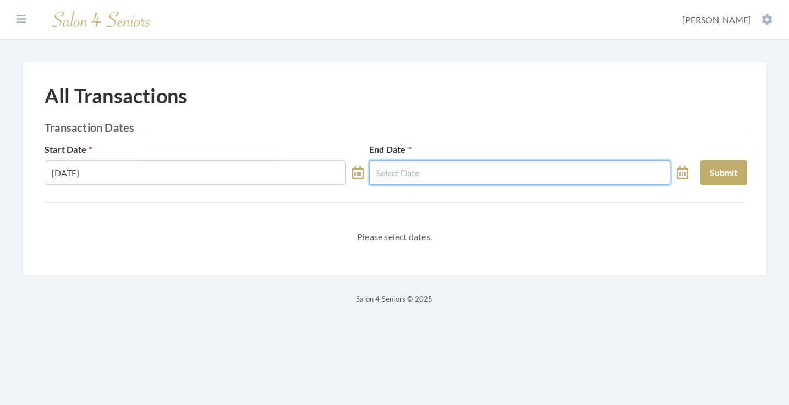
click at [386, 178] on input "text" at bounding box center [519, 173] width 301 height 24
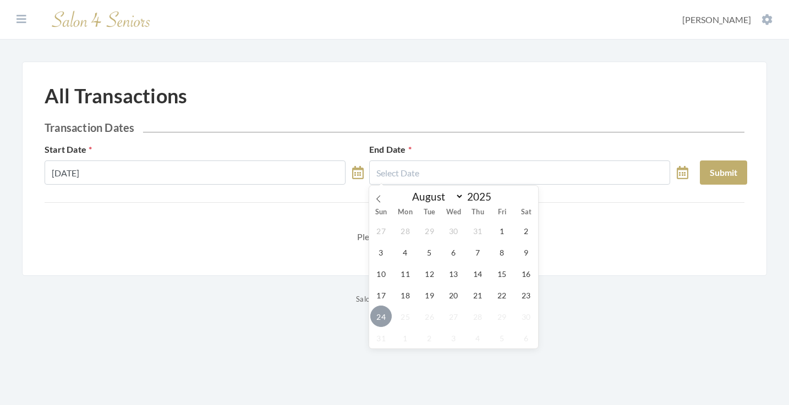
click at [374, 322] on span "24" at bounding box center [380, 316] width 21 height 21
type input "08/24/2025"
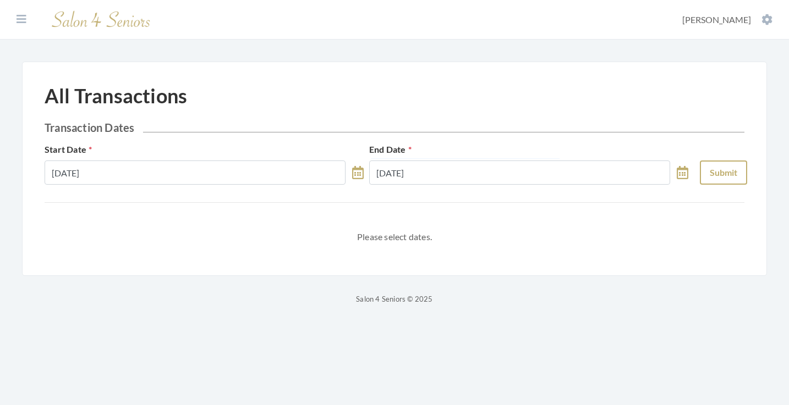
click at [730, 179] on button "Submit" at bounding box center [722, 173] width 47 height 24
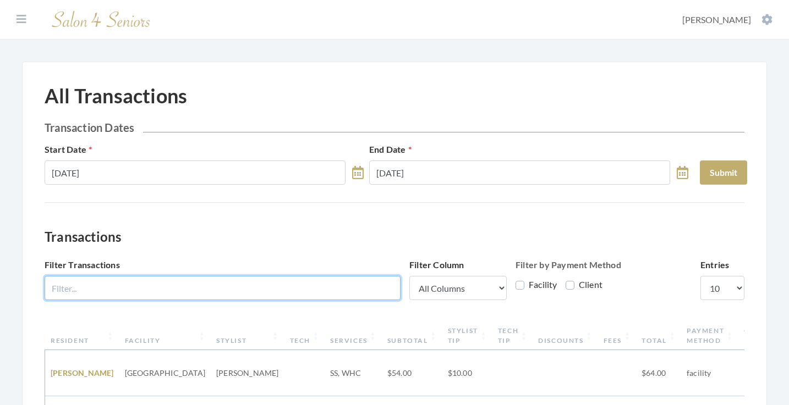
click at [323, 284] on input "Filter Transactions" at bounding box center [223, 288] width 356 height 24
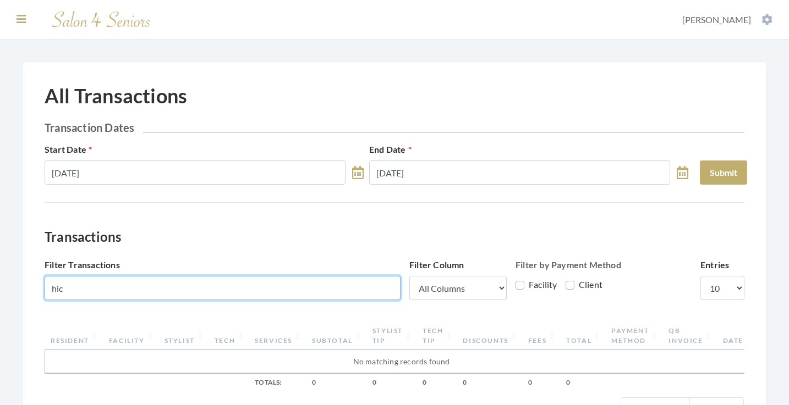
type input "hic"
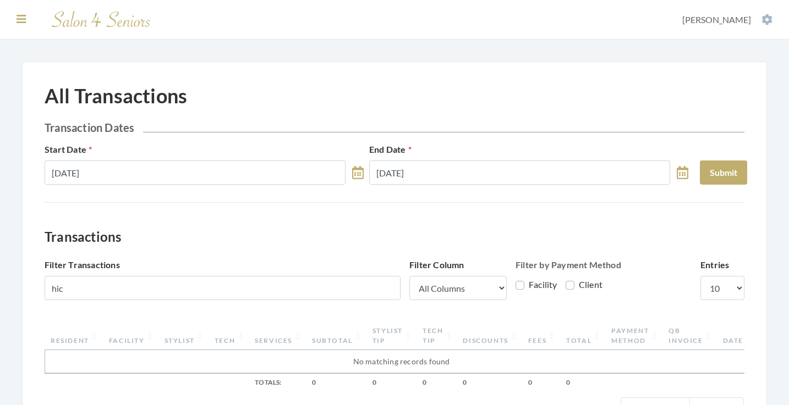
click at [20, 14] on icon at bounding box center [21, 19] width 10 height 11
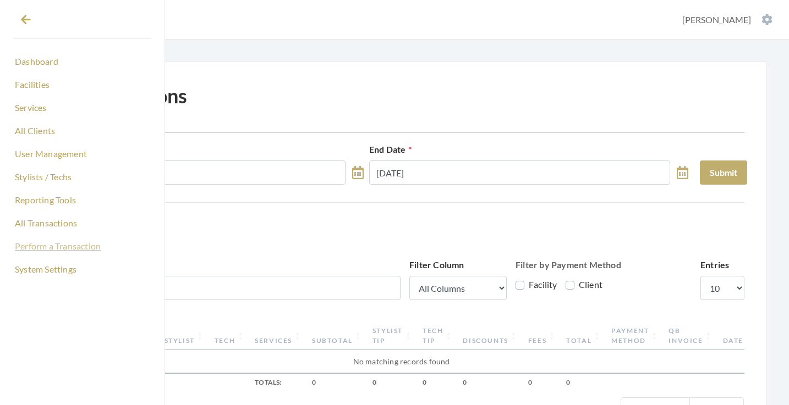
click at [51, 243] on link "Perform a Transaction" at bounding box center [82, 246] width 138 height 19
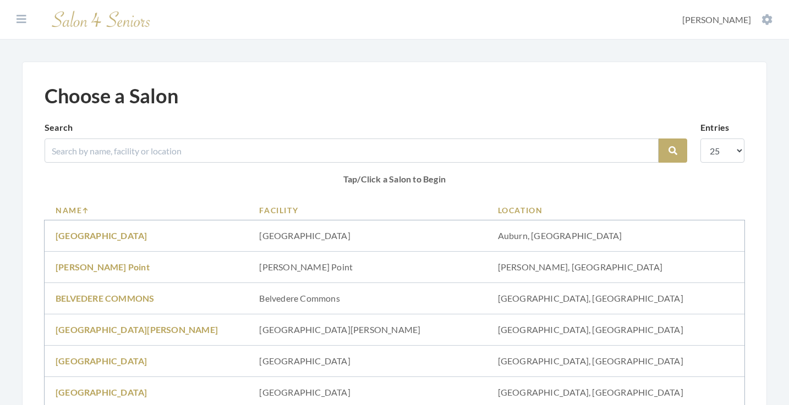
scroll to position [27, 0]
